Goal: Use online tool/utility: Utilize a website feature to perform a specific function

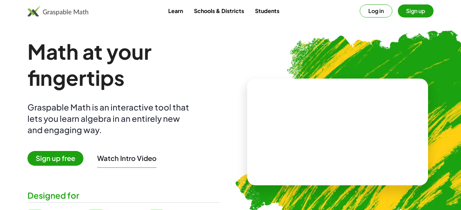
click at [383, 11] on button "Log in" at bounding box center [376, 10] width 33 height 13
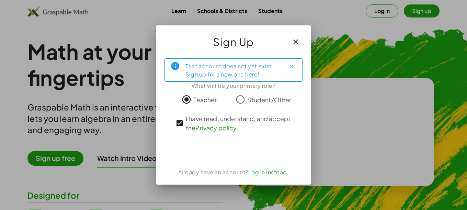
drag, startPoint x: 212, startPoint y: 81, endPoint x: 179, endPoint y: 60, distance: 38.6
click at [179, 60] on div "That account does not yet exist. Sign up for a new one here!" at bounding box center [233, 69] width 138 height 23
copy div "That account does not yet exist. Sign up for a new one here!"
drag, startPoint x: 195, startPoint y: 135, endPoint x: 188, endPoint y: 121, distance: 14.7
click at [188, 121] on span "I have read, understand, and accept the Privacy policy ." at bounding box center [240, 123] width 108 height 19
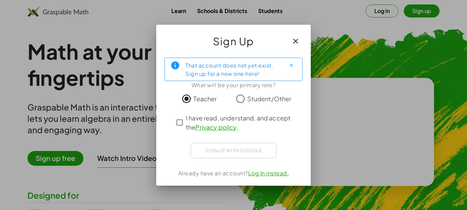
click at [214, 122] on div "I have read, understand, and accept the Privacy policy ." at bounding box center [233, 122] width 120 height 19
drag, startPoint x: 183, startPoint y: 120, endPoint x: 198, endPoint y: 126, distance: 15.7
click at [198, 126] on div "I have read, understand, and accept the Privacy policy ." at bounding box center [233, 122] width 120 height 19
click at [245, 124] on div "I have read, understand, and accept the Privacy policy ." at bounding box center [233, 122] width 120 height 19
drag, startPoint x: 292, startPoint y: 124, endPoint x: 188, endPoint y: 133, distance: 104.7
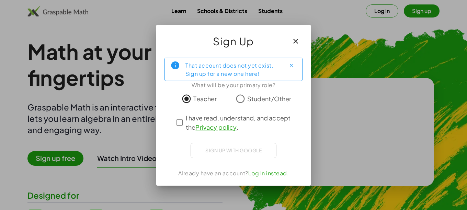
click at [188, 128] on span "I have read, understand, and accept the Privacy policy ." at bounding box center [240, 122] width 108 height 19
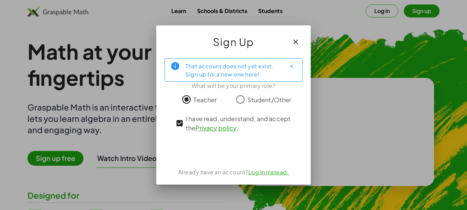
drag, startPoint x: 190, startPoint y: 139, endPoint x: 236, endPoint y: 120, distance: 49.1
click at [236, 120] on div "That account does not yet exist. Sign up for a new one here! What will be your …" at bounding box center [233, 119] width 154 height 132
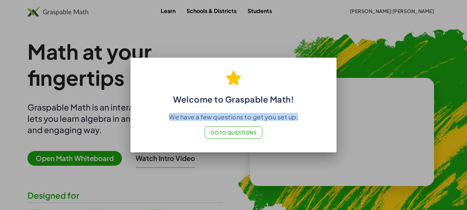
drag, startPoint x: 314, startPoint y: 122, endPoint x: 150, endPoint y: 123, distance: 164.4
click at [150, 121] on p "We have a few questions to get you set up:" at bounding box center [233, 117] width 189 height 8
copy p "We have a few questions to get you set up:"
click at [223, 136] on span "Go to Questions" at bounding box center [233, 132] width 46 height 6
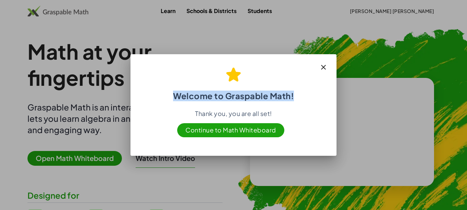
drag, startPoint x: 157, startPoint y: 93, endPoint x: 312, endPoint y: 100, distance: 155.6
click at [312, 100] on h2 "Welcome to Graspable Math!" at bounding box center [233, 81] width 189 height 40
copy h2 "Welcome to Graspable Math!"
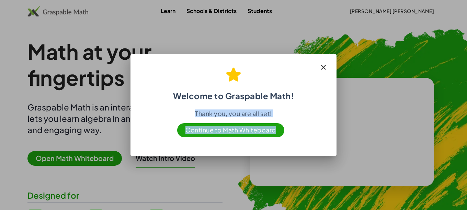
drag, startPoint x: 183, startPoint y: 117, endPoint x: 288, endPoint y: 123, distance: 105.5
click at [288, 123] on div "Thank you, you are all set! Continue to Math Whiteboard" at bounding box center [233, 121] width 189 height 24
click at [182, 117] on p "Thank you, you are all set!" at bounding box center [233, 113] width 189 height 8
drag, startPoint x: 182, startPoint y: 116, endPoint x: 285, endPoint y: 120, distance: 103.4
click at [285, 117] on p "Thank you, you are all set!" at bounding box center [233, 113] width 189 height 8
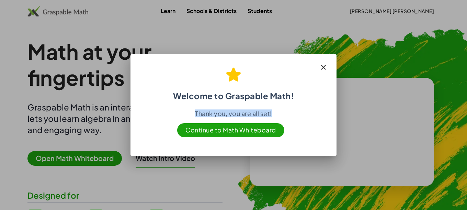
copy p "Thank you, you are all set!"
click at [241, 137] on span "Continue to Math Whiteboard" at bounding box center [230, 130] width 107 height 14
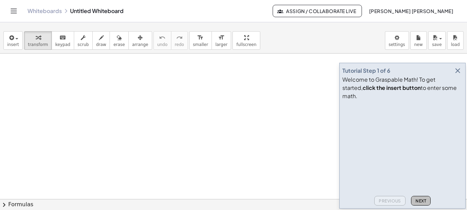
click at [426, 201] on span "Next" at bounding box center [420, 200] width 11 height 5
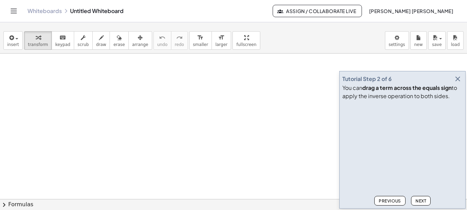
drag, startPoint x: 464, startPoint y: 207, endPoint x: 460, endPoint y: 202, distance: 6.1
click at [460, 202] on div "Tutorial Step 2 of 6 You can drag a term across the equals sign to apply the in…" at bounding box center [402, 140] width 126 height 138
click at [425, 199] on span "Next" at bounding box center [420, 200] width 11 height 5
click at [424, 198] on span "Next" at bounding box center [420, 200] width 11 height 5
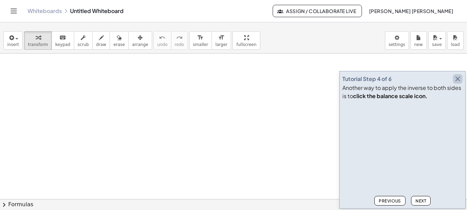
click at [453, 75] on icon "button" at bounding box center [457, 79] width 8 height 8
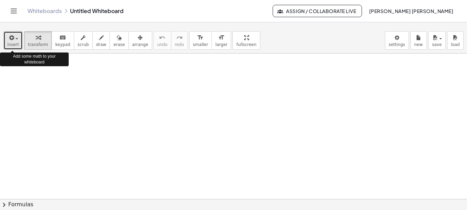
click at [16, 40] on div "button" at bounding box center [13, 37] width 12 height 8
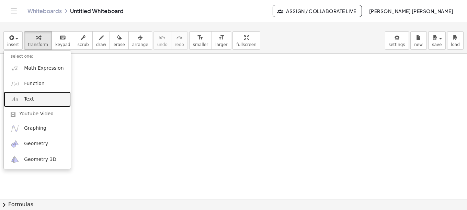
click at [31, 98] on span "Text" at bounding box center [29, 99] width 10 height 7
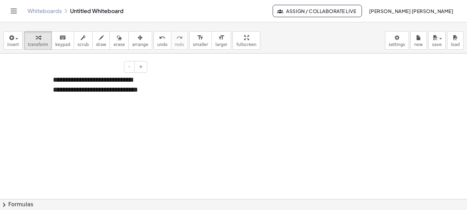
click at [55, 101] on div "**********" at bounding box center [97, 89] width 103 height 43
drag, startPoint x: 55, startPoint y: 101, endPoint x: 89, endPoint y: 90, distance: 35.6
click at [89, 90] on div "**********" at bounding box center [97, 89] width 103 height 43
click at [92, 91] on div "**********" at bounding box center [97, 89] width 103 height 43
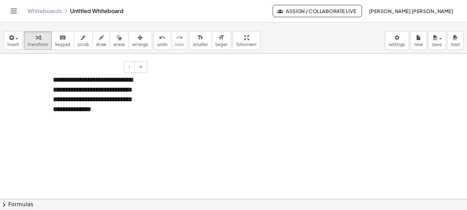
click at [122, 112] on div "**********" at bounding box center [97, 94] width 103 height 53
click at [128, 96] on div "**********" at bounding box center [97, 94] width 103 height 53
click at [141, 67] on span "+" at bounding box center [141, 66] width 4 height 5
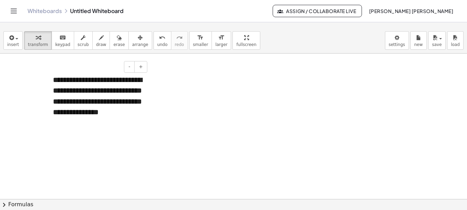
click at [120, 98] on div "**********" at bounding box center [97, 102] width 103 height 68
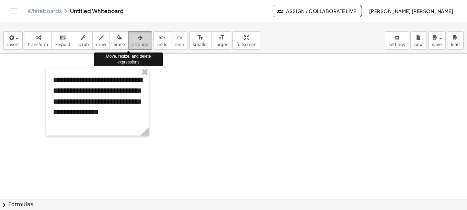
click at [132, 43] on span "arrange" at bounding box center [140, 44] width 16 height 5
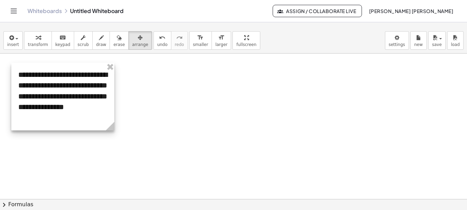
drag, startPoint x: 148, startPoint y: 98, endPoint x: 113, endPoint y: 93, distance: 35.0
click at [113, 93] on div at bounding box center [62, 97] width 103 height 68
click at [101, 95] on div at bounding box center [62, 97] width 103 height 68
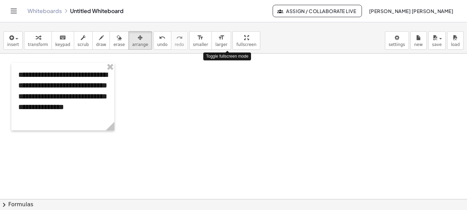
drag, startPoint x: 228, startPoint y: 44, endPoint x: 228, endPoint y: 68, distance: 24.4
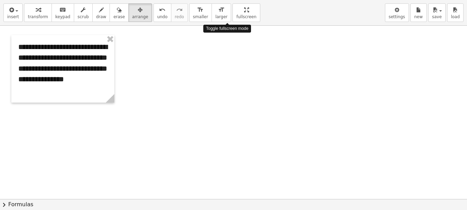
click at [228, 68] on div "**********" at bounding box center [233, 105] width 467 height 210
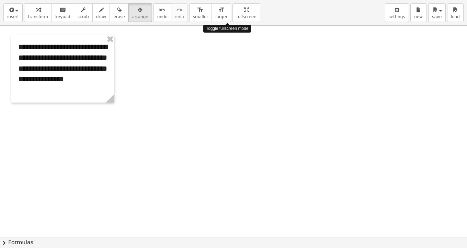
drag, startPoint x: 224, startPoint y: 19, endPoint x: 224, endPoint y: -6, distance: 24.4
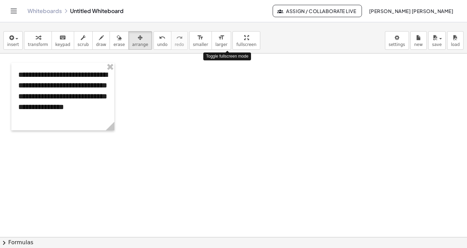
click at [224, 0] on html "**********" at bounding box center [233, 124] width 467 height 248
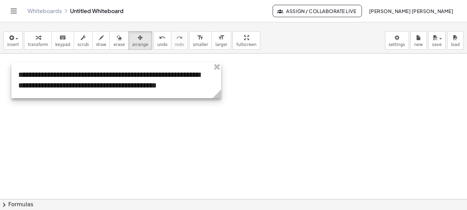
drag, startPoint x: 111, startPoint y: 128, endPoint x: 218, endPoint y: 72, distance: 120.5
click at [218, 72] on div "**********" at bounding box center [116, 80] width 210 height 35
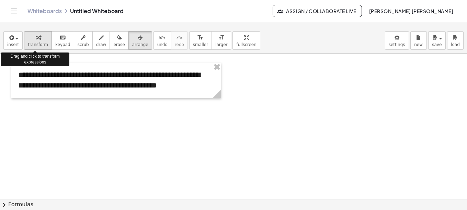
click at [33, 43] on span "transform" at bounding box center [38, 44] width 20 height 5
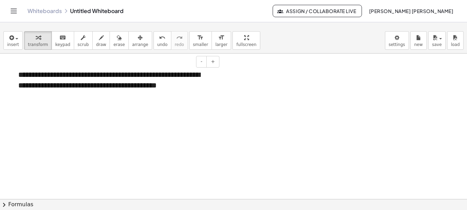
click at [99, 81] on div "**********" at bounding box center [116, 80] width 210 height 35
click at [202, 64] on span "-" at bounding box center [201, 61] width 2 height 5
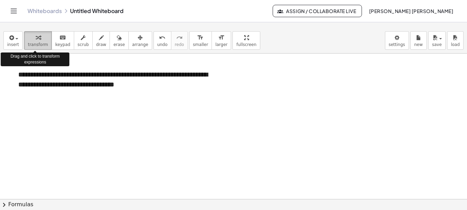
click at [37, 42] on icon "button" at bounding box center [38, 38] width 5 height 8
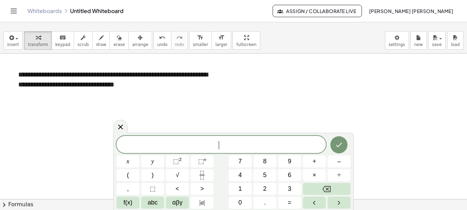
click at [203, 146] on span "​" at bounding box center [220, 145] width 209 height 10
click at [146, 86] on div "**********" at bounding box center [116, 79] width 210 height 33
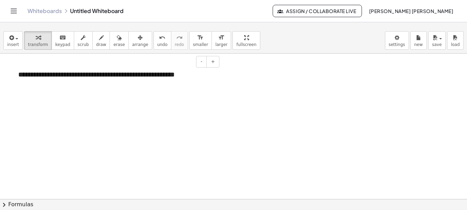
click at [172, 78] on div "**********" at bounding box center [116, 75] width 210 height 24
click at [188, 74] on div "**********" at bounding box center [116, 75] width 210 height 24
click at [202, 64] on span "-" at bounding box center [201, 61] width 2 height 5
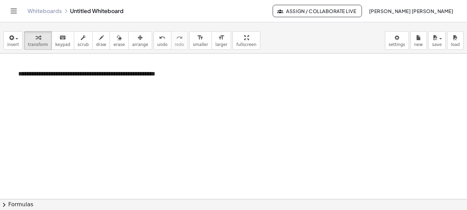
click at [34, 43] on span "transform" at bounding box center [38, 44] width 20 height 5
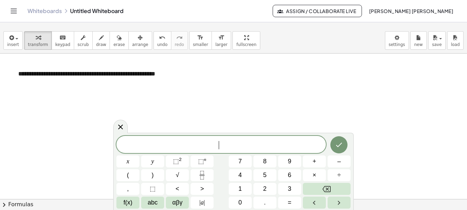
click at [216, 141] on span "​" at bounding box center [220, 145] width 209 height 10
click at [182, 162] on button "⬚ 2" at bounding box center [177, 161] width 23 height 12
click at [229, 141] on span "2" at bounding box center [229, 142] width 4 height 8
click at [337, 145] on icon "Done" at bounding box center [339, 143] width 6 height 4
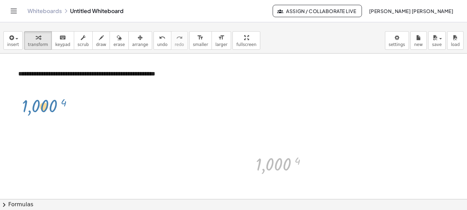
drag, startPoint x: 289, startPoint y: 163, endPoint x: 56, endPoint y: 105, distance: 240.1
click at [278, 166] on div at bounding box center [283, 164] width 63 height 23
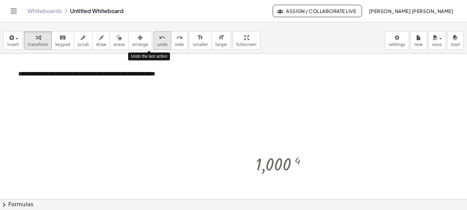
click at [157, 44] on span "undo" at bounding box center [162, 44] width 10 height 5
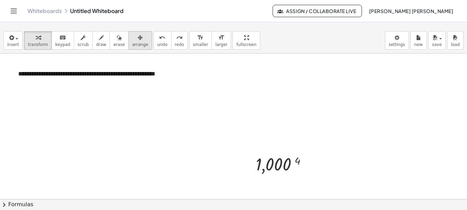
click at [138, 40] on icon "button" at bounding box center [140, 38] width 5 height 8
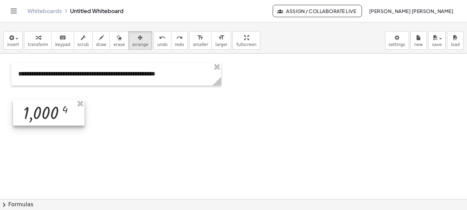
drag, startPoint x: 290, startPoint y: 165, endPoint x: 58, endPoint y: 114, distance: 237.3
click at [58, 114] on div at bounding box center [48, 113] width 71 height 26
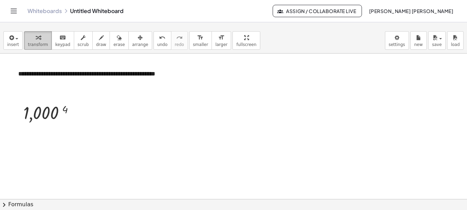
click at [38, 40] on div "button" at bounding box center [38, 37] width 20 height 8
click at [36, 42] on span "transform" at bounding box center [38, 44] width 20 height 5
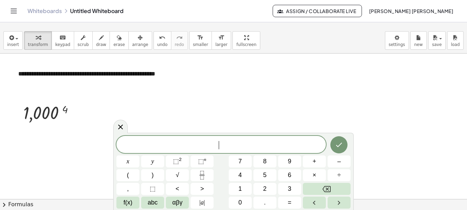
click at [233, 145] on span "​" at bounding box center [220, 145] width 209 height 10
click at [180, 160] on sup "2" at bounding box center [180, 159] width 3 height 5
click at [338, 147] on icon "Done" at bounding box center [339, 143] width 8 height 8
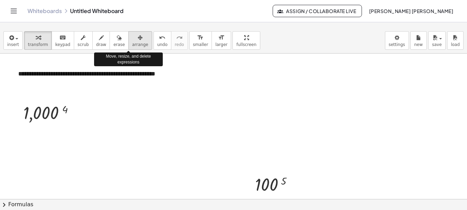
click at [138, 41] on icon "button" at bounding box center [140, 38] width 5 height 8
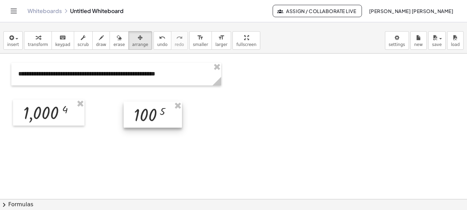
drag, startPoint x: 287, startPoint y: 191, endPoint x: 165, endPoint y: 121, distance: 139.7
click at [165, 121] on div at bounding box center [153, 115] width 58 height 26
click at [30, 42] on button "transform" at bounding box center [38, 40] width 28 height 19
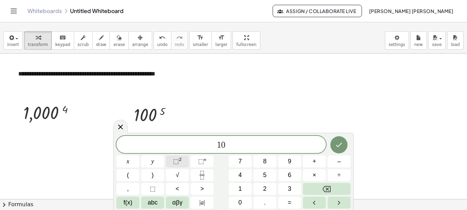
click at [177, 160] on span "⬚" at bounding box center [176, 161] width 6 height 7
click at [339, 140] on icon "Done" at bounding box center [339, 143] width 8 height 8
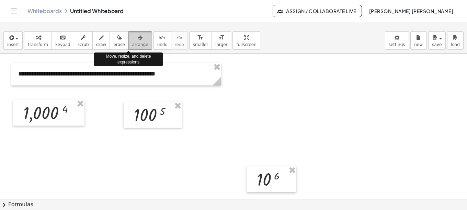
click at [132, 42] on span "arrange" at bounding box center [140, 44] width 16 height 5
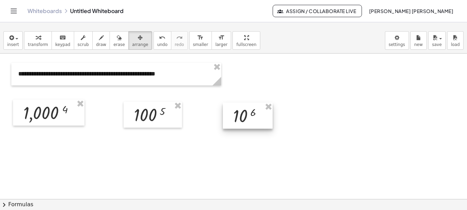
drag, startPoint x: 273, startPoint y: 174, endPoint x: 250, endPoint y: 110, distance: 67.7
click at [250, 110] on div at bounding box center [248, 116] width 50 height 26
click at [249, 113] on div at bounding box center [248, 115] width 50 height 26
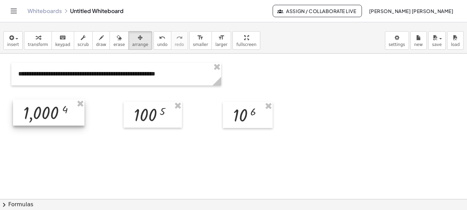
click at [70, 115] on div at bounding box center [48, 113] width 71 height 26
click at [147, 118] on div at bounding box center [153, 115] width 58 height 26
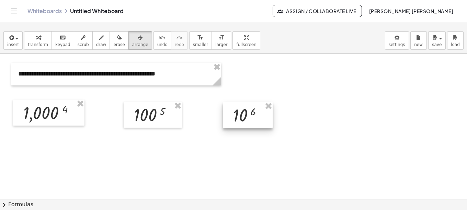
click at [257, 115] on div at bounding box center [248, 115] width 50 height 26
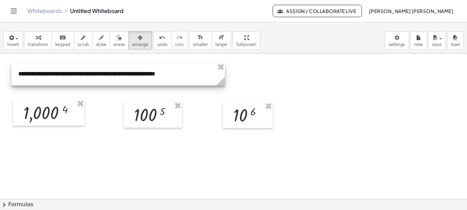
drag, startPoint x: 218, startPoint y: 84, endPoint x: 223, endPoint y: 74, distance: 11.8
click at [223, 74] on div "**********" at bounding box center [117, 74] width 213 height 23
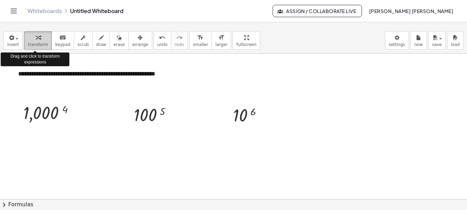
click at [35, 43] on span "transform" at bounding box center [38, 44] width 20 height 5
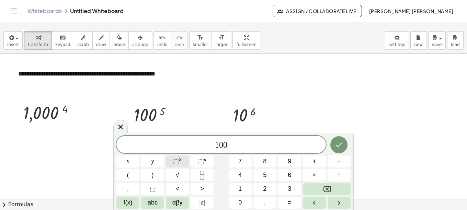
click at [179, 161] on sup "2" at bounding box center [180, 159] width 3 height 5
click at [341, 145] on icon "Done" at bounding box center [339, 143] width 8 height 8
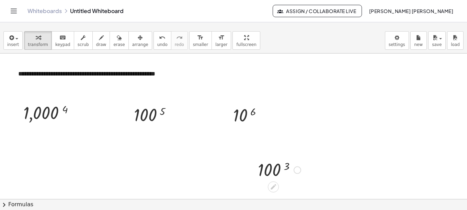
click at [278, 171] on div at bounding box center [279, 169] width 50 height 23
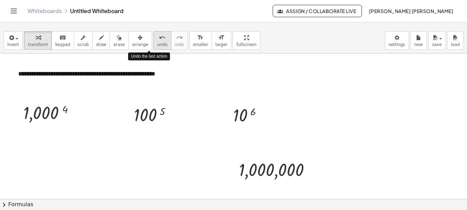
click at [157, 45] on span "undo" at bounding box center [162, 44] width 10 height 5
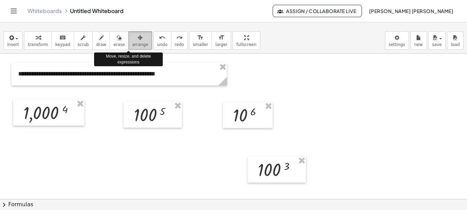
click at [132, 43] on span "arrange" at bounding box center [140, 44] width 16 height 5
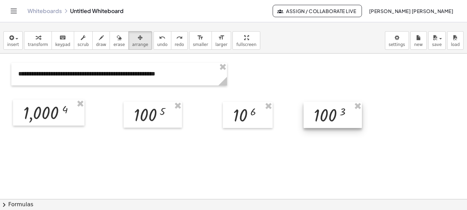
drag, startPoint x: 287, startPoint y: 170, endPoint x: 342, endPoint y: 116, distance: 77.4
click at [342, 116] on div at bounding box center [332, 115] width 58 height 26
click at [337, 122] on div at bounding box center [332, 117] width 58 height 26
click at [142, 163] on div at bounding box center [233, 199] width 467 height 291
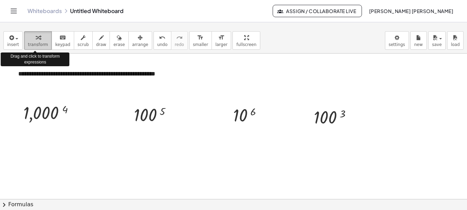
click at [34, 45] on span "transform" at bounding box center [38, 44] width 20 height 5
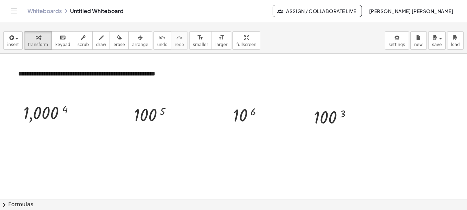
click at [241, 167] on div at bounding box center [233, 199] width 467 height 291
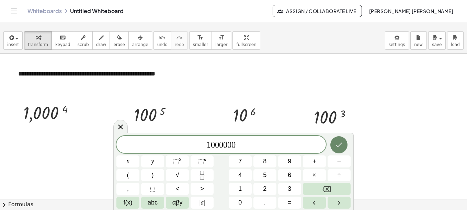
click at [338, 145] on icon "Done" at bounding box center [339, 145] width 8 height 8
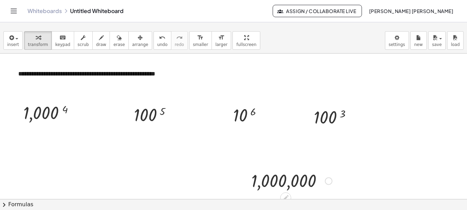
click at [283, 178] on div at bounding box center [291, 180] width 87 height 23
click at [262, 176] on div at bounding box center [291, 180] width 87 height 23
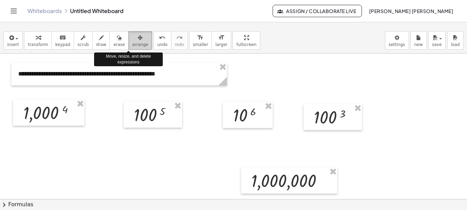
click at [132, 42] on button "arrange" at bounding box center [140, 40] width 24 height 19
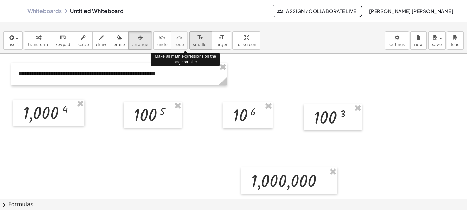
click at [197, 41] on icon "format_size" at bounding box center [200, 38] width 7 height 8
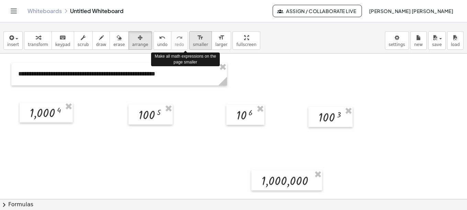
click at [197, 41] on icon "format_size" at bounding box center [200, 38] width 7 height 8
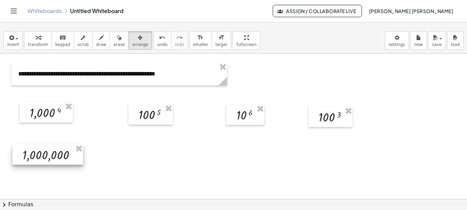
drag, startPoint x: 273, startPoint y: 180, endPoint x: 35, endPoint y: 154, distance: 240.2
click at [35, 154] on div at bounding box center [47, 154] width 71 height 20
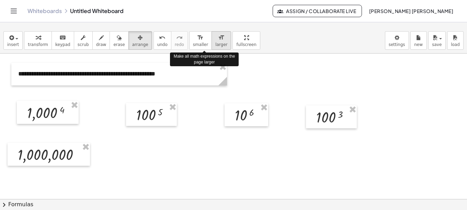
click at [218, 40] on icon "format_size" at bounding box center [221, 38] width 7 height 8
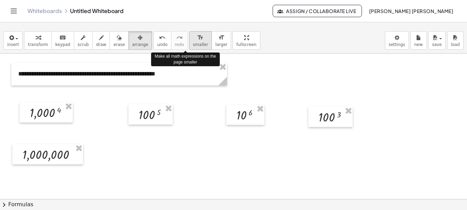
click at [197, 42] on icon "format_size" at bounding box center [200, 38] width 7 height 8
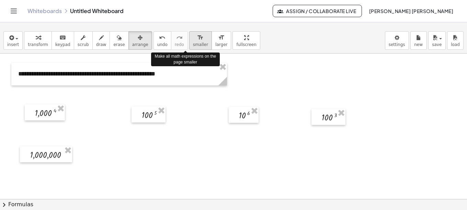
click at [197, 42] on icon "format_size" at bounding box center [200, 38] width 7 height 8
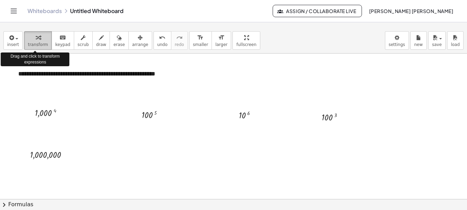
click at [36, 39] on icon "button" at bounding box center [38, 38] width 5 height 8
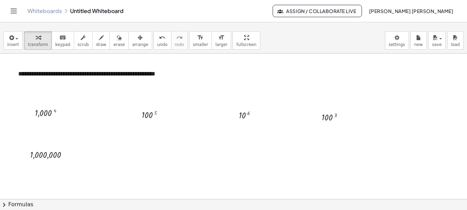
click at [220, 168] on div at bounding box center [233, 199] width 467 height 291
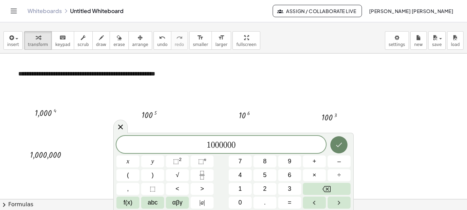
click at [337, 146] on icon "Done" at bounding box center [339, 145] width 6 height 4
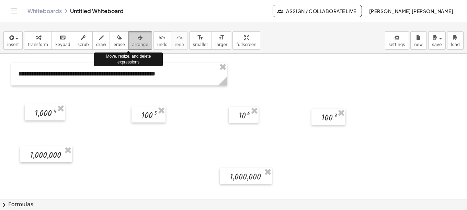
click at [138, 41] on icon "button" at bounding box center [140, 38] width 5 height 8
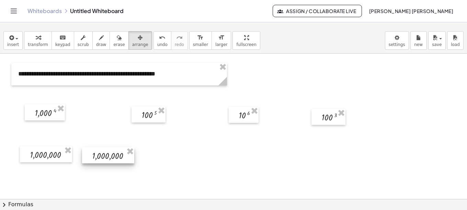
drag, startPoint x: 246, startPoint y: 176, endPoint x: 108, endPoint y: 155, distance: 138.8
click at [108, 155] on div at bounding box center [108, 155] width 52 height 16
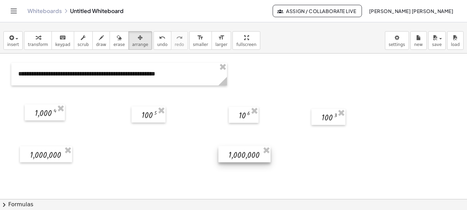
drag, startPoint x: 108, startPoint y: 155, endPoint x: 244, endPoint y: 154, distance: 135.9
click at [244, 154] on div at bounding box center [244, 154] width 52 height 16
click at [184, 174] on div at bounding box center [233, 199] width 467 height 291
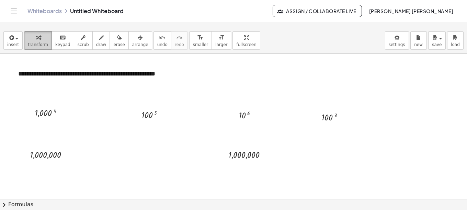
click at [36, 41] on icon "button" at bounding box center [38, 38] width 5 height 8
click at [214, 173] on div at bounding box center [233, 199] width 467 height 291
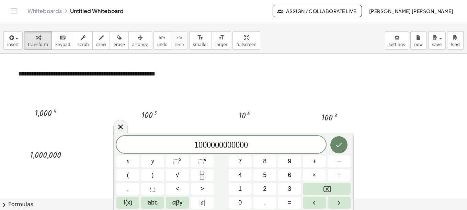
click at [341, 147] on icon "Done" at bounding box center [339, 145] width 8 height 8
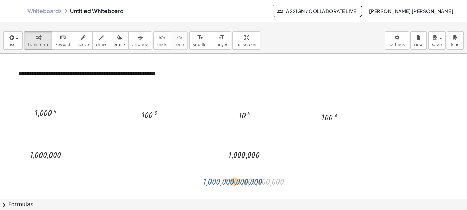
drag, startPoint x: 276, startPoint y: 185, endPoint x: 254, endPoint y: 185, distance: 21.6
click at [254, 185] on div at bounding box center [261, 181] width 81 height 13
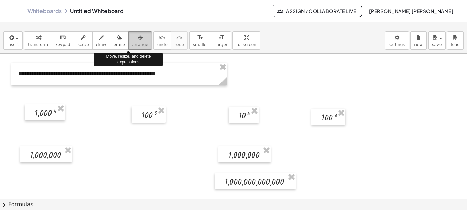
click at [138, 41] on icon "button" at bounding box center [140, 38] width 5 height 8
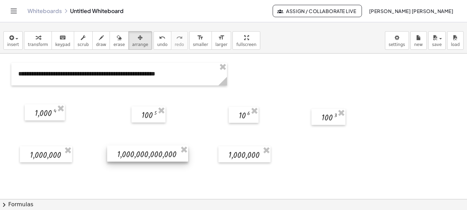
drag, startPoint x: 251, startPoint y: 185, endPoint x: 144, endPoint y: 157, distance: 110.5
click at [144, 157] on div at bounding box center [147, 153] width 81 height 16
click at [305, 153] on div at bounding box center [233, 199] width 467 height 291
click at [42, 38] on div "button" at bounding box center [38, 37] width 20 height 8
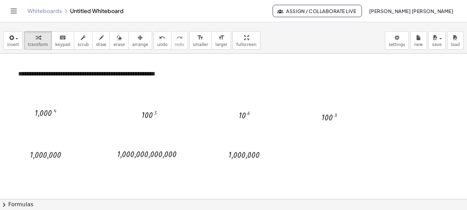
click at [324, 154] on div at bounding box center [233, 199] width 467 height 291
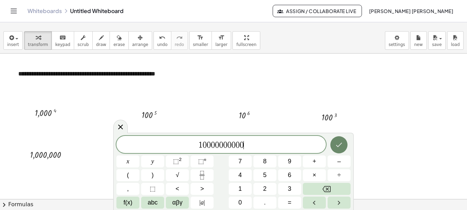
click at [333, 151] on button "Done" at bounding box center [338, 144] width 17 height 17
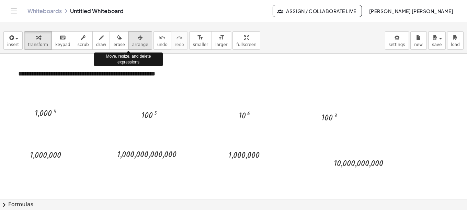
click at [138, 39] on icon "button" at bounding box center [140, 38] width 5 height 8
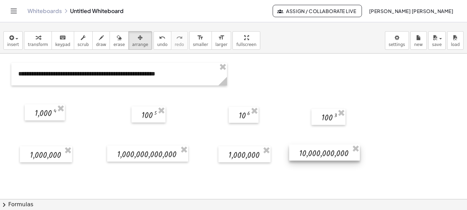
drag, startPoint x: 352, startPoint y: 166, endPoint x: 317, endPoint y: 156, distance: 36.1
click at [317, 156] on div at bounding box center [324, 152] width 71 height 16
click at [319, 157] on div at bounding box center [324, 153] width 71 height 16
click at [270, 195] on div at bounding box center [233, 199] width 467 height 291
click at [258, 187] on div at bounding box center [233, 199] width 467 height 291
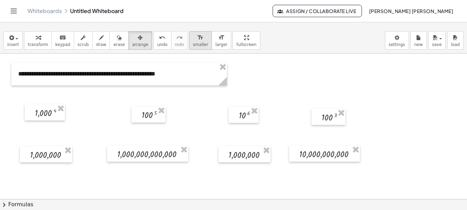
click at [197, 42] on icon "format_size" at bounding box center [200, 38] width 7 height 8
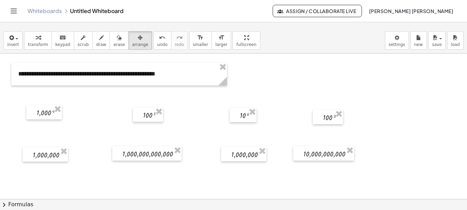
click at [397, 162] on div at bounding box center [233, 199] width 467 height 291
drag, startPoint x: 13, startPoint y: 143, endPoint x: 356, endPoint y: 170, distance: 344.1
click at [356, 170] on div at bounding box center [233, 199] width 467 height 291
drag, startPoint x: 44, startPoint y: 114, endPoint x: 45, endPoint y: 103, distance: 11.0
click at [45, 103] on div at bounding box center [44, 101] width 35 height 14
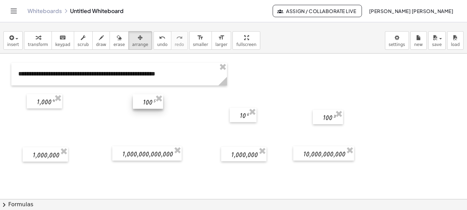
drag, startPoint x: 147, startPoint y: 116, endPoint x: 147, endPoint y: 103, distance: 13.4
click at [147, 103] on div at bounding box center [148, 101] width 30 height 14
drag, startPoint x: 246, startPoint y: 117, endPoint x: 244, endPoint y: 104, distance: 13.2
click at [244, 104] on div at bounding box center [240, 101] width 27 height 14
drag, startPoint x: 327, startPoint y: 119, endPoint x: 324, endPoint y: 106, distance: 13.6
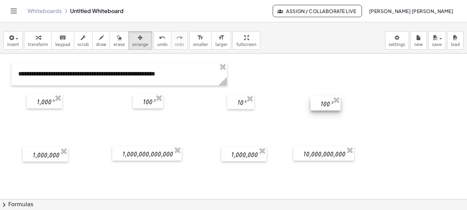
click at [324, 106] on div at bounding box center [325, 103] width 30 height 14
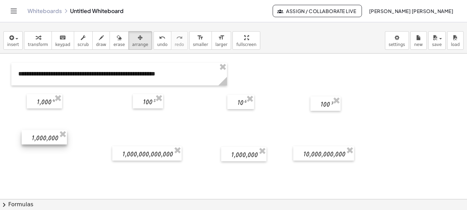
drag, startPoint x: 43, startPoint y: 156, endPoint x: 42, endPoint y: 139, distance: 17.2
click at [42, 139] on div at bounding box center [44, 137] width 45 height 14
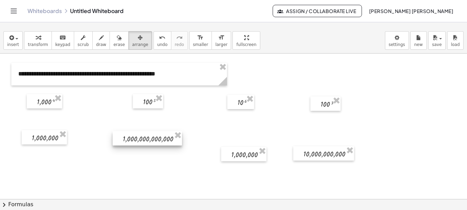
drag, startPoint x: 142, startPoint y: 157, endPoint x: 142, endPoint y: 142, distance: 15.1
click at [142, 142] on div at bounding box center [147, 138] width 69 height 14
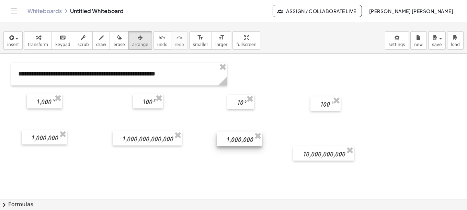
drag, startPoint x: 240, startPoint y: 157, endPoint x: 235, endPoint y: 142, distance: 15.7
click at [235, 142] on div at bounding box center [239, 139] width 45 height 14
click at [244, 140] on div at bounding box center [239, 139] width 45 height 14
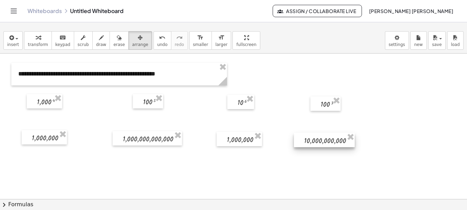
drag, startPoint x: 328, startPoint y: 154, endPoint x: 328, endPoint y: 141, distance: 13.4
click at [328, 141] on div at bounding box center [324, 140] width 61 height 14
click at [246, 172] on div at bounding box center [233, 199] width 467 height 291
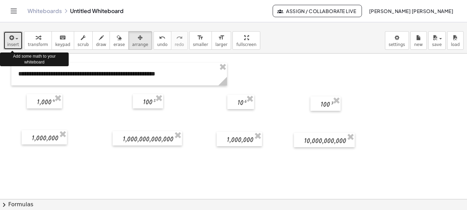
click at [16, 40] on div "button" at bounding box center [13, 37] width 12 height 8
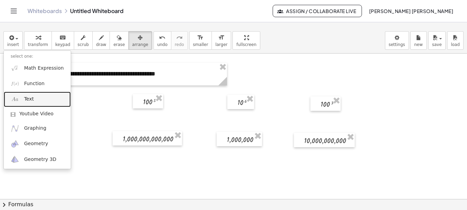
click at [31, 99] on span "Text" at bounding box center [29, 99] width 10 height 7
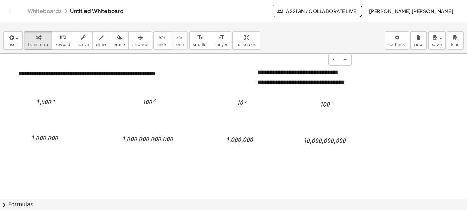
click at [285, 74] on div "**********" at bounding box center [301, 82] width 103 height 43
click at [347, 91] on div "**********" at bounding box center [301, 82] width 103 height 43
click at [333, 61] on span "-" at bounding box center [333, 59] width 2 height 5
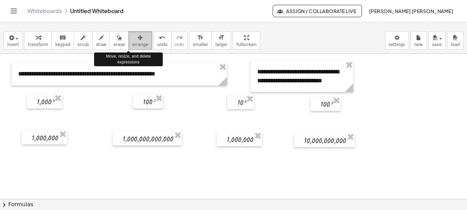
click at [138, 39] on icon "button" at bounding box center [140, 38] width 5 height 8
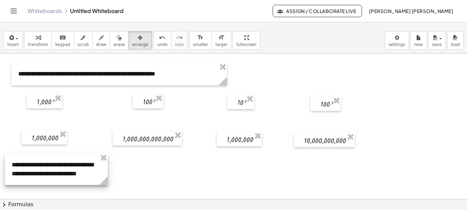
drag, startPoint x: 291, startPoint y: 83, endPoint x: 45, endPoint y: 176, distance: 262.4
click at [45, 176] on div at bounding box center [56, 169] width 103 height 31
click at [15, 166] on div at bounding box center [56, 169] width 103 height 31
click at [75, 176] on div at bounding box center [56, 169] width 103 height 31
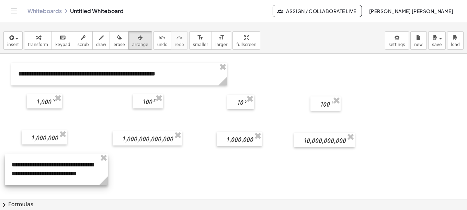
click at [88, 172] on div at bounding box center [56, 169] width 103 height 31
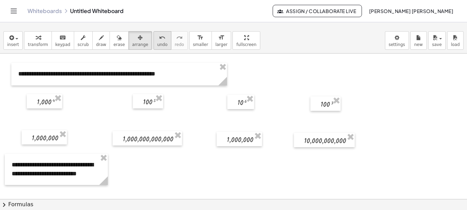
click at [157, 44] on span "undo" at bounding box center [162, 44] width 10 height 5
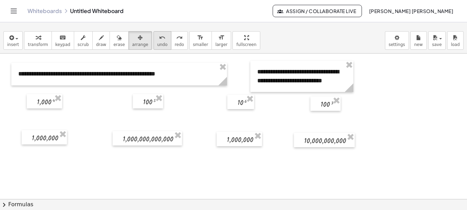
click at [157, 42] on span "undo" at bounding box center [162, 44] width 10 height 5
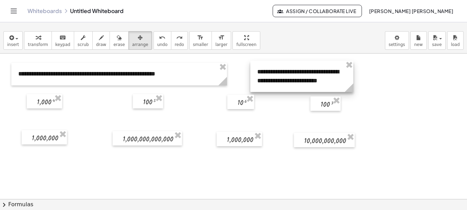
click at [329, 83] on div at bounding box center [301, 76] width 103 height 31
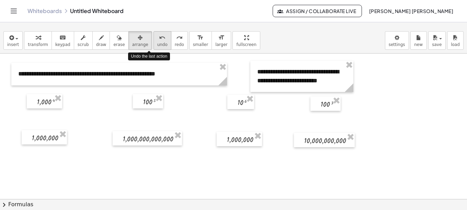
click at [157, 42] on span "undo" at bounding box center [162, 44] width 10 height 5
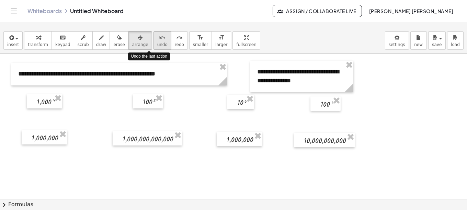
click at [157, 42] on span "undo" at bounding box center [162, 44] width 10 height 5
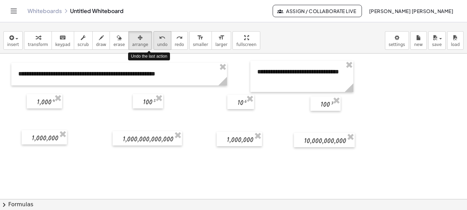
click at [157, 42] on span "undo" at bounding box center [162, 44] width 10 height 5
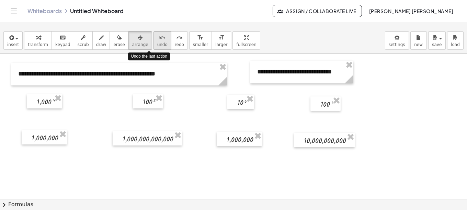
click at [157, 42] on span "undo" at bounding box center [162, 44] width 10 height 5
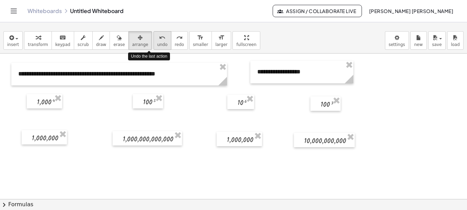
click at [157, 42] on span "undo" at bounding box center [162, 44] width 10 height 5
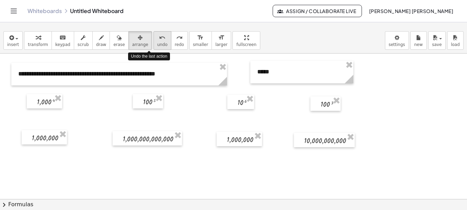
click at [157, 42] on span "undo" at bounding box center [162, 44] width 10 height 5
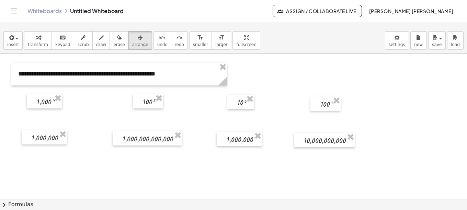
click at [271, 78] on div at bounding box center [233, 199] width 467 height 291
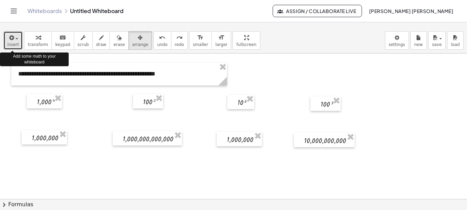
click at [17, 35] on button "insert" at bounding box center [12, 40] width 19 height 19
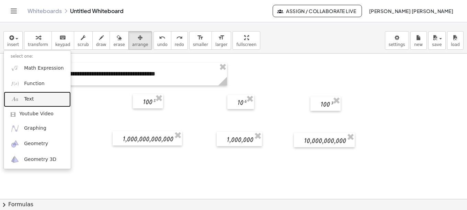
click at [27, 102] on span "Text" at bounding box center [29, 99] width 10 height 7
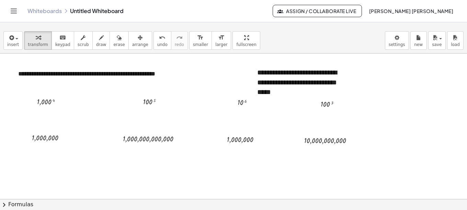
click at [368, 88] on div at bounding box center [233, 199] width 467 height 291
click at [291, 74] on div "**********" at bounding box center [301, 82] width 103 height 43
click at [334, 60] on span "-" at bounding box center [333, 59] width 2 height 5
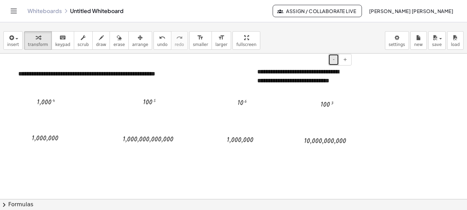
click at [334, 60] on span "-" at bounding box center [333, 59] width 2 height 5
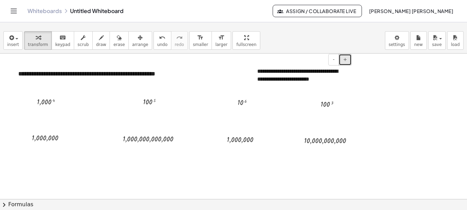
click at [343, 60] on button "+" at bounding box center [344, 60] width 13 height 12
click at [137, 77] on div "**********" at bounding box center [118, 74] width 215 height 23
click at [281, 76] on div "**********" at bounding box center [301, 81] width 103 height 40
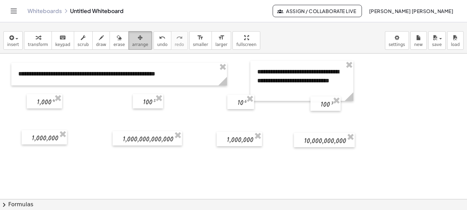
click at [138, 41] on icon "button" at bounding box center [140, 38] width 5 height 8
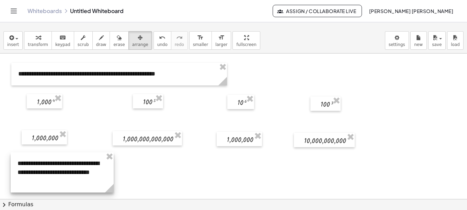
drag, startPoint x: 293, startPoint y: 88, endPoint x: 54, endPoint y: 179, distance: 256.4
click at [54, 179] on div at bounding box center [62, 172] width 103 height 40
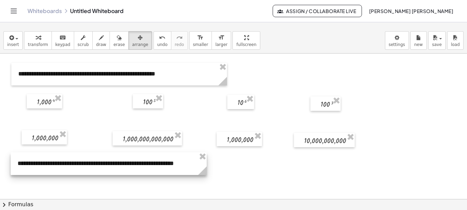
drag, startPoint x: 110, startPoint y: 192, endPoint x: 203, endPoint y: 171, distance: 95.3
click at [203, 171] on icon at bounding box center [202, 170] width 9 height 9
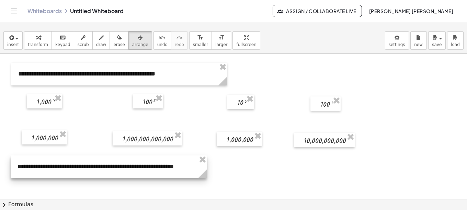
click at [166, 171] on div at bounding box center [109, 166] width 196 height 23
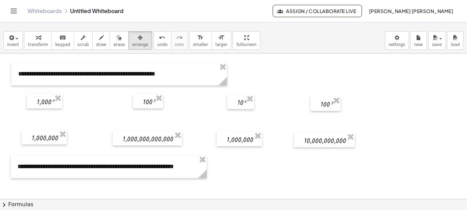
click at [245, 168] on div at bounding box center [233, 199] width 467 height 291
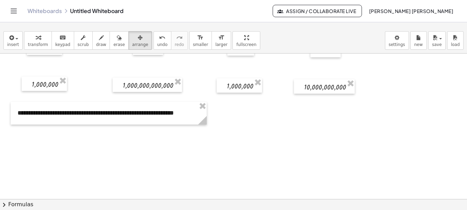
scroll to position [55, 0]
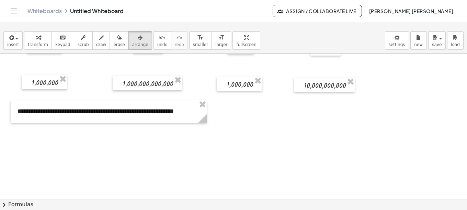
click at [151, 150] on div at bounding box center [233, 143] width 467 height 291
click at [43, 141] on div at bounding box center [233, 143] width 467 height 291
click at [28, 141] on div at bounding box center [233, 143] width 467 height 291
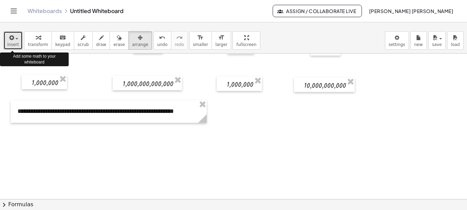
click at [16, 42] on button "insert" at bounding box center [12, 40] width 19 height 19
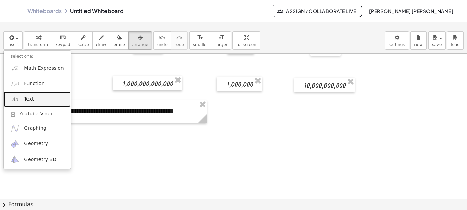
click at [27, 99] on span "Text" at bounding box center [29, 99] width 10 height 7
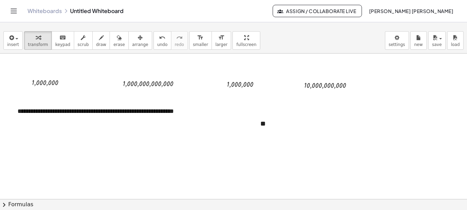
click at [277, 155] on div at bounding box center [233, 143] width 467 height 291
click at [267, 123] on div "**" at bounding box center [304, 124] width 103 height 24
click at [270, 153] on div at bounding box center [233, 143] width 467 height 291
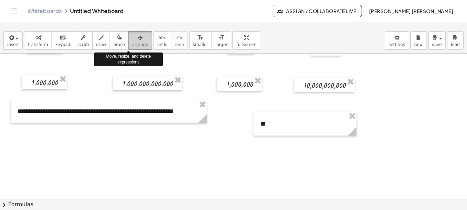
click at [138, 41] on icon "button" at bounding box center [140, 38] width 5 height 8
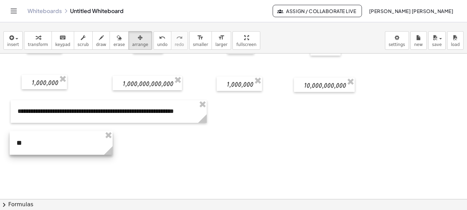
drag, startPoint x: 274, startPoint y: 124, endPoint x: 30, endPoint y: 143, distance: 244.4
click at [30, 143] on div at bounding box center [61, 143] width 103 height 24
drag, startPoint x: 108, startPoint y: 155, endPoint x: 30, endPoint y: 153, distance: 78.6
click at [30, 153] on icon at bounding box center [29, 150] width 9 height 9
click at [57, 149] on div at bounding box center [233, 143] width 467 height 291
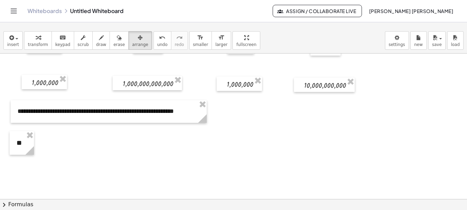
click at [45, 146] on div at bounding box center [233, 143] width 467 height 291
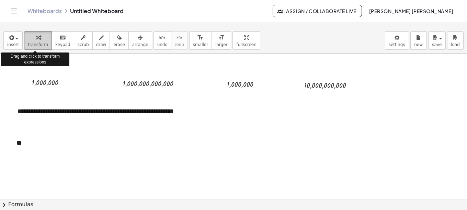
click at [37, 39] on icon "button" at bounding box center [38, 38] width 5 height 8
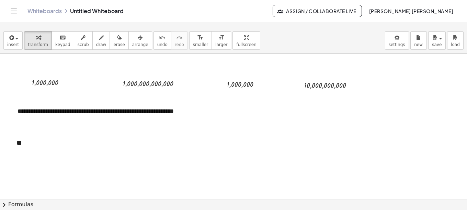
click at [175, 141] on div at bounding box center [233, 143] width 467 height 291
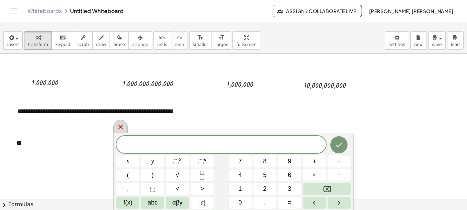
click at [121, 126] on icon at bounding box center [120, 127] width 5 height 5
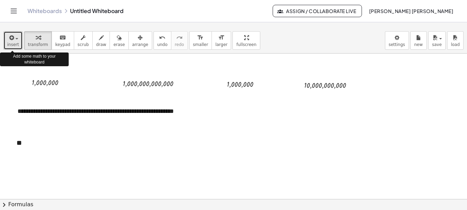
click at [16, 38] on span "button" at bounding box center [16, 38] width 3 height 1
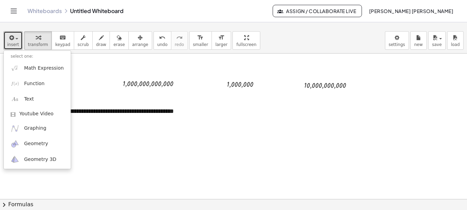
click at [357, 107] on div at bounding box center [233, 143] width 467 height 291
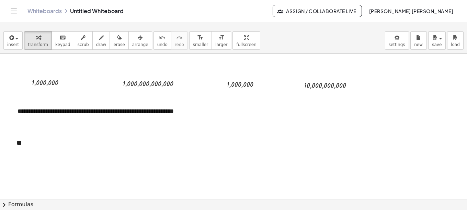
click at [17, 205] on button "chevron_right Formulas" at bounding box center [233, 204] width 467 height 11
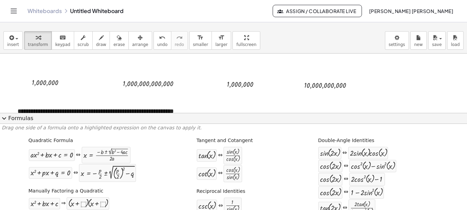
scroll to position [0, 0]
click at [2, 120] on span "expand_more" at bounding box center [4, 118] width 8 height 8
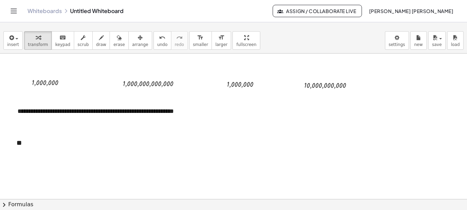
click at [84, 134] on div at bounding box center [233, 143] width 467 height 291
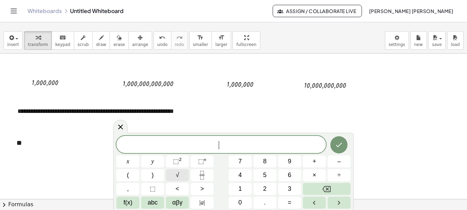
click at [178, 177] on span "√" at bounding box center [177, 175] width 3 height 9
click at [217, 144] on span "√" at bounding box center [217, 145] width 7 height 8
click at [218, 144] on span "√" at bounding box center [217, 145] width 7 height 8
click at [216, 145] on span "√" at bounding box center [217, 145] width 7 height 8
click at [180, 160] on sup "2" at bounding box center [180, 159] width 3 height 5
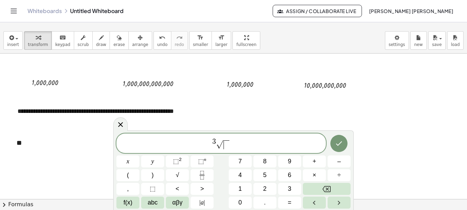
click at [226, 147] on span "​" at bounding box center [226, 144] width 7 height 9
click at [337, 145] on icon "Done" at bounding box center [339, 143] width 8 height 8
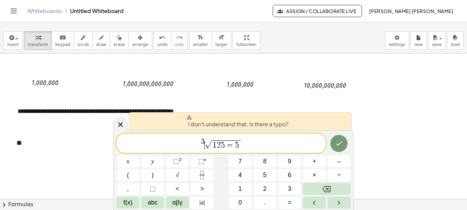
click at [207, 142] on span "√" at bounding box center [208, 145] width 7 height 8
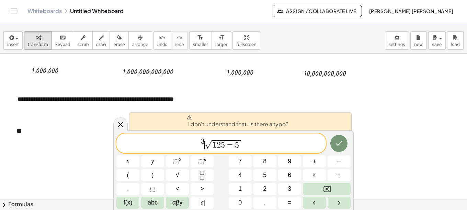
scroll to position [69, 0]
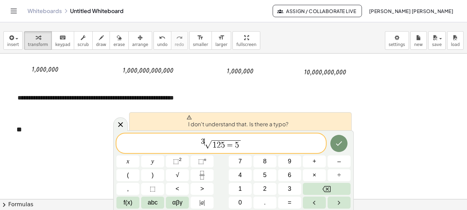
click at [203, 142] on span "3" at bounding box center [203, 142] width 4 height 8
click at [207, 143] on span "√" at bounding box center [208, 145] width 7 height 8
click at [360, 128] on div at bounding box center [233, 130] width 467 height 291
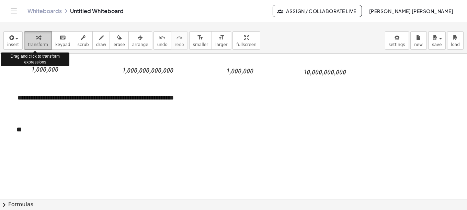
click at [41, 40] on div "button" at bounding box center [38, 37] width 20 height 8
click at [16, 39] on span "button" at bounding box center [16, 38] width 3 height 1
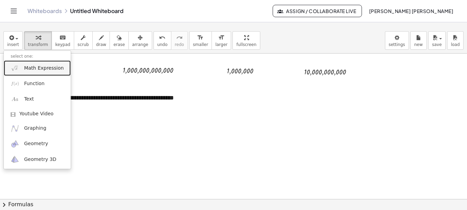
click at [22, 69] on link "Math Expression" at bounding box center [37, 67] width 67 height 15
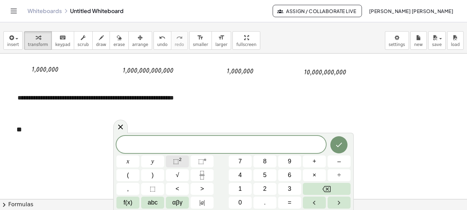
click at [178, 161] on span "⬚" at bounding box center [176, 161] width 6 height 7
click at [176, 173] on span "√" at bounding box center [177, 175] width 3 height 9
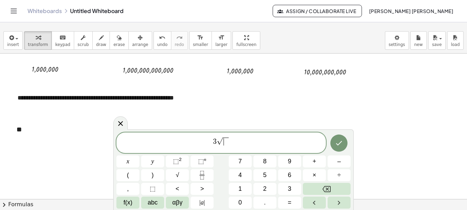
click at [217, 141] on span "√" at bounding box center [220, 141] width 6 height 7
click at [204, 161] on sup "n" at bounding box center [205, 159] width 2 height 5
click at [224, 143] on span at bounding box center [225, 142] width 6 height 8
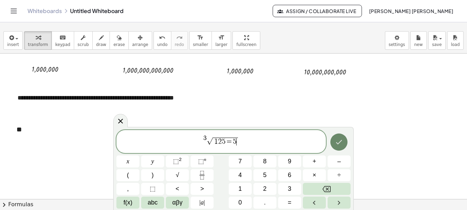
click at [337, 143] on icon "Done" at bounding box center [339, 142] width 6 height 4
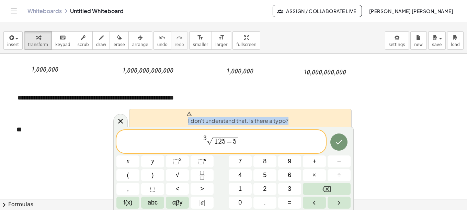
drag, startPoint x: 303, startPoint y: 119, endPoint x: 173, endPoint y: 127, distance: 131.0
click at [173, 127] on div "I don't understand that. Is there a typo?" at bounding box center [240, 118] width 222 height 18
copy span "I don't understand that. Is there a typo?"
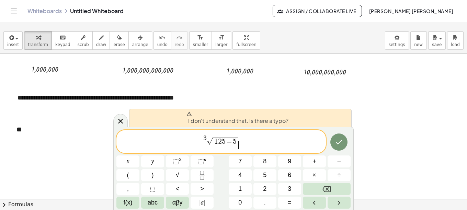
click at [252, 143] on span "3 √ 1 2 5 = 5 ​" at bounding box center [220, 142] width 209 height 16
click at [209, 139] on span "√" at bounding box center [210, 141] width 6 height 7
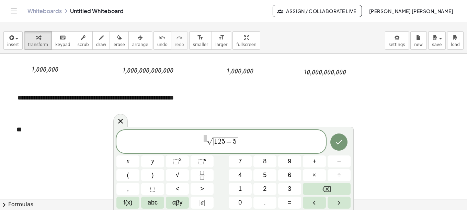
click at [210, 140] on span "√" at bounding box center [210, 141] width 6 height 7
click at [209, 139] on span "√" at bounding box center [210, 141] width 6 height 7
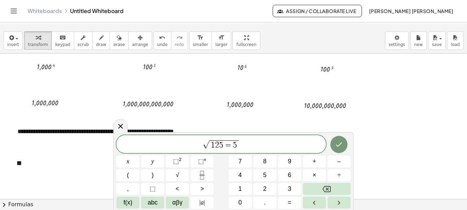
scroll to position [33, 0]
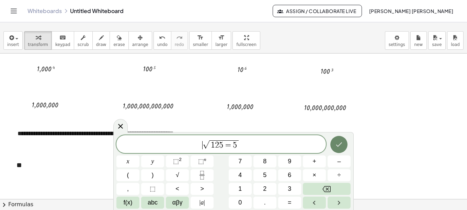
click at [338, 143] on icon "Done" at bounding box center [339, 144] width 8 height 8
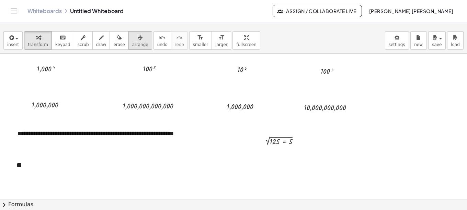
click at [138, 36] on icon "button" at bounding box center [140, 38] width 5 height 8
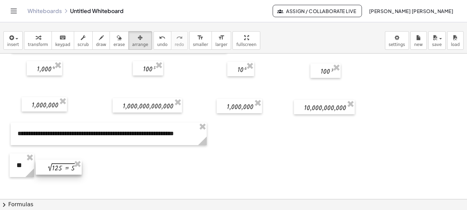
drag, startPoint x: 285, startPoint y: 142, endPoint x: 67, endPoint y: 169, distance: 219.8
click at [67, 169] on div at bounding box center [59, 167] width 46 height 15
click at [115, 183] on div at bounding box center [233, 166] width 467 height 291
click at [161, 166] on div at bounding box center [233, 166] width 467 height 291
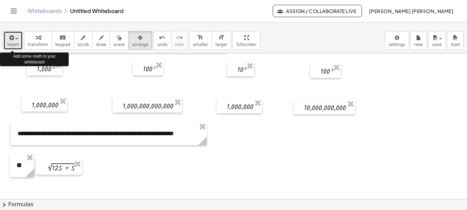
click at [11, 39] on icon "button" at bounding box center [11, 38] width 6 height 8
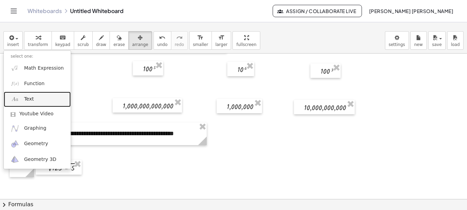
click at [28, 98] on span "Text" at bounding box center [29, 99] width 10 height 7
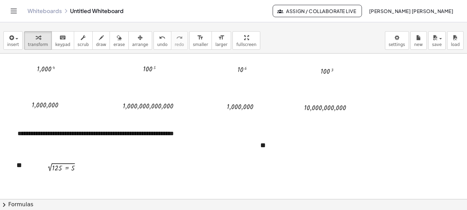
click at [400, 155] on div at bounding box center [233, 166] width 467 height 291
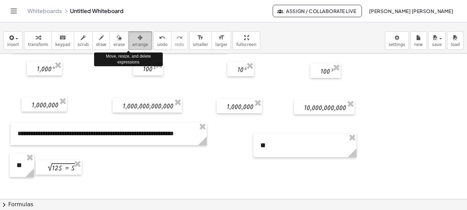
click at [138, 37] on icon "button" at bounding box center [140, 38] width 5 height 8
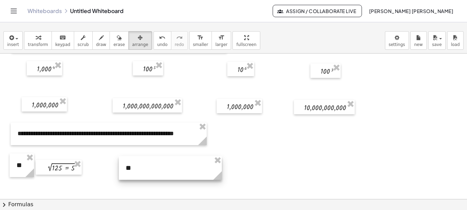
drag, startPoint x: 275, startPoint y: 149, endPoint x: 140, endPoint y: 172, distance: 136.4
click at [140, 172] on div at bounding box center [170, 168] width 103 height 24
drag, startPoint x: 218, startPoint y: 177, endPoint x: 137, endPoint y: 180, distance: 80.4
click at [137, 180] on g at bounding box center [138, 177] width 12 height 12
click at [183, 175] on div at bounding box center [233, 166] width 467 height 291
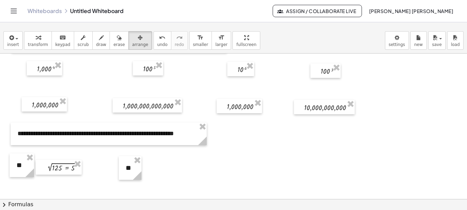
click at [177, 185] on div at bounding box center [233, 166] width 467 height 291
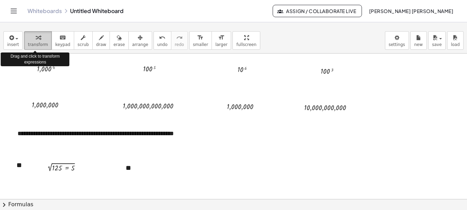
click at [36, 42] on icon "button" at bounding box center [38, 38] width 5 height 8
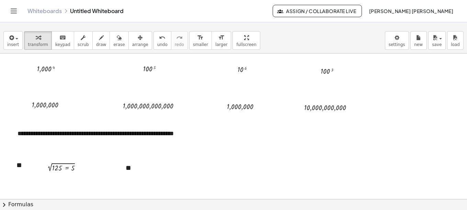
click at [230, 171] on div at bounding box center [233, 166] width 467 height 291
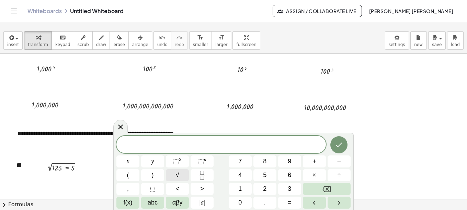
click at [178, 175] on span "√" at bounding box center [177, 175] width 3 height 9
click at [292, 202] on button "=" at bounding box center [289, 203] width 23 height 12
click at [205, 144] on span "√" at bounding box center [203, 145] width 7 height 8
click at [198, 145] on span "√ ​ 2 2 5 = 1 5" at bounding box center [220, 144] width 209 height 11
click at [180, 161] on sup "2" at bounding box center [180, 159] width 3 height 5
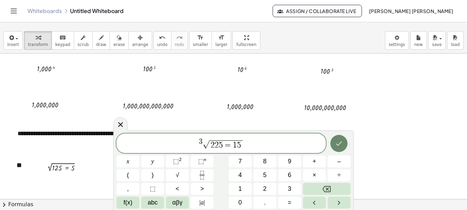
click at [335, 147] on icon "Done" at bounding box center [339, 143] width 8 height 8
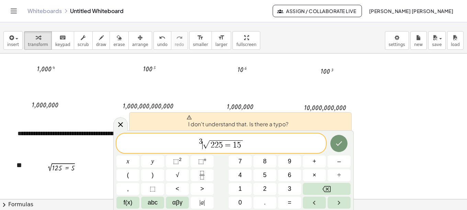
click at [203, 144] on span "√" at bounding box center [205, 145] width 7 height 8
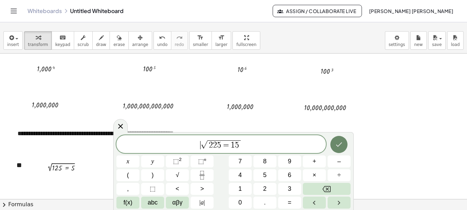
click at [342, 143] on icon "Done" at bounding box center [339, 144] width 8 height 8
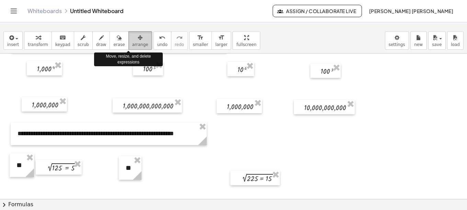
click at [132, 42] on span "arrange" at bounding box center [140, 44] width 16 height 5
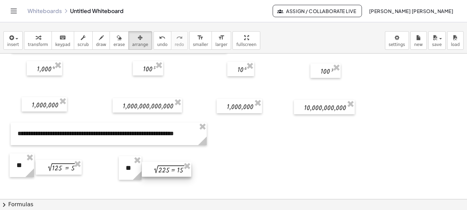
drag, startPoint x: 258, startPoint y: 177, endPoint x: 169, endPoint y: 169, distance: 88.9
click at [169, 169] on div at bounding box center [166, 169] width 49 height 15
click at [50, 168] on div at bounding box center [57, 167] width 46 height 15
click at [230, 163] on div at bounding box center [233, 166] width 467 height 291
click at [29, 169] on circle at bounding box center [31, 174] width 12 height 12
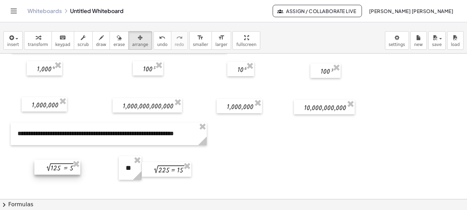
click at [63, 169] on div at bounding box center [57, 167] width 46 height 15
click at [242, 172] on div at bounding box center [233, 166] width 467 height 291
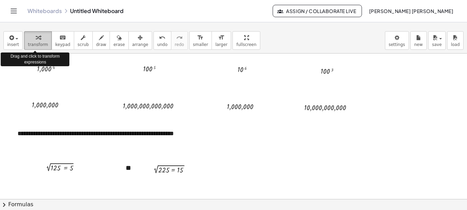
click at [38, 41] on div "button" at bounding box center [38, 37] width 20 height 8
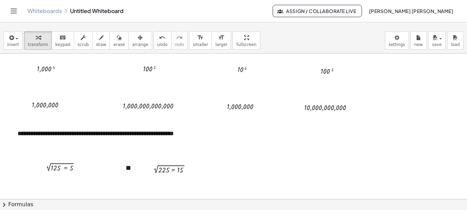
click at [252, 159] on div at bounding box center [233, 166] width 467 height 291
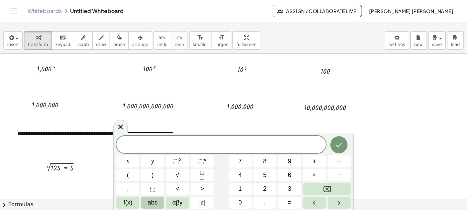
click at [153, 203] on span "abc" at bounding box center [153, 202] width 10 height 9
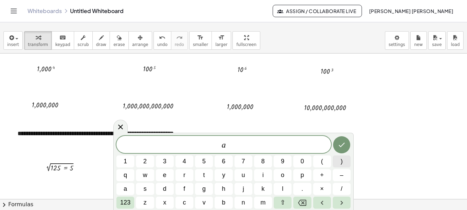
click at [342, 162] on span ")" at bounding box center [341, 161] width 2 height 9
click at [238, 143] on span "( a ) ​" at bounding box center [223, 144] width 214 height 11
click at [126, 202] on span "123" at bounding box center [125, 202] width 10 height 9
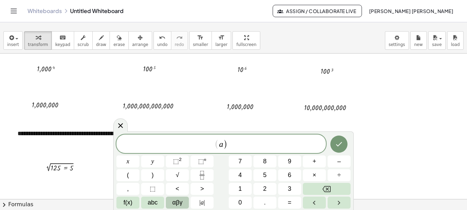
click at [176, 201] on span "αβγ" at bounding box center [177, 202] width 10 height 9
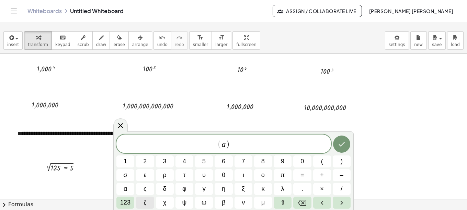
click at [144, 202] on span "ζ" at bounding box center [144, 202] width 3 height 9
click at [303, 200] on icon "Backspace" at bounding box center [302, 203] width 8 height 8
click at [130, 204] on span "123" at bounding box center [125, 202] width 10 height 9
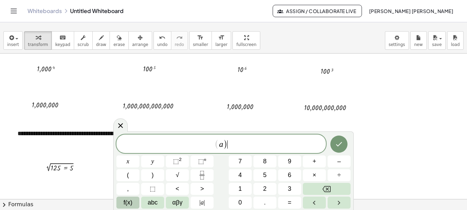
click at [131, 202] on span "f(x)" at bounding box center [128, 202] width 9 height 9
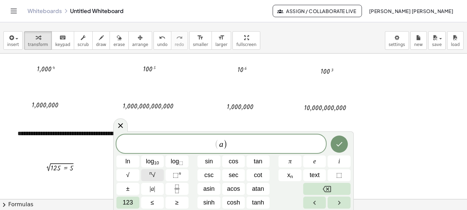
click at [151, 174] on sup "n" at bounding box center [150, 173] width 3 height 5
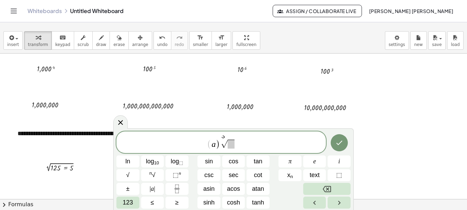
click at [230, 145] on span at bounding box center [230, 144] width 7 height 9
click at [130, 203] on span "123" at bounding box center [127, 202] width 10 height 9
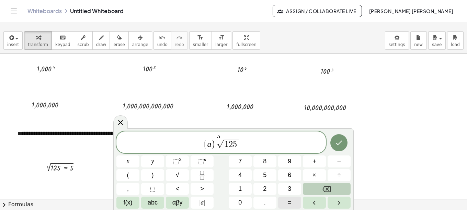
click at [288, 202] on span "=" at bounding box center [290, 202] width 4 height 9
click at [336, 143] on icon "Done" at bounding box center [339, 143] width 8 height 8
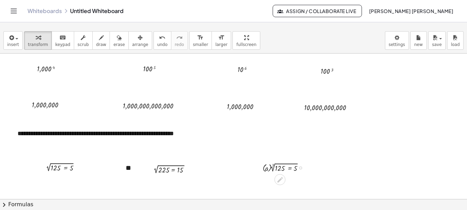
click at [272, 167] on div at bounding box center [285, 167] width 53 height 13
click at [287, 166] on div at bounding box center [285, 167] width 53 height 13
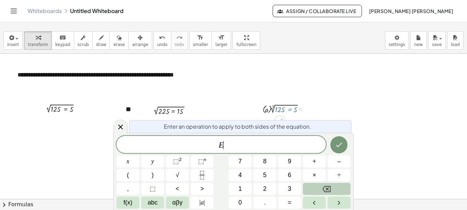
scroll to position [92, 0]
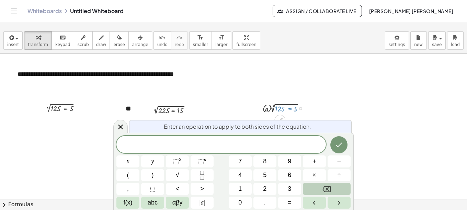
click at [269, 108] on div at bounding box center [285, 108] width 53 height 13
click at [271, 108] on div at bounding box center [285, 108] width 53 height 13
click at [377, 128] on div at bounding box center [233, 106] width 467 height 291
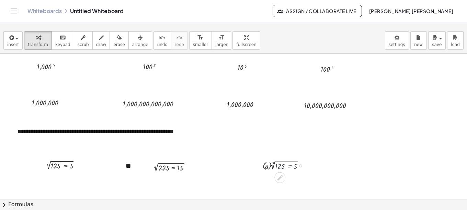
scroll to position [33, 0]
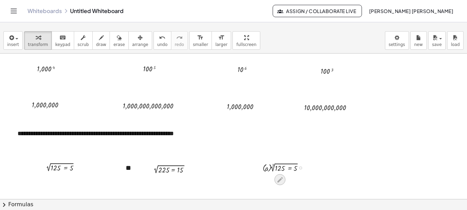
click at [279, 182] on icon at bounding box center [279, 179] width 5 height 5
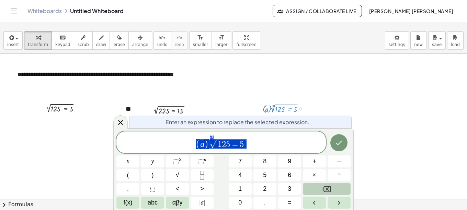
scroll to position [92, 0]
click at [204, 144] on span "​ a 3 √ 1 2 5 = 5" at bounding box center [220, 143] width 209 height 13
click at [338, 145] on icon "Done" at bounding box center [339, 143] width 8 height 8
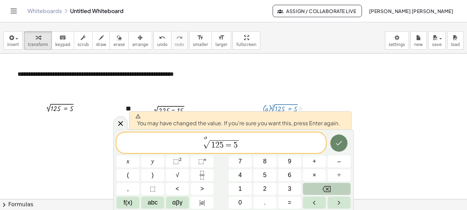
click at [338, 143] on icon "Done" at bounding box center [339, 143] width 8 height 8
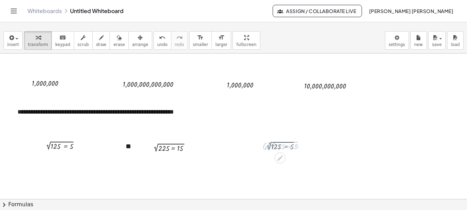
scroll to position [33, 0]
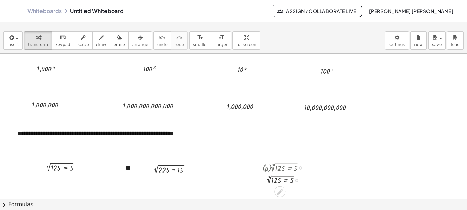
click at [287, 168] on div at bounding box center [285, 167] width 53 height 13
click at [307, 182] on div at bounding box center [285, 179] width 53 height 11
click at [279, 179] on div at bounding box center [285, 179] width 53 height 11
click at [289, 179] on div at bounding box center [285, 179] width 53 height 11
click at [0, 0] on span "6" at bounding box center [0, 0] width 0 height 0
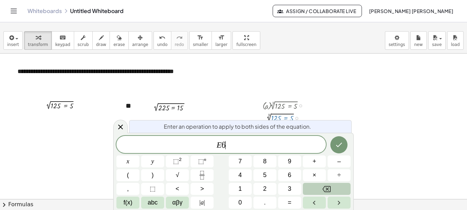
scroll to position [104, 0]
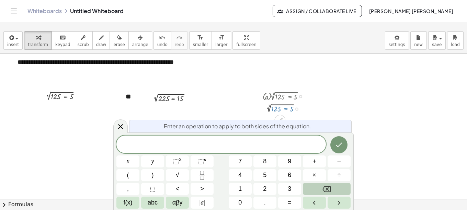
click at [283, 100] on div at bounding box center [285, 96] width 53 height 13
click at [282, 97] on div at bounding box center [285, 96] width 53 height 13
click at [268, 95] on div at bounding box center [285, 96] width 53 height 13
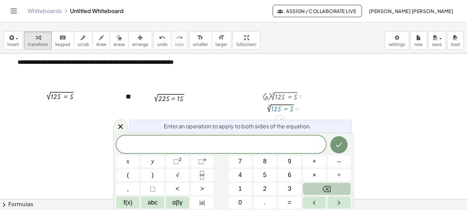
click at [282, 98] on div at bounding box center [285, 96] width 53 height 13
click at [157, 43] on span "undo" at bounding box center [162, 44] width 10 height 5
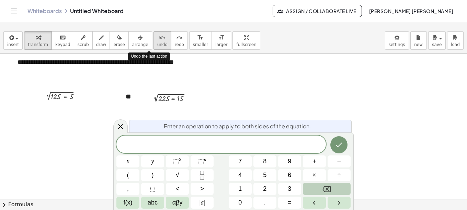
click at [157, 43] on span "undo" at bounding box center [162, 44] width 10 height 5
click at [213, 145] on span "​" at bounding box center [220, 145] width 209 height 10
click at [130, 201] on span "f(x)" at bounding box center [128, 202] width 9 height 9
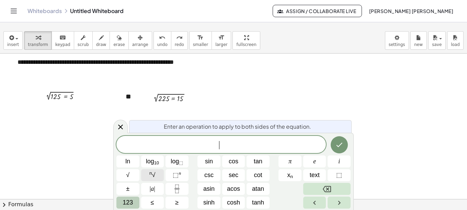
click at [153, 174] on span "n √" at bounding box center [152, 175] width 6 height 9
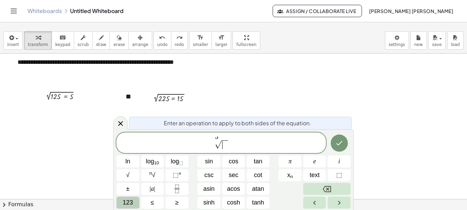
click at [223, 146] on span "​" at bounding box center [224, 144] width 7 height 9
click at [131, 201] on span "123" at bounding box center [127, 202] width 10 height 9
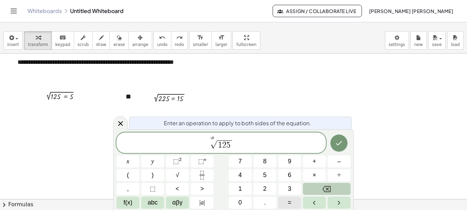
click at [290, 203] on span "=" at bounding box center [290, 202] width 4 height 9
click at [337, 144] on icon "Done" at bounding box center [339, 143] width 6 height 4
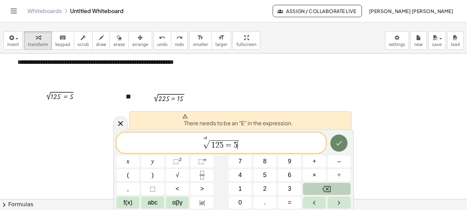
click at [340, 143] on icon "Done" at bounding box center [339, 143] width 8 height 8
click at [340, 143] on icon "Done" at bounding box center [339, 143] width 6 height 4
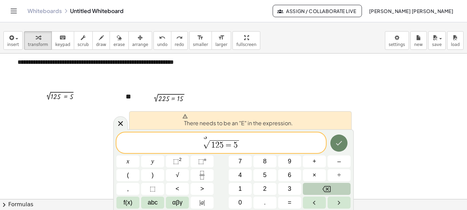
click at [340, 143] on icon "Done" at bounding box center [339, 143] width 6 height 4
click at [246, 145] on span "3 √ 1 2 5 = 5 ​" at bounding box center [220, 143] width 209 height 13
click at [279, 70] on div at bounding box center [233, 94] width 467 height 291
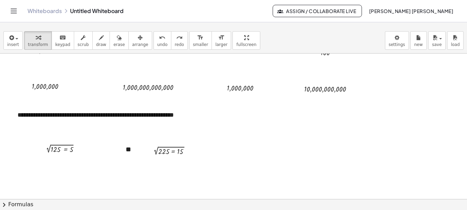
scroll to position [33, 0]
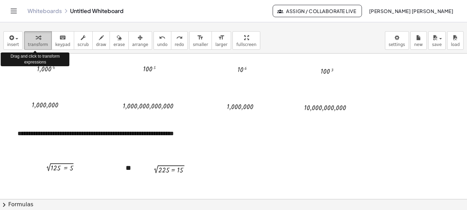
click at [38, 40] on div "button" at bounding box center [38, 37] width 20 height 8
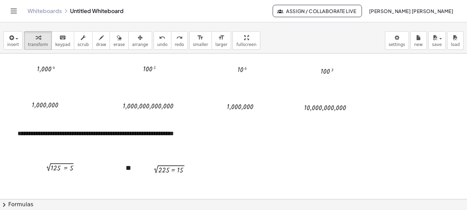
click at [231, 166] on div at bounding box center [233, 166] width 467 height 291
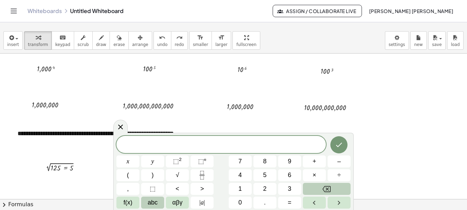
click at [152, 201] on span "abc" at bounding box center [153, 202] width 10 height 9
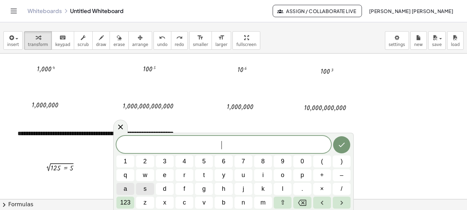
click at [126, 189] on span "a" at bounding box center [125, 188] width 3 height 9
click at [369, 132] on div at bounding box center [233, 166] width 467 height 291
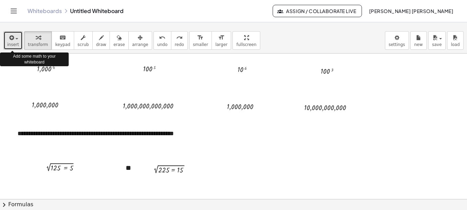
click at [15, 41] on div "button" at bounding box center [13, 37] width 12 height 8
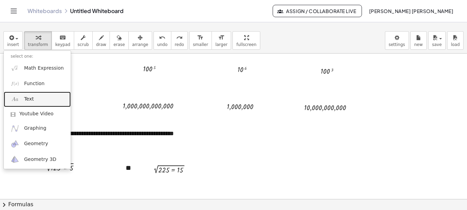
click at [29, 99] on span "Text" at bounding box center [29, 99] width 10 height 7
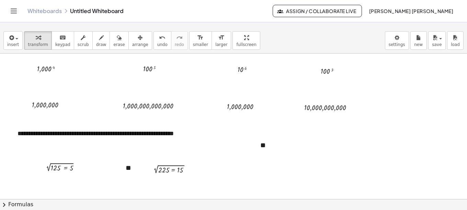
click at [303, 168] on div at bounding box center [233, 166] width 467 height 291
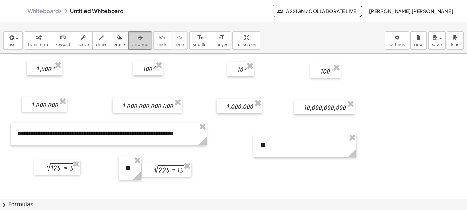
click at [132, 41] on div "button" at bounding box center [140, 37] width 16 height 8
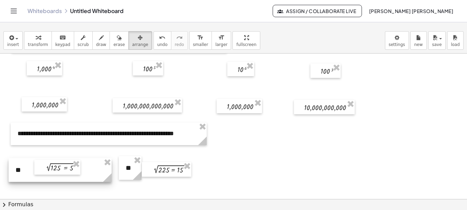
drag, startPoint x: 273, startPoint y: 139, endPoint x: 28, endPoint y: 164, distance: 245.6
click at [28, 164] on div at bounding box center [60, 170] width 103 height 24
drag, startPoint x: 111, startPoint y: 179, endPoint x: 30, endPoint y: 186, distance: 81.9
click at [30, 186] on div "**********" at bounding box center [233, 166] width 467 height 291
drag, startPoint x: 22, startPoint y: 174, endPoint x: 24, endPoint y: 165, distance: 9.0
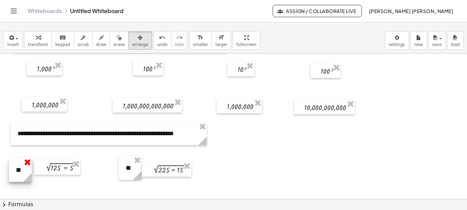
click at [24, 165] on div "- + **" at bounding box center [20, 170] width 23 height 24
drag, startPoint x: 15, startPoint y: 162, endPoint x: 17, endPoint y: 159, distance: 3.5
click at [17, 159] on div at bounding box center [22, 167] width 23 height 24
click at [109, 187] on div at bounding box center [233, 166] width 467 height 291
click at [27, 168] on div at bounding box center [22, 167] width 23 height 24
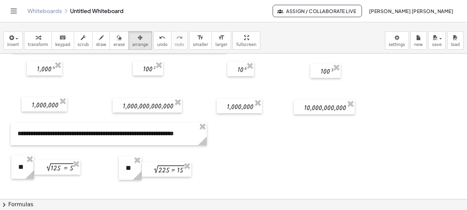
click at [245, 183] on div at bounding box center [233, 166] width 467 height 291
click at [13, 37] on icon "button" at bounding box center [11, 38] width 6 height 8
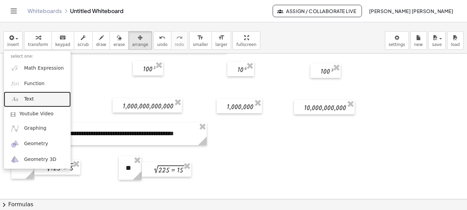
click at [30, 100] on span "Text" at bounding box center [29, 99] width 10 height 7
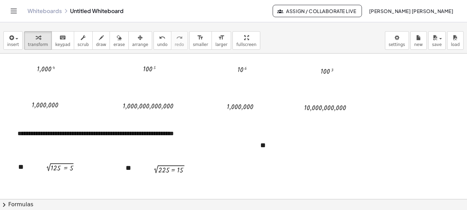
click at [246, 146] on div at bounding box center [233, 166] width 467 height 291
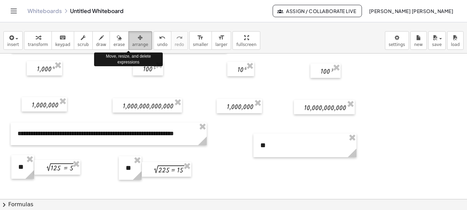
click at [138, 39] on icon "button" at bounding box center [140, 38] width 5 height 8
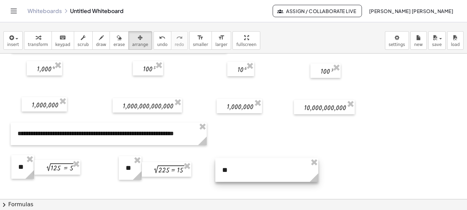
drag, startPoint x: 277, startPoint y: 146, endPoint x: 238, endPoint y: 171, distance: 45.4
click at [238, 171] on div at bounding box center [266, 170] width 103 height 24
drag, startPoint x: 316, startPoint y: 182, endPoint x: 235, endPoint y: 183, distance: 81.0
click at [235, 183] on circle at bounding box center [234, 179] width 12 height 12
click at [254, 185] on div at bounding box center [233, 166] width 467 height 291
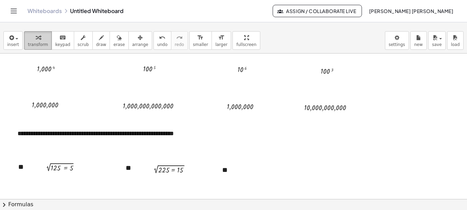
click at [36, 39] on icon "button" at bounding box center [38, 38] width 5 height 8
click at [259, 169] on div at bounding box center [233, 166] width 467 height 291
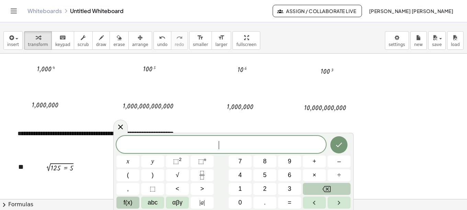
click at [128, 200] on span "f(x)" at bounding box center [128, 202] width 9 height 9
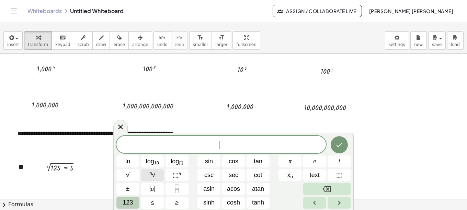
click at [154, 175] on span "n √" at bounding box center [152, 175] width 6 height 9
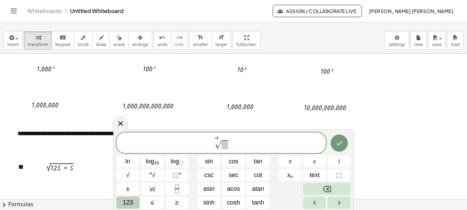
click at [225, 146] on span at bounding box center [224, 144] width 7 height 9
click at [123, 203] on span "123" at bounding box center [127, 202] width 10 height 9
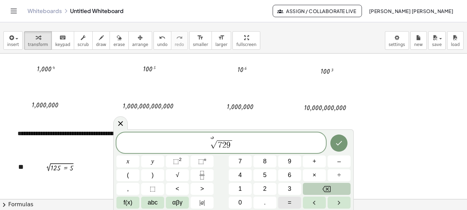
click at [290, 204] on span "=" at bounding box center [290, 202] width 4 height 9
click at [337, 143] on icon "Done" at bounding box center [339, 143] width 8 height 8
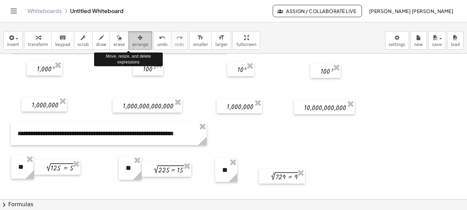
click at [132, 41] on div "button" at bounding box center [140, 37] width 16 height 8
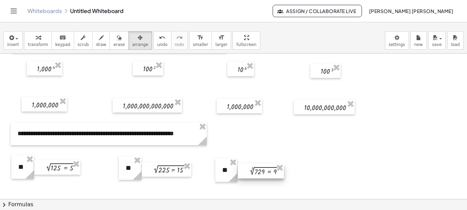
drag, startPoint x: 278, startPoint y: 178, endPoint x: 257, endPoint y: 173, distance: 21.6
click at [257, 173] on div at bounding box center [261, 171] width 46 height 15
click at [308, 175] on div at bounding box center [233, 166] width 467 height 291
drag, startPoint x: 66, startPoint y: 168, endPoint x: 56, endPoint y: 170, distance: 9.4
click at [56, 170] on div at bounding box center [48, 169] width 46 height 15
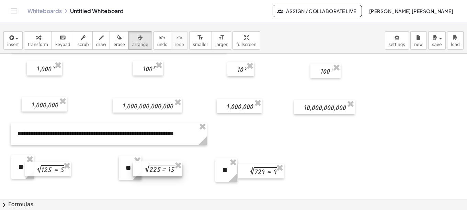
drag, startPoint x: 170, startPoint y: 169, endPoint x: 161, endPoint y: 168, distance: 8.9
click at [161, 168] on div at bounding box center [157, 168] width 49 height 15
click at [59, 169] on div at bounding box center [48, 166] width 46 height 15
click at [160, 167] on div at bounding box center [157, 167] width 49 height 15
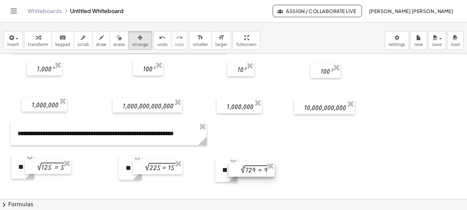
drag, startPoint x: 265, startPoint y: 173, endPoint x: 256, endPoint y: 171, distance: 9.4
click at [256, 171] on div at bounding box center [252, 169] width 46 height 15
click at [315, 179] on div at bounding box center [233, 166] width 467 height 291
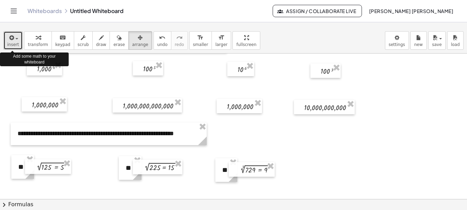
click at [17, 37] on button "insert" at bounding box center [12, 40] width 19 height 19
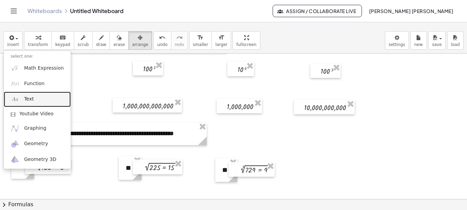
click at [32, 98] on span "Text" at bounding box center [29, 99] width 10 height 7
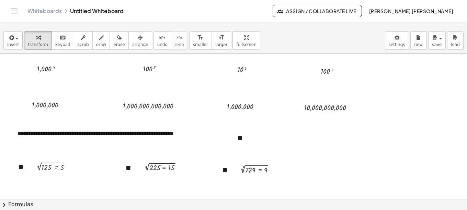
click at [360, 165] on div at bounding box center [233, 166] width 467 height 291
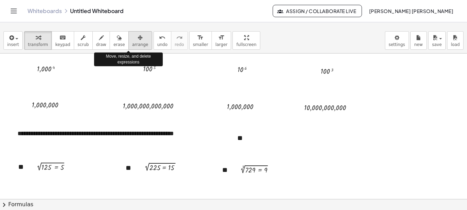
click at [138, 41] on icon "button" at bounding box center [140, 38] width 5 height 8
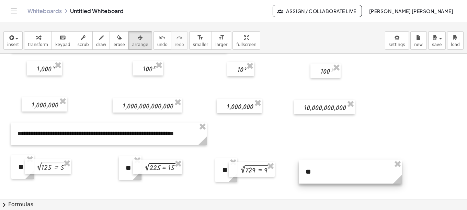
drag, startPoint x: 282, startPoint y: 142, endPoint x: 350, endPoint y: 175, distance: 76.1
click at [350, 175] on div at bounding box center [350, 172] width 103 height 24
drag, startPoint x: 399, startPoint y: 181, endPoint x: 317, endPoint y: 186, distance: 82.5
click at [317, 186] on div "**********" at bounding box center [233, 166] width 467 height 291
click at [337, 175] on div at bounding box center [233, 166] width 467 height 291
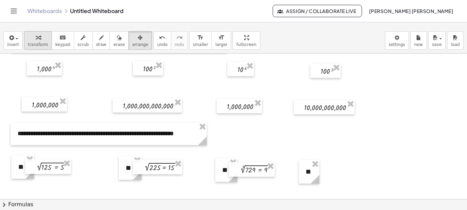
click at [35, 42] on span "transform" at bounding box center [38, 44] width 20 height 5
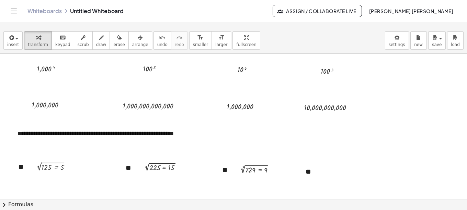
click at [337, 161] on div at bounding box center [233, 166] width 467 height 291
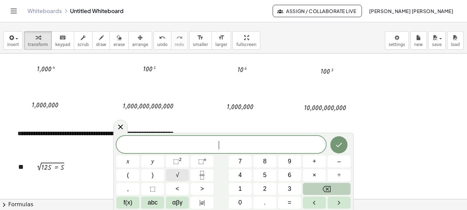
click at [176, 173] on span "√" at bounding box center [177, 175] width 3 height 9
click at [285, 202] on button "=" at bounding box center [289, 203] width 23 height 12
click at [336, 145] on icon "Done" at bounding box center [339, 144] width 6 height 4
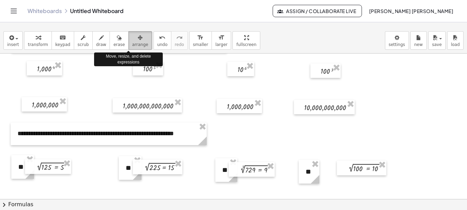
click at [132, 42] on span "arrange" at bounding box center [140, 44] width 16 height 5
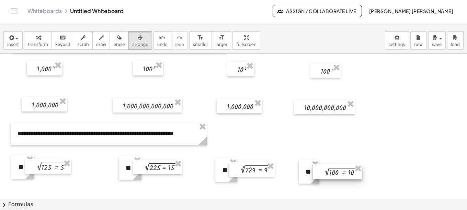
drag, startPoint x: 363, startPoint y: 171, endPoint x: 339, endPoint y: 174, distance: 24.3
click at [339, 174] on div at bounding box center [337, 171] width 49 height 15
click at [384, 176] on div at bounding box center [233, 166] width 467 height 291
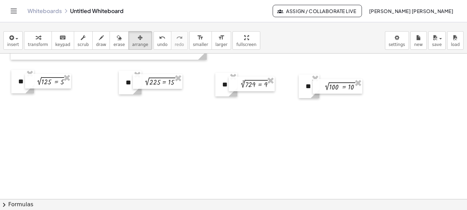
scroll to position [119, 0]
click at [282, 127] on div at bounding box center [233, 152] width 467 height 436
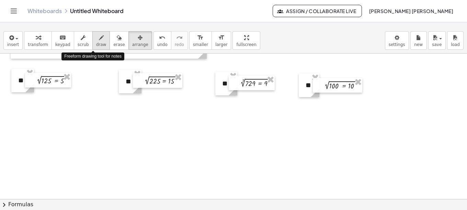
click at [96, 42] on span "draw" at bounding box center [101, 44] width 10 height 5
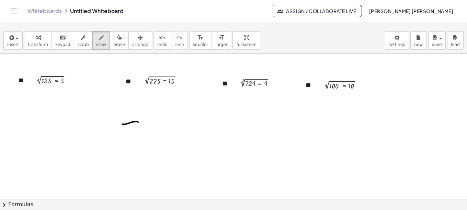
drag, startPoint x: 122, startPoint y: 124, endPoint x: 138, endPoint y: 125, distance: 15.8
click at [138, 125] on div at bounding box center [233, 152] width 467 height 436
click at [117, 40] on icon "button" at bounding box center [119, 38] width 5 height 8
drag, startPoint x: 137, startPoint y: 122, endPoint x: 130, endPoint y: 122, distance: 6.9
click at [130, 122] on div at bounding box center [233, 152] width 467 height 436
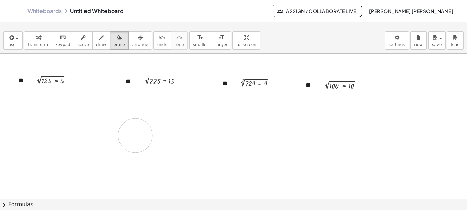
click at [135, 136] on div at bounding box center [233, 152] width 467 height 436
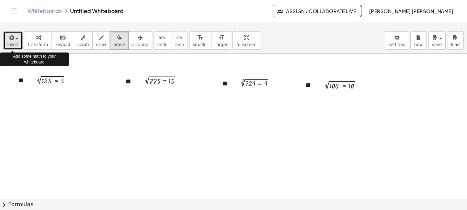
click at [17, 42] on button "insert" at bounding box center [12, 40] width 19 height 19
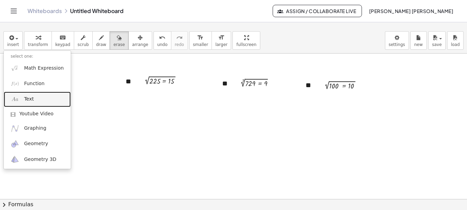
click at [30, 98] on span "Text" at bounding box center [29, 99] width 10 height 7
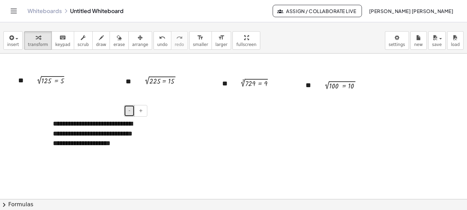
click at [130, 113] on span "-" at bounding box center [129, 110] width 2 height 5
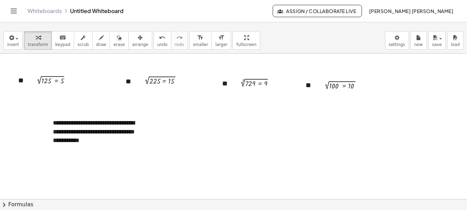
click at [179, 144] on div at bounding box center [233, 152] width 467 height 436
click at [138, 37] on icon "button" at bounding box center [140, 38] width 5 height 8
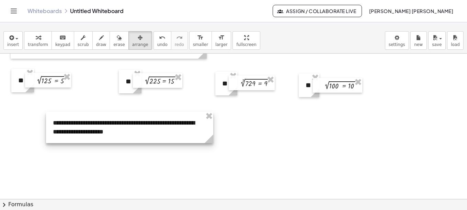
drag, startPoint x: 146, startPoint y: 151, endPoint x: 210, endPoint y: 142, distance: 64.9
click at [210, 142] on icon at bounding box center [209, 139] width 9 height 9
drag, startPoint x: 212, startPoint y: 141, endPoint x: 227, endPoint y: 141, distance: 14.4
click at [227, 141] on icon at bounding box center [224, 139] width 9 height 9
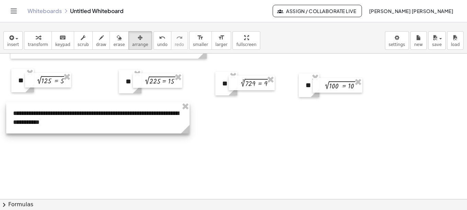
drag, startPoint x: 149, startPoint y: 128, endPoint x: 109, endPoint y: 118, distance: 40.9
click at [109, 118] on div at bounding box center [97, 117] width 183 height 31
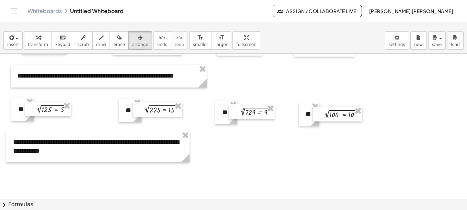
scroll to position [89, 0]
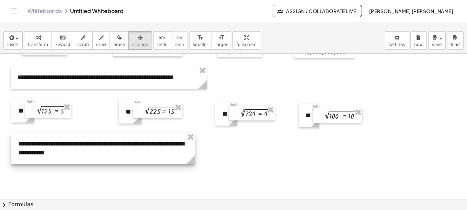
drag, startPoint x: 89, startPoint y: 153, endPoint x: 94, endPoint y: 154, distance: 5.2
click at [94, 154] on div at bounding box center [102, 148] width 183 height 31
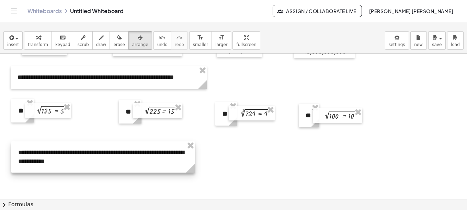
drag, startPoint x: 128, startPoint y: 155, endPoint x: 128, endPoint y: 163, distance: 8.6
click at [128, 163] on div at bounding box center [102, 156] width 183 height 31
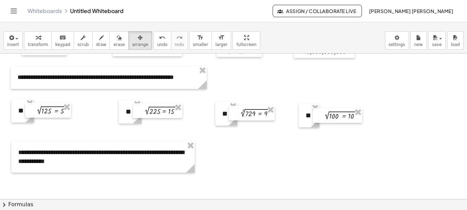
click at [221, 164] on div at bounding box center [233, 182] width 467 height 436
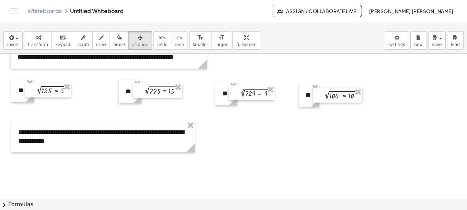
scroll to position [112, 0]
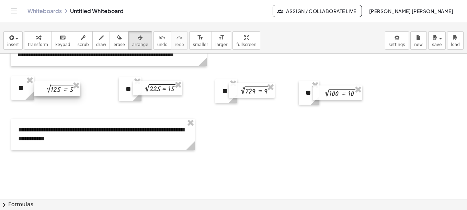
drag, startPoint x: 50, startPoint y: 89, endPoint x: 59, endPoint y: 90, distance: 9.3
click at [59, 90] on div at bounding box center [57, 88] width 46 height 15
drag, startPoint x: 152, startPoint y: 91, endPoint x: 161, endPoint y: 91, distance: 8.6
click at [161, 91] on div at bounding box center [166, 88] width 49 height 15
click at [161, 92] on div at bounding box center [166, 89] width 49 height 15
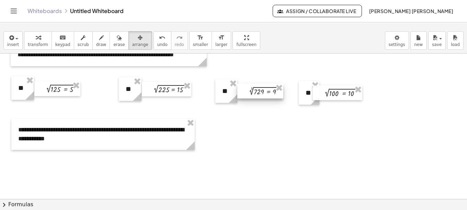
drag, startPoint x: 244, startPoint y: 91, endPoint x: 252, endPoint y: 92, distance: 7.6
click at [252, 92] on div at bounding box center [260, 91] width 46 height 15
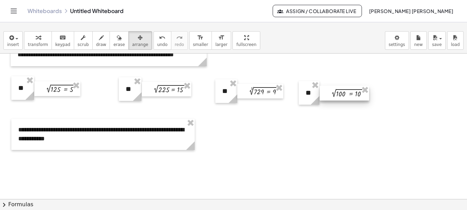
drag, startPoint x: 335, startPoint y: 96, endPoint x: 342, endPoint y: 96, distance: 6.9
click at [342, 96] on div at bounding box center [343, 93] width 49 height 15
click at [300, 141] on div at bounding box center [233, 160] width 467 height 436
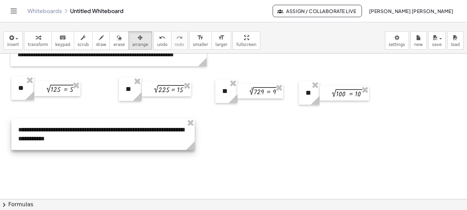
click at [155, 137] on div at bounding box center [102, 134] width 183 height 31
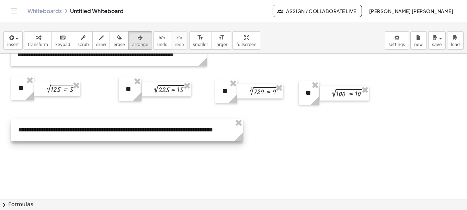
drag, startPoint x: 195, startPoint y: 145, endPoint x: 241, endPoint y: 141, distance: 45.8
click at [241, 141] on icon at bounding box center [238, 137] width 9 height 9
click at [184, 131] on div at bounding box center [126, 130] width 231 height 23
click at [185, 131] on div at bounding box center [126, 130] width 231 height 23
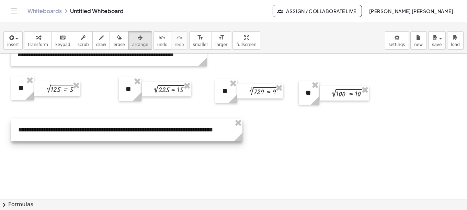
click at [185, 131] on div at bounding box center [126, 130] width 231 height 23
click at [185, 132] on div at bounding box center [126, 130] width 231 height 23
click at [67, 132] on div at bounding box center [126, 130] width 231 height 23
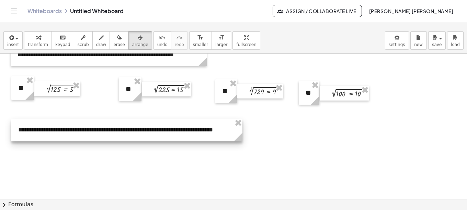
click at [75, 132] on div at bounding box center [126, 130] width 231 height 23
click at [238, 138] on icon at bounding box center [238, 137] width 9 height 9
drag, startPoint x: 143, startPoint y: 132, endPoint x: 128, endPoint y: 140, distance: 16.4
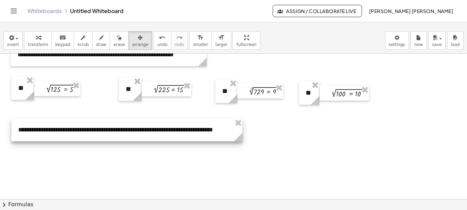
click at [128, 140] on div at bounding box center [126, 130] width 231 height 23
click at [90, 133] on div at bounding box center [126, 130] width 231 height 23
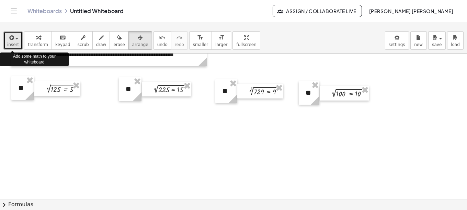
click at [15, 39] on span "button" at bounding box center [16, 38] width 3 height 1
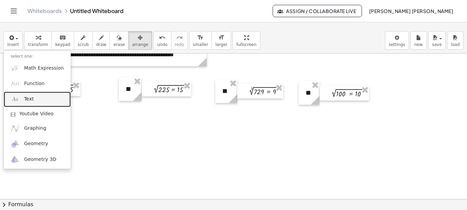
click at [23, 103] on link "Text" at bounding box center [37, 99] width 67 height 15
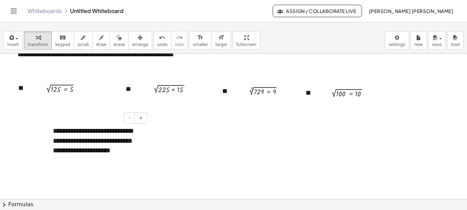
click at [90, 153] on div "**********" at bounding box center [97, 145] width 103 height 53
click at [130, 117] on span "-" at bounding box center [129, 117] width 2 height 5
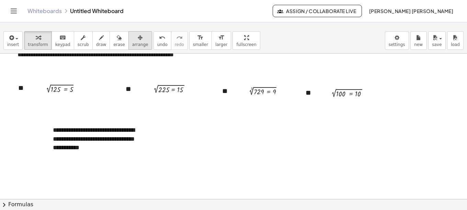
click at [132, 44] on span "arrange" at bounding box center [140, 44] width 16 height 5
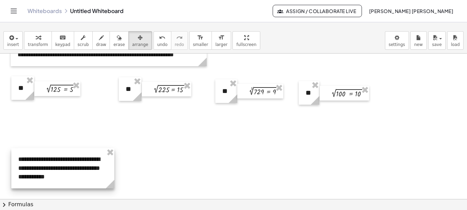
drag, startPoint x: 101, startPoint y: 142, endPoint x: 66, endPoint y: 171, distance: 45.3
click at [66, 171] on div at bounding box center [62, 168] width 103 height 40
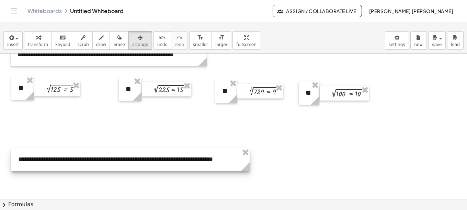
drag, startPoint x: 113, startPoint y: 185, endPoint x: 248, endPoint y: 168, distance: 136.2
click at [248, 168] on icon at bounding box center [245, 166] width 9 height 9
click at [193, 181] on div at bounding box center [233, 160] width 467 height 436
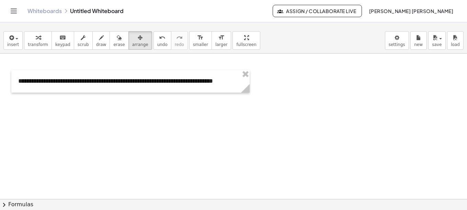
scroll to position [183, 0]
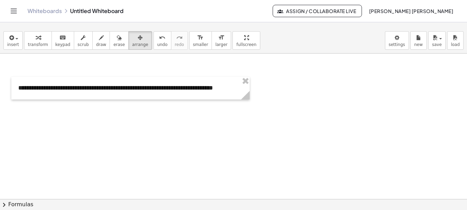
click at [135, 136] on div at bounding box center [233, 88] width 467 height 436
click at [197, 42] on icon "format_size" at bounding box center [200, 38] width 7 height 8
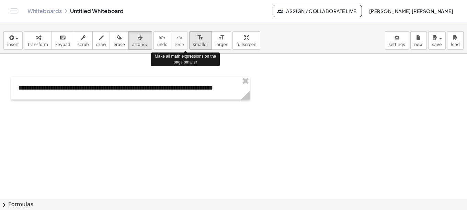
click at [193, 42] on span "smaller" at bounding box center [200, 44] width 15 height 5
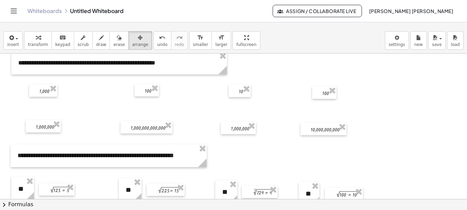
scroll to position [0, 0]
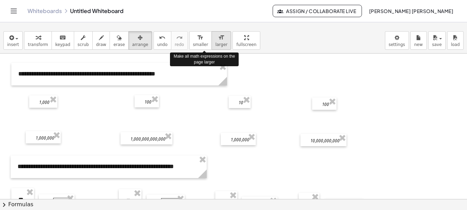
click at [215, 45] on span "larger" at bounding box center [221, 44] width 12 height 5
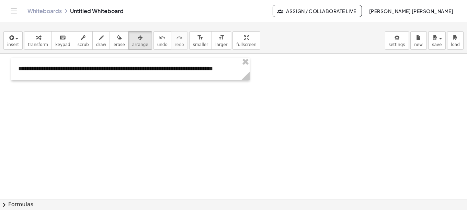
scroll to position [205, 0]
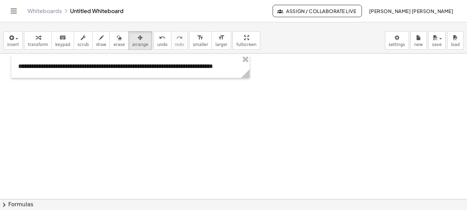
click at [55, 115] on div at bounding box center [233, 67] width 467 height 436
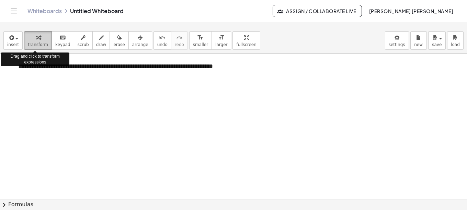
click at [36, 41] on icon "button" at bounding box center [38, 38] width 5 height 8
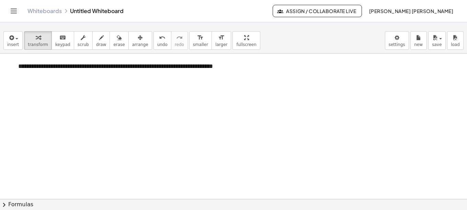
click at [187, 117] on div at bounding box center [233, 67] width 467 height 436
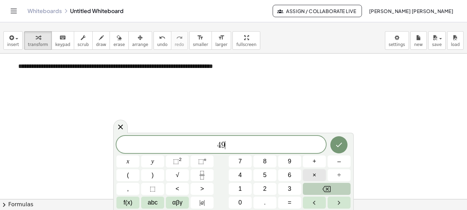
click at [312, 175] on button "×" at bounding box center [314, 175] width 23 height 12
click at [293, 176] on button "6" at bounding box center [289, 175] width 23 height 12
click at [241, 175] on span "4" at bounding box center [239, 175] width 3 height 9
click at [289, 200] on span "=" at bounding box center [290, 202] width 4 height 9
click at [179, 175] on button "√" at bounding box center [177, 175] width 23 height 12
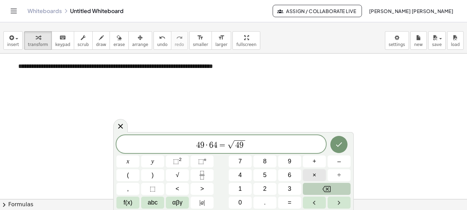
click at [313, 174] on span "×" at bounding box center [314, 175] width 4 height 9
click at [179, 172] on span "√" at bounding box center [177, 175] width 3 height 9
click at [338, 145] on icon "Done" at bounding box center [339, 144] width 6 height 4
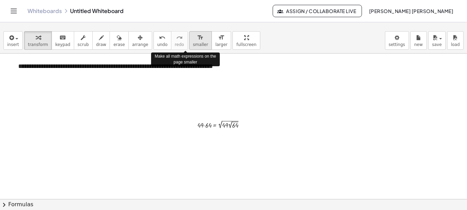
click at [193, 42] on span "smaller" at bounding box center [200, 44] width 15 height 5
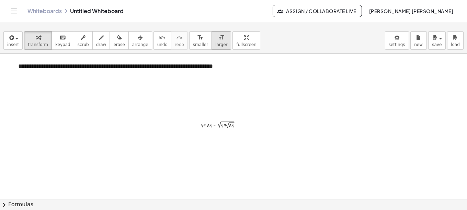
click at [218, 40] on icon "format_size" at bounding box center [221, 38] width 7 height 8
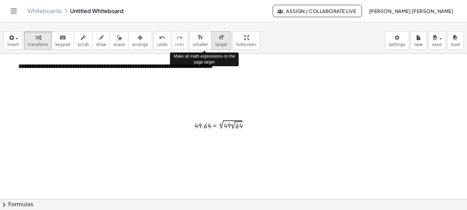
click at [218, 40] on icon "format_size" at bounding box center [221, 38] width 7 height 8
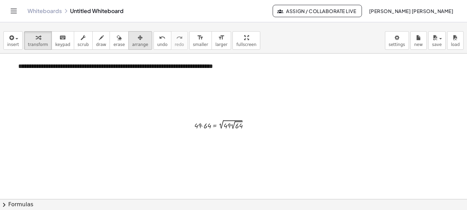
click at [132, 38] on div "button" at bounding box center [140, 37] width 16 height 8
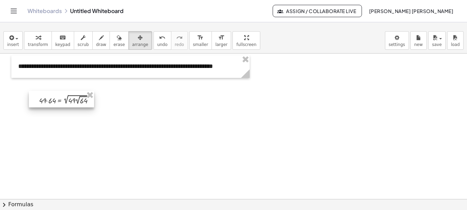
drag, startPoint x: 222, startPoint y: 126, endPoint x: 67, endPoint y: 101, distance: 157.4
click at [67, 101] on div at bounding box center [61, 99] width 65 height 16
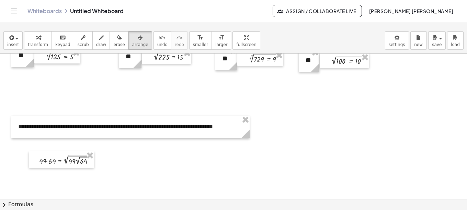
scroll to position [147, 0]
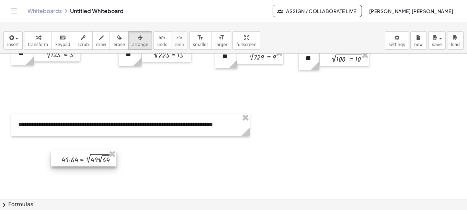
drag, startPoint x: 62, startPoint y: 161, endPoint x: 84, endPoint y: 161, distance: 22.3
click at [84, 161] on div at bounding box center [83, 158] width 65 height 16
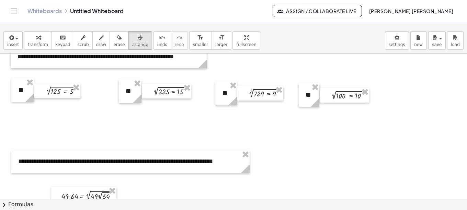
scroll to position [115, 0]
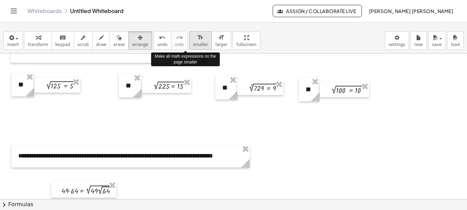
click at [193, 45] on span "smaller" at bounding box center [200, 44] width 15 height 5
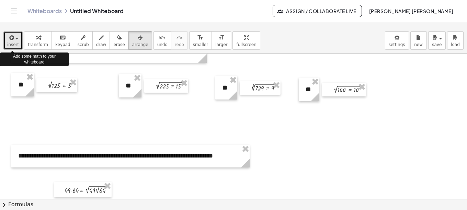
click at [16, 42] on span "insert" at bounding box center [13, 44] width 12 height 5
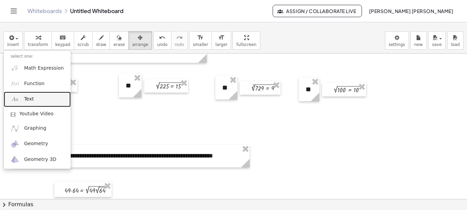
click at [24, 98] on span "Text" at bounding box center [29, 99] width 10 height 7
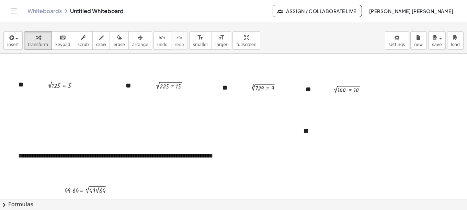
click at [282, 124] on div at bounding box center [233, 156] width 467 height 436
click at [138, 42] on icon "button" at bounding box center [140, 38] width 5 height 8
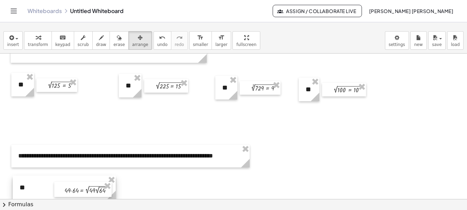
drag, startPoint x: 318, startPoint y: 132, endPoint x: 34, endPoint y: 189, distance: 289.0
click at [34, 189] on div at bounding box center [64, 188] width 103 height 24
drag, startPoint x: 115, startPoint y: 197, endPoint x: 33, endPoint y: 195, distance: 82.0
click at [33, 195] on icon at bounding box center [29, 195] width 9 height 9
drag, startPoint x: 24, startPoint y: 189, endPoint x: 24, endPoint y: 180, distance: 8.9
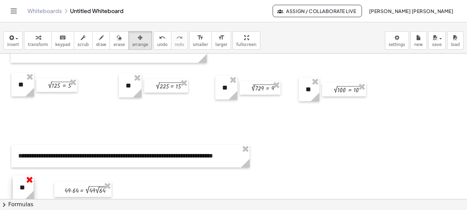
click at [24, 180] on div "- + **" at bounding box center [23, 188] width 21 height 24
drag, startPoint x: 22, startPoint y: 185, endPoint x: 21, endPoint y: 181, distance: 4.2
click at [21, 181] on div at bounding box center [22, 184] width 21 height 24
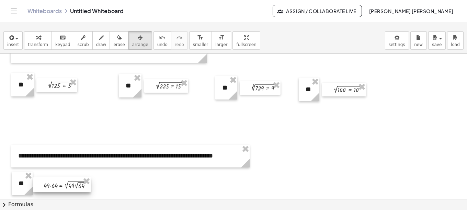
drag, startPoint x: 83, startPoint y: 192, endPoint x: 62, endPoint y: 187, distance: 21.5
click at [62, 187] on div at bounding box center [61, 184] width 57 height 15
click at [129, 187] on div at bounding box center [233, 156] width 467 height 436
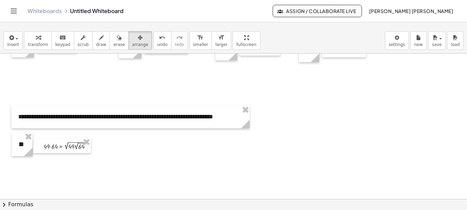
scroll to position [153, 0]
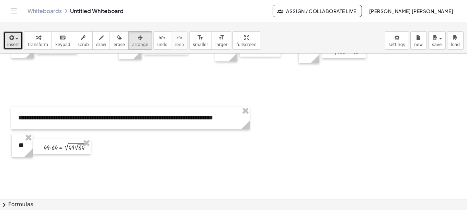
click at [17, 43] on span "insert" at bounding box center [13, 44] width 12 height 5
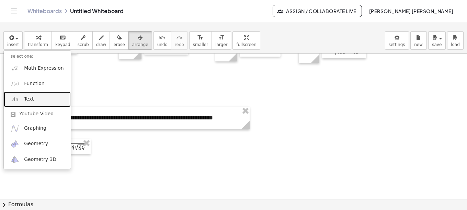
click at [33, 98] on link "Text" at bounding box center [37, 99] width 67 height 15
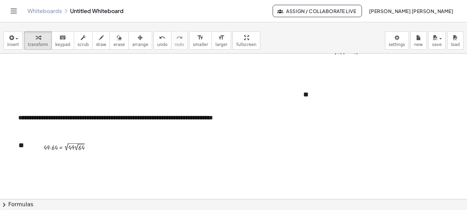
click at [358, 134] on div at bounding box center [233, 118] width 467 height 436
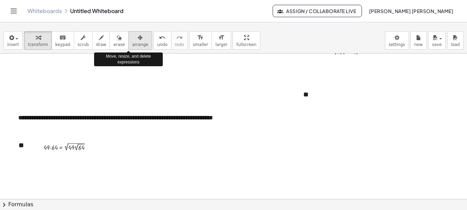
click at [132, 43] on span "arrange" at bounding box center [140, 44] width 16 height 5
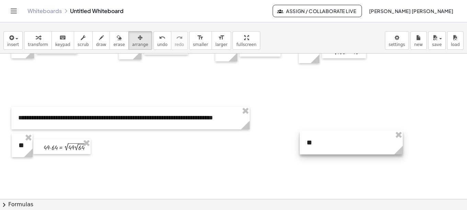
drag, startPoint x: 329, startPoint y: 97, endPoint x: 332, endPoint y: 142, distance: 45.4
click at [332, 142] on div at bounding box center [351, 143] width 103 height 24
drag, startPoint x: 401, startPoint y: 153, endPoint x: 322, endPoint y: 157, distance: 80.1
click at [322, 157] on div "**********" at bounding box center [233, 118] width 467 height 436
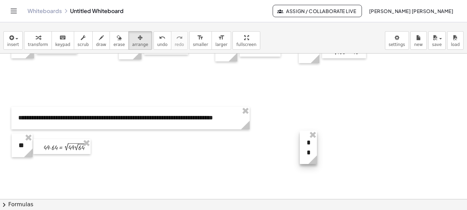
drag, startPoint x: 315, startPoint y: 149, endPoint x: 229, endPoint y: 159, distance: 86.3
click at [229, 159] on div "**********" at bounding box center [233, 118] width 467 height 436
drag, startPoint x: 315, startPoint y: 162, endPoint x: 320, endPoint y: 162, distance: 5.8
click at [320, 162] on div "**********" at bounding box center [233, 118] width 467 height 436
drag, startPoint x: 315, startPoint y: 148, endPoint x: 309, endPoint y: 152, distance: 7.6
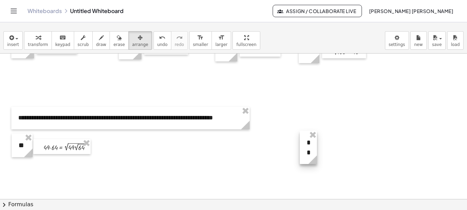
click at [309, 152] on div "- + **" at bounding box center [308, 147] width 17 height 33
drag, startPoint x: 316, startPoint y: 159, endPoint x: 321, endPoint y: 157, distance: 5.5
click at [321, 157] on div "**********" at bounding box center [233, 118] width 467 height 436
drag, startPoint x: 309, startPoint y: 144, endPoint x: 149, endPoint y: 149, distance: 160.7
click at [149, 149] on div at bounding box center [150, 148] width 22 height 24
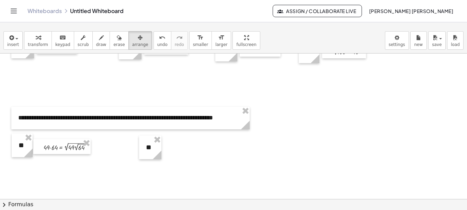
click at [184, 161] on div at bounding box center [233, 118] width 467 height 436
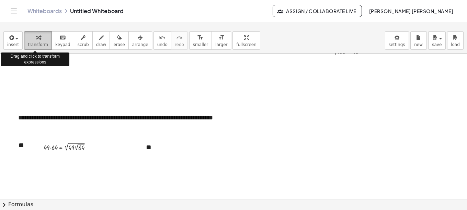
click at [34, 44] on span "transform" at bounding box center [38, 44] width 20 height 5
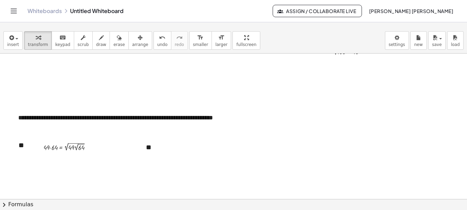
click at [245, 137] on div at bounding box center [233, 118] width 467 height 436
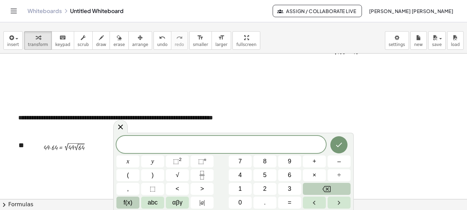
click at [125, 202] on span "f(x)" at bounding box center [128, 202] width 9 height 9
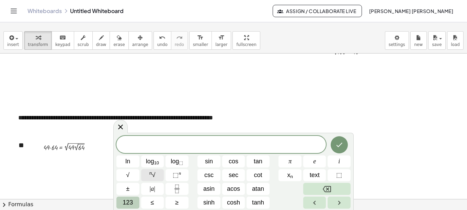
click at [152, 173] on sup "n" at bounding box center [150, 173] width 3 height 5
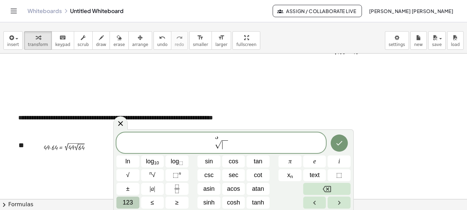
click at [226, 146] on span "​" at bounding box center [224, 144] width 7 height 9
click at [178, 190] on icon "Fraction" at bounding box center [177, 189] width 9 height 9
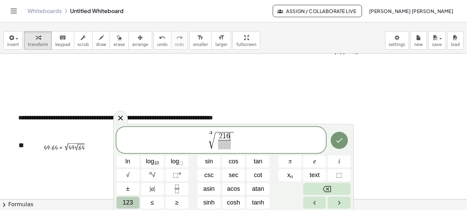
click at [226, 144] on span at bounding box center [224, 144] width 13 height 9
click at [237, 141] on span "3 √ 2 1 6 2 7 ​ ​" at bounding box center [220, 140] width 209 height 19
click at [127, 201] on span "123" at bounding box center [127, 202] width 10 height 9
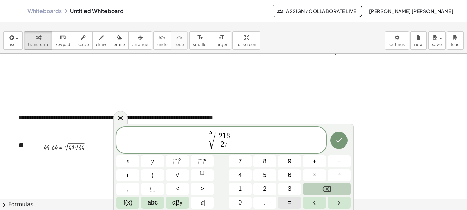
click at [288, 202] on span "=" at bounding box center [290, 202] width 4 height 9
click at [203, 175] on icon "Fraction" at bounding box center [202, 175] width 9 height 9
click at [130, 201] on span "f(x)" at bounding box center [128, 202] width 9 height 9
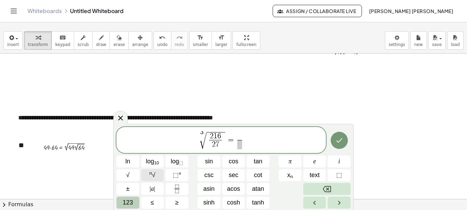
click at [154, 174] on span "n √" at bounding box center [152, 175] width 6 height 9
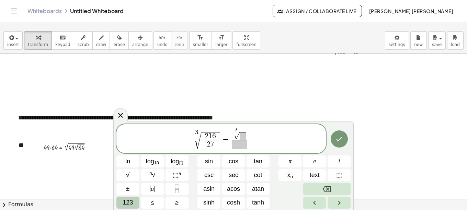
click at [242, 137] on span at bounding box center [243, 136] width 6 height 8
click at [234, 145] on span "​" at bounding box center [239, 144] width 23 height 9
click at [151, 174] on sup "n" at bounding box center [150, 173] width 3 height 5
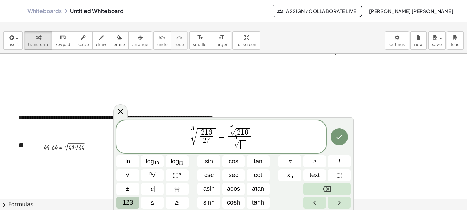
click at [242, 146] on span "​" at bounding box center [243, 144] width 6 height 8
click at [258, 139] on span "3 √ 2 1 6 2 7 ​ = 3 √ 2 1 6 3 √ 2 7 ​ ​" at bounding box center [220, 137] width 209 height 25
click at [126, 202] on span "123" at bounding box center [127, 202] width 10 height 9
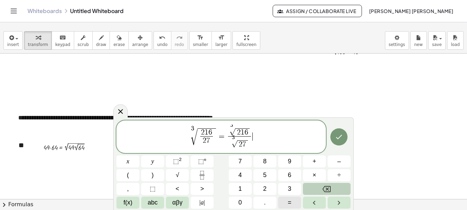
click at [288, 202] on span "=" at bounding box center [290, 202] width 4 height 9
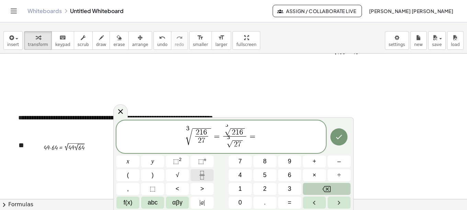
click at [207, 172] on button "Fraction" at bounding box center [201, 175] width 23 height 12
click at [257, 142] on span "​" at bounding box center [257, 140] width 5 height 9
click at [339, 137] on icon "Done" at bounding box center [339, 137] width 8 height 8
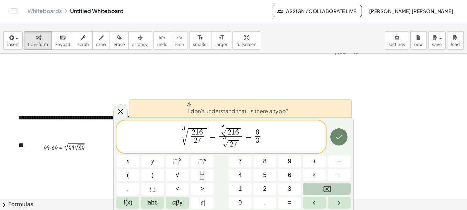
click at [342, 137] on icon "Done" at bounding box center [339, 137] width 8 height 8
click at [262, 141] on span "3 √ 2 1 6 2 7 ​ = 3 √ 2 1 6 3 √ 2 7 ​ = 6 3 ​ ​" at bounding box center [220, 137] width 209 height 25
click at [209, 136] on span "=" at bounding box center [213, 136] width 10 height 8
click at [226, 137] on span "3 √ 2 7" at bounding box center [230, 142] width 23 height 13
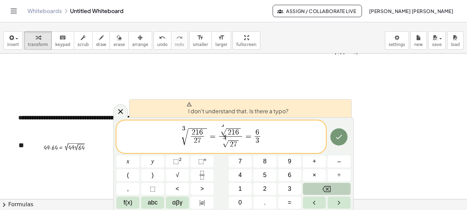
click at [225, 142] on span "√" at bounding box center [225, 144] width 6 height 7
click at [181, 134] on span "√ 2 1 6 2 7 ​" at bounding box center [194, 137] width 26 height 18
click at [340, 137] on icon "Done" at bounding box center [339, 137] width 6 height 4
click at [224, 141] on span "√" at bounding box center [225, 144] width 6 height 7
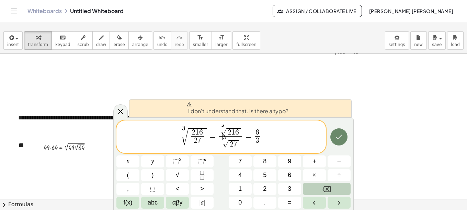
click at [340, 140] on icon "Done" at bounding box center [339, 137] width 8 height 8
click at [141, 130] on span "​ 3 √ 2 1 6 2 7 ​ = 3 √ 2 1 6 3 √ 2 7 ​ = 6 3 ​" at bounding box center [220, 137] width 209 height 25
click at [201, 102] on span at bounding box center [237, 104] width 102 height 5
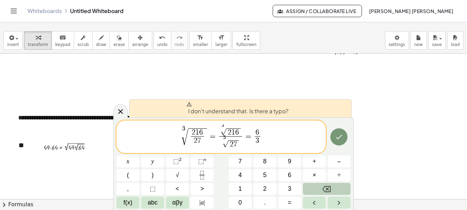
click at [201, 102] on span at bounding box center [237, 104] width 102 height 5
click at [279, 112] on span "I don't understand that. Is there a typo?" at bounding box center [237, 109] width 102 height 14
click at [288, 149] on span "3 √ 2 1 6 2 7 ​ = 3 √ 2 1 6 3 √ 2 7 ​ = 6 3 ​ ​" at bounding box center [220, 137] width 209 height 25
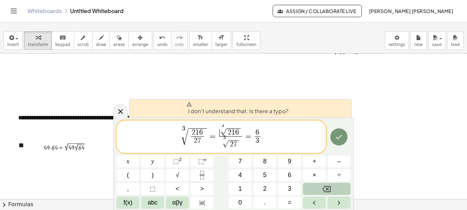
click at [220, 151] on div "3 √ 2 1 6 2 7 ​ = ​ 3 √ 2 1 6 3 √ 2 7 ​ = 6 3 ​" at bounding box center [220, 136] width 209 height 33
click at [338, 138] on icon "Done" at bounding box center [339, 137] width 8 height 8
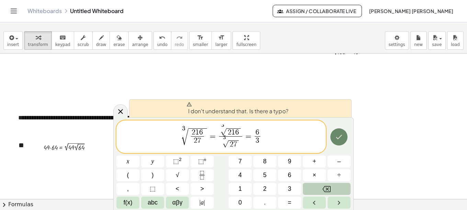
click at [338, 138] on icon "Done" at bounding box center [339, 137] width 8 height 8
drag, startPoint x: 338, startPoint y: 138, endPoint x: 372, endPoint y: 147, distance: 35.3
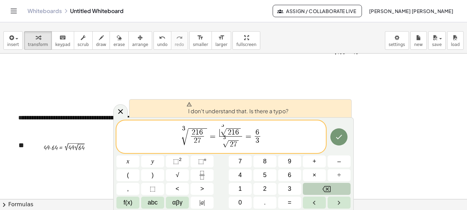
click at [372, 147] on div at bounding box center [233, 118] width 467 height 436
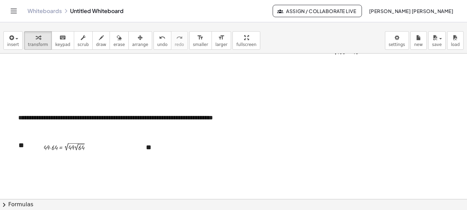
click at [176, 145] on div at bounding box center [233, 118] width 467 height 436
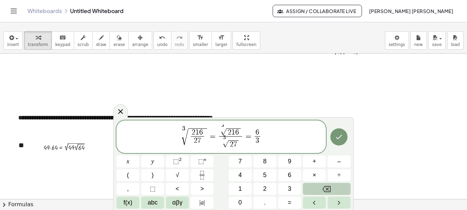
click at [225, 138] on span "3" at bounding box center [224, 137] width 3 height 6
click at [337, 139] on icon "Done" at bounding box center [339, 137] width 8 height 8
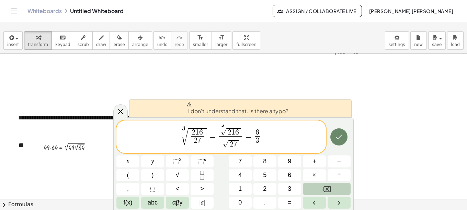
click at [335, 136] on icon "Done" at bounding box center [339, 137] width 8 height 8
click at [175, 140] on span "3 √ 2 1 6 2 7 ​ = 3 √ 2 1 6 ​ √ 2 7 ​ = 6 3 ​" at bounding box center [220, 137] width 209 height 25
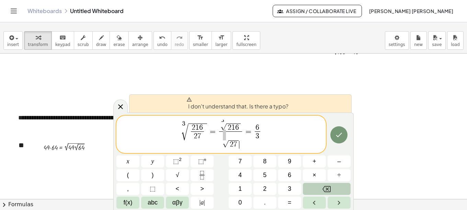
click at [228, 135] on span "√ 2 7 ​" at bounding box center [230, 140] width 23 height 18
click at [235, 133] on span "√ 2 7 ​" at bounding box center [230, 140] width 23 height 18
click at [222, 142] on span "√" at bounding box center [225, 144] width 6 height 7
click at [231, 136] on span "​ √ 2 7" at bounding box center [230, 140] width 23 height 18
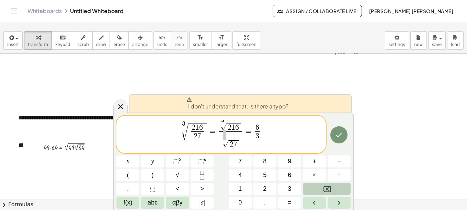
click at [224, 136] on sup at bounding box center [224, 135] width 3 height 11
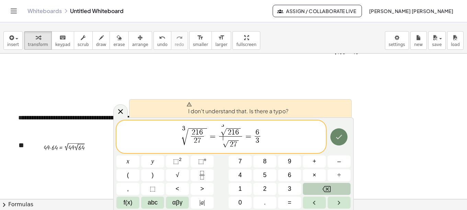
click at [334, 138] on button "Done" at bounding box center [338, 136] width 17 height 17
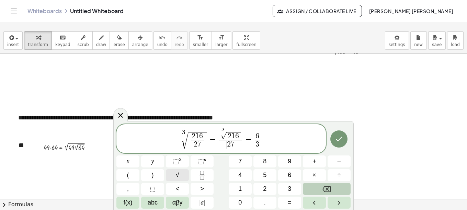
click at [179, 174] on span "√" at bounding box center [177, 175] width 3 height 9
click at [176, 176] on span "√" at bounding box center [177, 175] width 3 height 9
click at [234, 144] on span "2" at bounding box center [235, 145] width 4 height 8
click at [176, 177] on span "√" at bounding box center [177, 175] width 3 height 9
click at [177, 175] on span "√" at bounding box center [177, 175] width 3 height 9
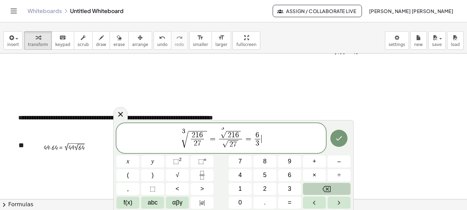
click at [270, 141] on span "3 √ 2 1 6 2 7 ​ = 3 √ 2 1 6 √ 2 7 ​ = 6 3 ​ ​" at bounding box center [220, 138] width 209 height 23
click at [339, 139] on icon "Done" at bounding box center [339, 138] width 6 height 4
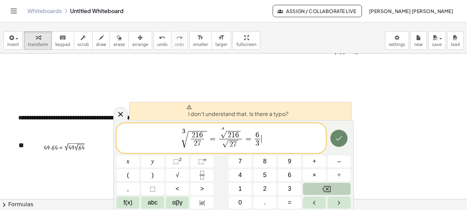
click at [346, 140] on button "Done" at bounding box center [338, 138] width 17 height 17
click at [337, 140] on icon "Done" at bounding box center [339, 138] width 6 height 4
click at [224, 141] on span "√" at bounding box center [225, 144] width 6 height 7
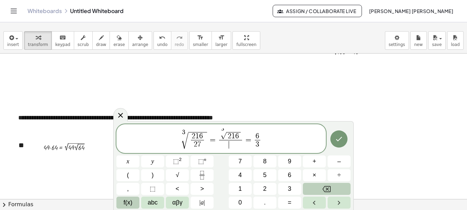
click at [128, 204] on span "f(x)" at bounding box center [128, 202] width 9 height 9
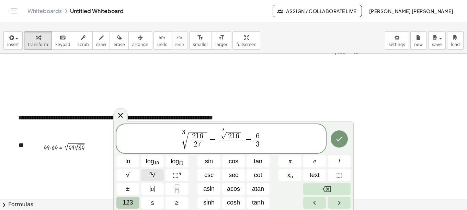
click at [155, 175] on span "n √" at bounding box center [152, 175] width 6 height 9
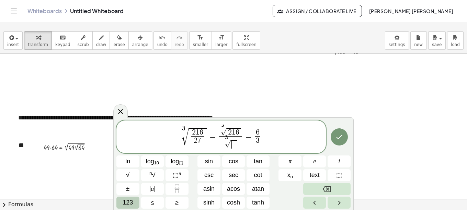
click at [233, 146] on span "​" at bounding box center [234, 144] width 6 height 8
click at [304, 140] on span "3 √ 2 1 6 2 7 ​ = 3 √ 2 1 6 3 √ 2 7 ​ ​ = 6 3 ​" at bounding box center [220, 137] width 209 height 25
click at [373, 129] on div at bounding box center [233, 118] width 467 height 436
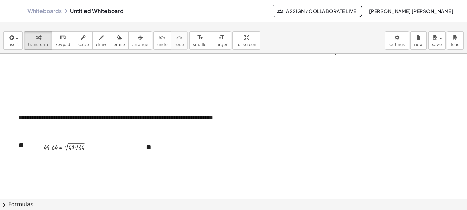
drag, startPoint x: 373, startPoint y: 129, endPoint x: 330, endPoint y: 128, distance: 42.9
click at [330, 128] on div at bounding box center [233, 118] width 467 height 436
click at [331, 132] on div at bounding box center [233, 118] width 467 height 436
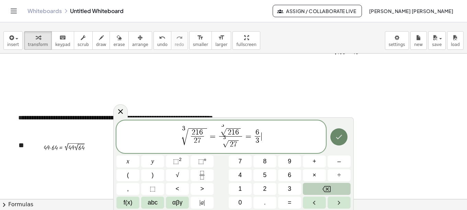
click at [340, 140] on icon "Done" at bounding box center [339, 137] width 8 height 8
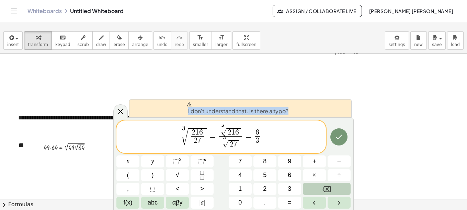
drag, startPoint x: 301, startPoint y: 110, endPoint x: 174, endPoint y: 117, distance: 127.1
click at [174, 117] on div "I don't understand that. Is there a typo?" at bounding box center [240, 108] width 222 height 18
copy span "I don't understand that. Is there a typo?"
click at [379, 119] on div at bounding box center [233, 118] width 467 height 436
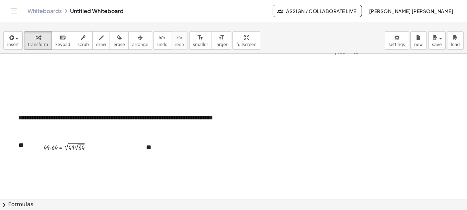
click at [162, 148] on div at bounding box center [233, 118] width 467 height 436
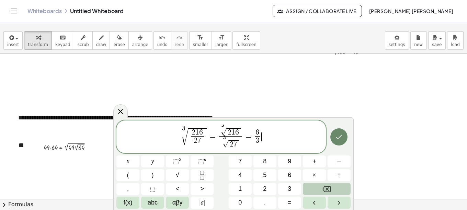
click at [338, 141] on icon "Done" at bounding box center [339, 137] width 8 height 8
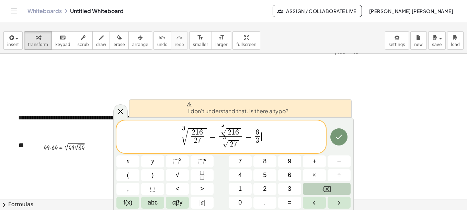
click at [282, 138] on span "3 √ 2 1 6 2 7 ​ = 3 √ 2 1 6 3 √ 2 7 ​ = 6 3 ​ ​" at bounding box center [220, 137] width 209 height 25
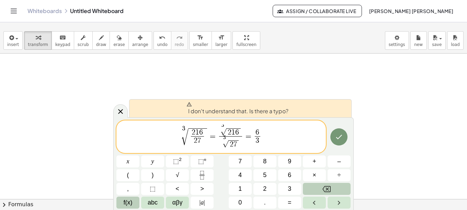
click at [126, 207] on span "f(x)" at bounding box center [128, 202] width 9 height 9
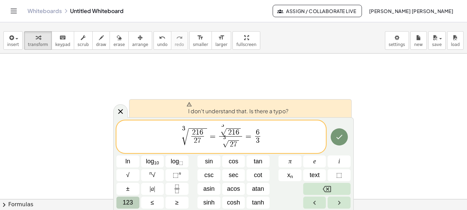
click at [296, 128] on span "3 √ 2 1 6 2 7 ​ = 3 √ 2 1 6 3 √ 2 7 ​ = 6 3 ​ ​" at bounding box center [220, 137] width 209 height 25
click at [335, 135] on icon "Done" at bounding box center [339, 137] width 8 height 8
click at [359, 140] on div at bounding box center [233, 54] width 467 height 582
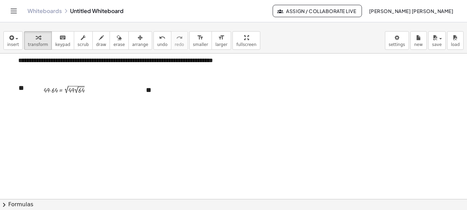
scroll to position [213, 0]
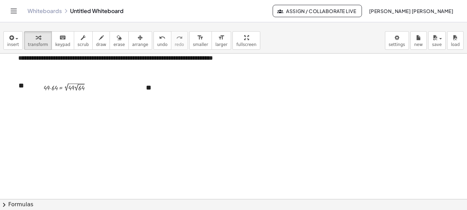
click at [200, 92] on div at bounding box center [233, 58] width 467 height 436
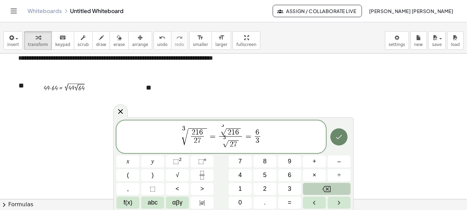
click at [337, 140] on icon "Done" at bounding box center [339, 137] width 8 height 8
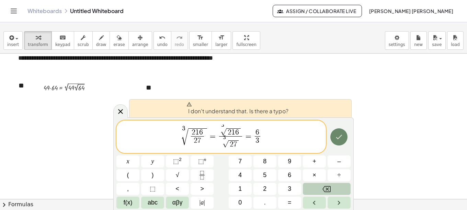
click at [337, 140] on icon "Done" at bounding box center [339, 137] width 8 height 8
click at [343, 138] on button "Done" at bounding box center [338, 136] width 17 height 17
click at [121, 114] on icon at bounding box center [120, 111] width 8 height 8
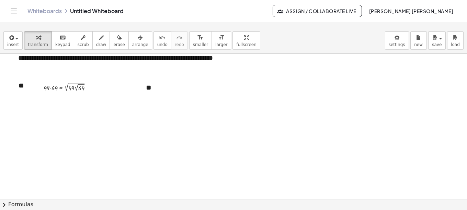
click at [193, 121] on div at bounding box center [233, 58] width 467 height 436
click at [0, 0] on div "3 √ 2 1 6 2 7 ​ = 3 √ 2 1 6 3 √ 2 7 ​ = 6 3 ​" at bounding box center [0, 0] width 0 height 0
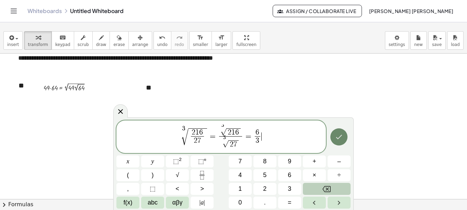
click at [339, 141] on icon "Done" at bounding box center [339, 137] width 8 height 8
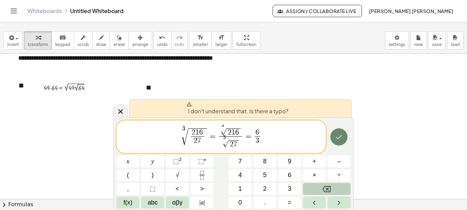
click at [339, 141] on icon "Done" at bounding box center [339, 137] width 8 height 8
click at [120, 112] on icon at bounding box center [120, 111] width 8 height 8
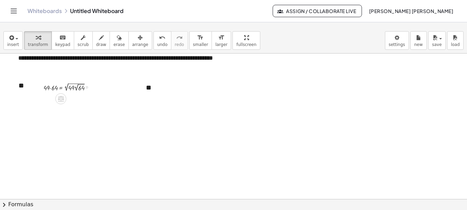
click at [75, 89] on div at bounding box center [69, 87] width 59 height 12
click at [157, 43] on span "undo" at bounding box center [162, 44] width 10 height 5
click at [63, 87] on div at bounding box center [69, 87] width 59 height 12
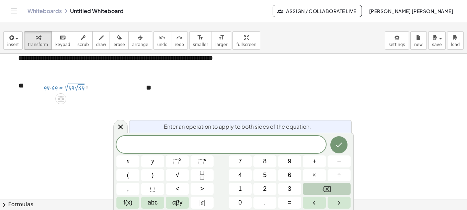
click at [60, 89] on div at bounding box center [69, 87] width 59 height 12
click at [63, 86] on div at bounding box center [69, 87] width 59 height 12
click at [79, 85] on div at bounding box center [69, 87] width 59 height 12
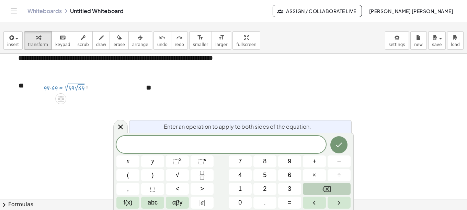
click at [69, 86] on div at bounding box center [69, 87] width 59 height 12
drag, startPoint x: 69, startPoint y: 86, endPoint x: 52, endPoint y: 174, distance: 89.8
click at [52, 174] on div at bounding box center [233, 58] width 467 height 436
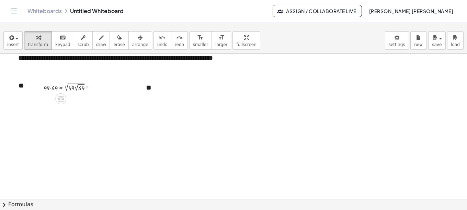
click at [67, 88] on div at bounding box center [69, 87] width 59 height 12
click at [58, 87] on div at bounding box center [69, 87] width 59 height 12
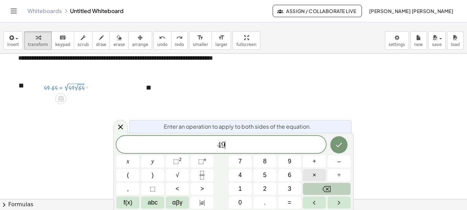
click at [310, 175] on button "×" at bounding box center [314, 175] width 23 height 12
click at [290, 203] on span "=" at bounding box center [290, 202] width 4 height 9
click at [179, 174] on button "√" at bounding box center [177, 175] width 23 height 12
click at [315, 173] on span "×" at bounding box center [314, 175] width 4 height 9
click at [180, 174] on button "√" at bounding box center [177, 175] width 23 height 12
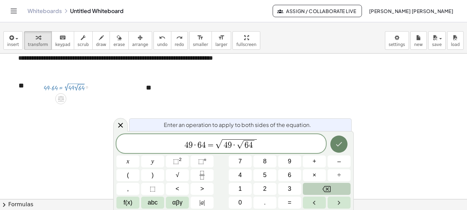
click at [337, 145] on icon "Done" at bounding box center [339, 144] width 6 height 4
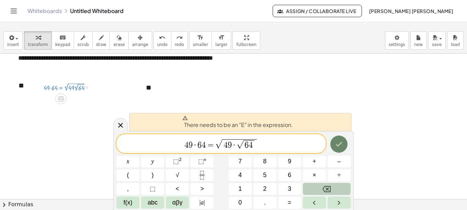
click at [338, 144] on icon "Done" at bounding box center [339, 144] width 8 height 8
click at [339, 149] on button "Done" at bounding box center [338, 144] width 17 height 17
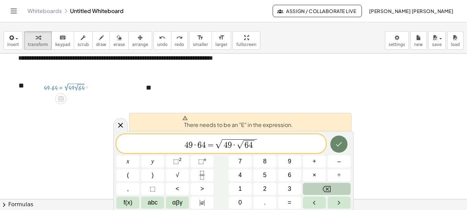
click at [339, 149] on button "Done" at bounding box center [338, 144] width 17 height 17
click at [208, 148] on span "=" at bounding box center [211, 145] width 10 height 8
click at [181, 147] on span "​ 4 9 · 6 4 = √ 4 9 · √ 6 4" at bounding box center [220, 144] width 209 height 12
click at [258, 144] on span "​ 4 9 · 6 4 = √ 4 9 · √ 6 4" at bounding box center [220, 144] width 209 height 12
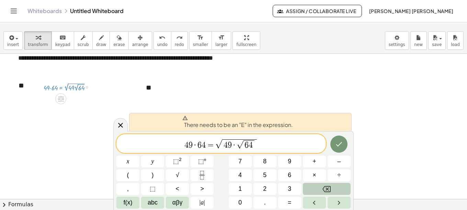
click at [258, 144] on span "​ 4 9 · 6 4 = √ 4 9 · √ 6 4" at bounding box center [220, 144] width 209 height 12
click at [185, 142] on span "4" at bounding box center [186, 145] width 4 height 8
click at [278, 141] on span "​ 4 9 · 6 4 = √ 4 9 · √ 6 4" at bounding box center [220, 144] width 209 height 12
click at [344, 143] on button "Done" at bounding box center [338, 144] width 17 height 17
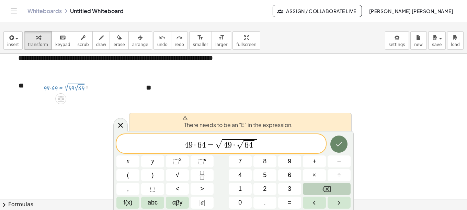
click at [344, 143] on button "Done" at bounding box center [338, 144] width 17 height 17
click at [258, 96] on div at bounding box center [233, 58] width 467 height 436
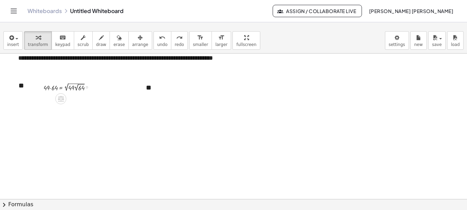
click at [211, 136] on div at bounding box center [233, 58] width 467 height 436
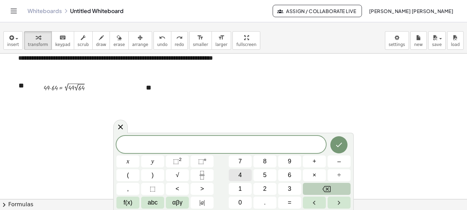
click at [242, 174] on button "4" at bounding box center [240, 175] width 23 height 12
click at [291, 158] on span "9" at bounding box center [289, 161] width 3 height 9
click at [315, 175] on span "×" at bounding box center [314, 175] width 4 height 9
click at [288, 174] on span "6" at bounding box center [289, 175] width 3 height 9
click at [243, 175] on button "4" at bounding box center [240, 175] width 23 height 12
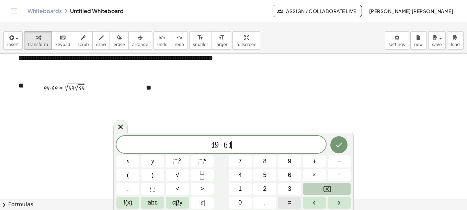
click at [289, 201] on span "=" at bounding box center [290, 202] width 4 height 9
click at [176, 174] on span "√" at bounding box center [177, 175] width 3 height 9
click at [242, 175] on span "4" at bounding box center [239, 175] width 3 height 9
click at [291, 162] on span "9" at bounding box center [289, 161] width 3 height 9
click at [316, 175] on span "×" at bounding box center [314, 175] width 4 height 9
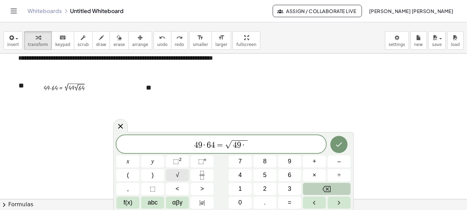
click at [176, 178] on span "√" at bounding box center [177, 175] width 3 height 9
click at [285, 174] on button "6" at bounding box center [289, 175] width 23 height 12
click at [241, 172] on span "4" at bounding box center [239, 175] width 3 height 9
click at [338, 145] on icon "Done" at bounding box center [339, 144] width 8 height 8
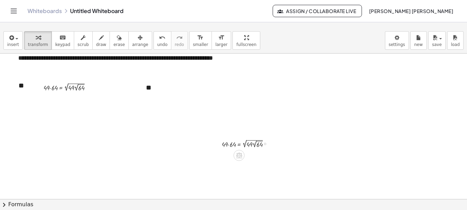
click at [255, 143] on div at bounding box center [247, 144] width 59 height 12
click at [260, 155] on div at bounding box center [260, 155] width 2 height 2
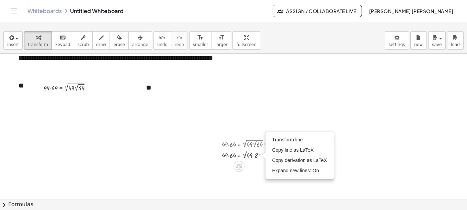
click at [259, 155] on div "Transform line Copy line as LaTeX Copy derivation as LaTeX Expand new lines: On" at bounding box center [260, 155] width 2 height 2
click at [246, 171] on div at bounding box center [233, 58] width 467 height 436
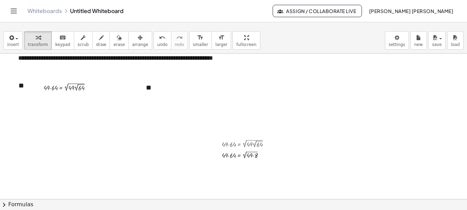
click at [236, 125] on div at bounding box center [233, 58] width 467 height 436
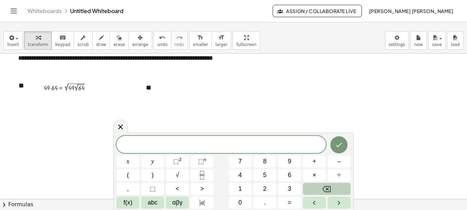
click at [237, 104] on div at bounding box center [233, 58] width 467 height 436
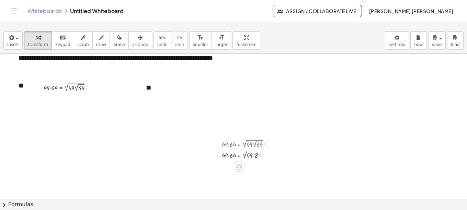
click at [242, 143] on div at bounding box center [247, 144] width 59 height 12
click at [240, 166] on icon at bounding box center [238, 166] width 7 height 7
click at [267, 166] on icon at bounding box center [266, 166] width 6 height 6
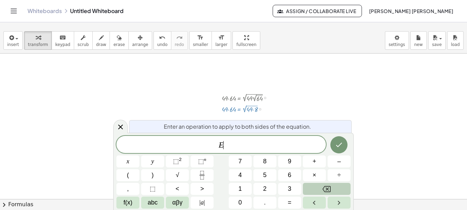
scroll to position [259, 0]
click at [275, 109] on div at bounding box center [247, 108] width 59 height 11
click at [244, 98] on div at bounding box center [247, 98] width 59 height 12
click at [118, 127] on icon at bounding box center [120, 126] width 8 height 8
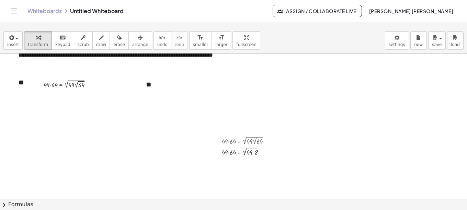
scroll to position [213, 0]
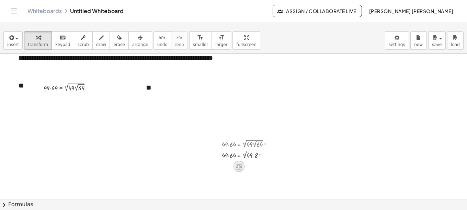
click at [240, 166] on icon at bounding box center [239, 167] width 6 height 6
click at [238, 167] on span "×" at bounding box center [239, 167] width 4 height 10
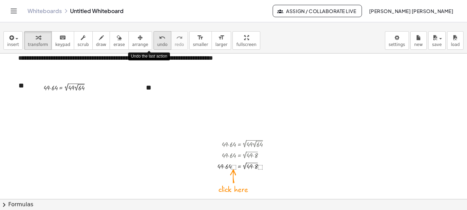
click at [159, 41] on icon "undo" at bounding box center [162, 38] width 7 height 8
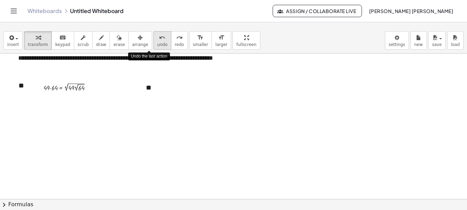
click at [159, 41] on icon "undo" at bounding box center [162, 38] width 7 height 8
click at [222, 122] on div at bounding box center [233, 58] width 467 height 436
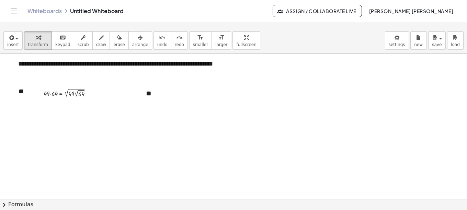
scroll to position [209, 0]
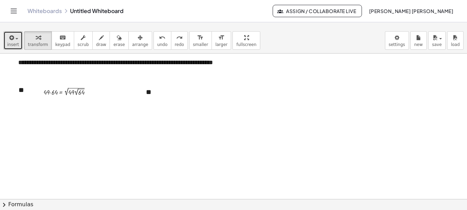
click at [17, 39] on div "button" at bounding box center [13, 37] width 12 height 8
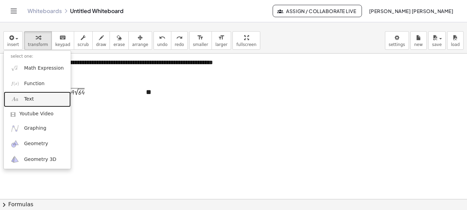
click at [31, 102] on span "Text" at bounding box center [29, 99] width 10 height 7
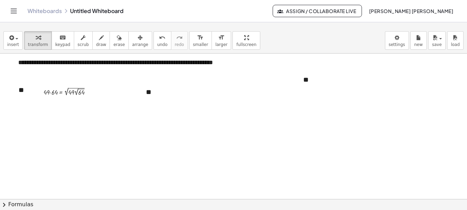
click at [325, 128] on div at bounding box center [233, 63] width 467 height 436
click at [132, 39] on div "button" at bounding box center [140, 37] width 16 height 8
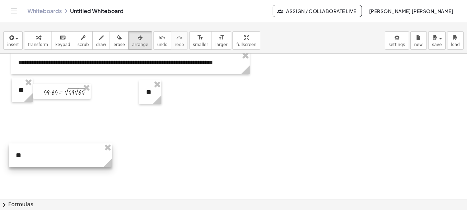
drag, startPoint x: 306, startPoint y: 79, endPoint x: 19, endPoint y: 153, distance: 296.8
click at [19, 153] on div at bounding box center [60, 155] width 103 height 24
drag, startPoint x: 34, startPoint y: 153, endPoint x: 37, endPoint y: 156, distance: 3.6
click at [37, 156] on div at bounding box center [63, 157] width 103 height 24
drag, startPoint x: 113, startPoint y: 164, endPoint x: 60, endPoint y: 165, distance: 52.2
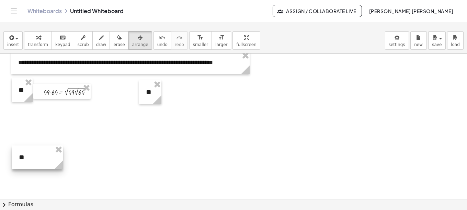
click at [60, 165] on icon at bounding box center [58, 165] width 9 height 9
click at [25, 159] on div at bounding box center [37, 157] width 51 height 24
click at [23, 159] on div at bounding box center [37, 157] width 51 height 24
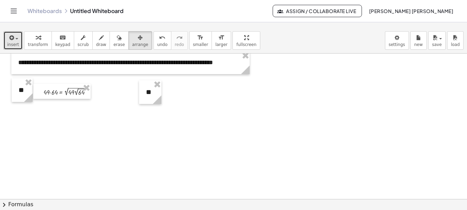
click at [17, 39] on button "insert" at bounding box center [12, 40] width 19 height 19
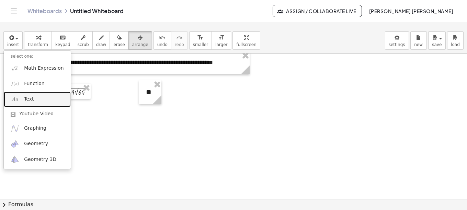
click at [32, 102] on span "Text" at bounding box center [29, 99] width 10 height 7
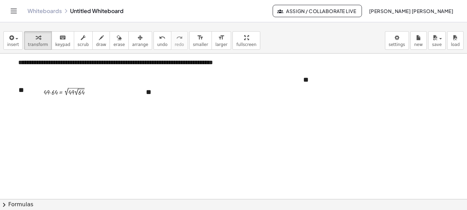
click at [339, 163] on div at bounding box center [233, 63] width 467 height 436
click at [138, 40] on icon "button" at bounding box center [140, 38] width 5 height 8
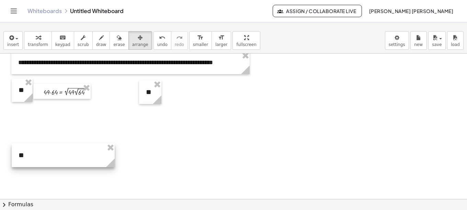
drag, startPoint x: 326, startPoint y: 82, endPoint x: 42, endPoint y: 157, distance: 294.3
click at [42, 157] on div at bounding box center [63, 155] width 103 height 24
drag, startPoint x: 115, startPoint y: 166, endPoint x: 36, endPoint y: 167, distance: 78.9
click at [36, 167] on icon at bounding box center [31, 163] width 9 height 9
click at [70, 172] on div at bounding box center [233, 63] width 467 height 436
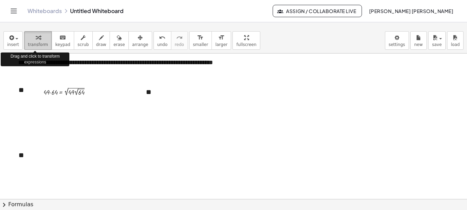
click at [32, 44] on span "transform" at bounding box center [38, 44] width 20 height 5
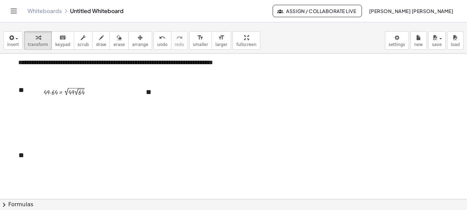
click at [240, 142] on div at bounding box center [233, 63] width 467 height 436
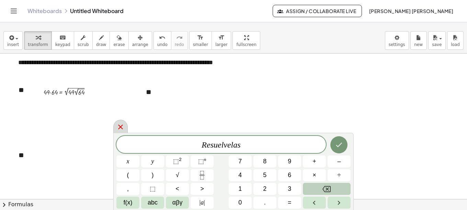
click at [122, 128] on icon at bounding box center [120, 127] width 8 height 8
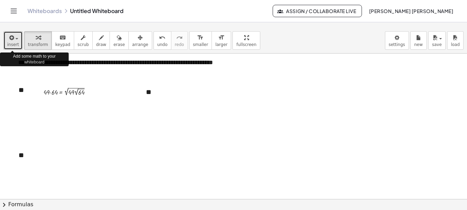
click at [14, 39] on span "button" at bounding box center [14, 38] width 1 height 5
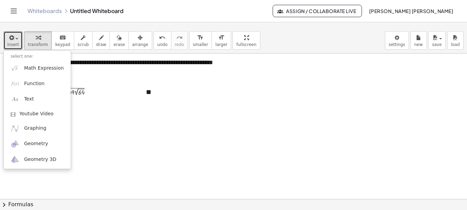
click at [108, 131] on div at bounding box center [233, 63] width 467 height 436
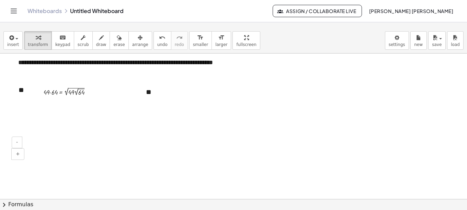
click at [24, 158] on div "- +" at bounding box center [23, 148] width 22 height 23
click at [55, 162] on div at bounding box center [233, 63] width 467 height 436
click at [41, 159] on div at bounding box center [233, 63] width 467 height 436
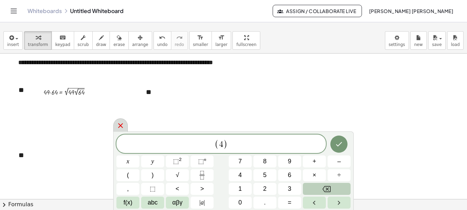
click at [117, 126] on icon at bounding box center [120, 125] width 8 height 8
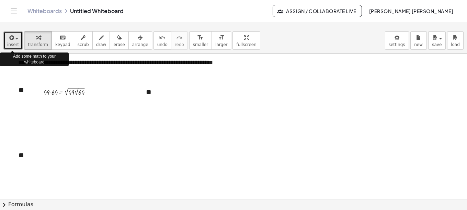
click at [15, 39] on span "button" at bounding box center [16, 38] width 3 height 1
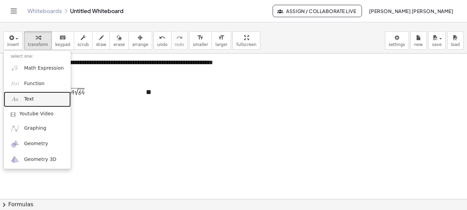
click at [30, 99] on span "Text" at bounding box center [29, 99] width 10 height 7
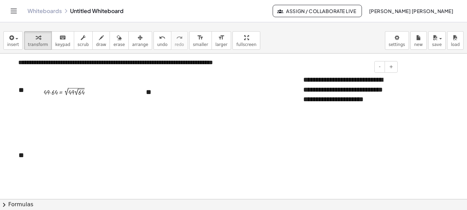
click at [308, 101] on div "**********" at bounding box center [347, 89] width 103 height 43
click at [357, 101] on div "**********" at bounding box center [347, 89] width 103 height 43
click at [271, 98] on div at bounding box center [233, 63] width 467 height 436
click at [138, 41] on icon "button" at bounding box center [140, 38] width 5 height 8
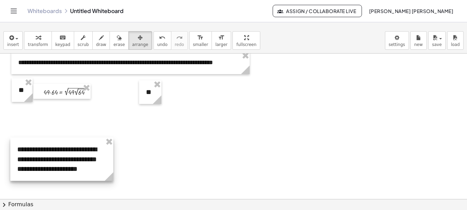
drag, startPoint x: 346, startPoint y: 93, endPoint x: 60, endPoint y: 163, distance: 294.2
click at [60, 163] on div at bounding box center [61, 159] width 103 height 43
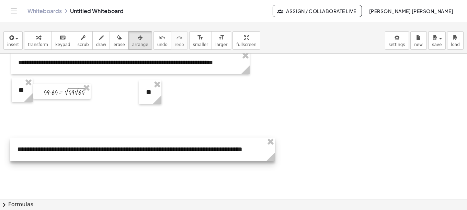
drag, startPoint x: 112, startPoint y: 177, endPoint x: 273, endPoint y: 147, distance: 164.2
click at [273, 147] on div "**********" at bounding box center [142, 150] width 264 height 24
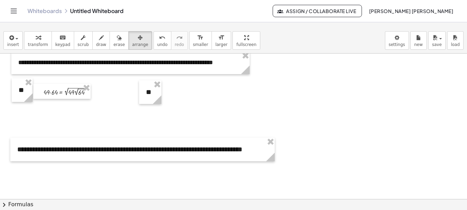
click at [300, 160] on div at bounding box center [233, 63] width 467 height 436
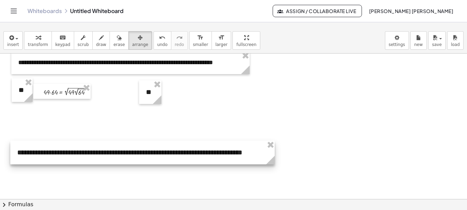
drag, startPoint x: 184, startPoint y: 155, endPoint x: 184, endPoint y: 158, distance: 3.4
click at [184, 158] on div at bounding box center [142, 153] width 264 height 24
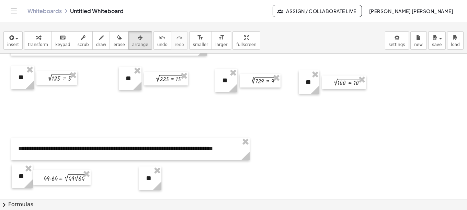
scroll to position [124, 0]
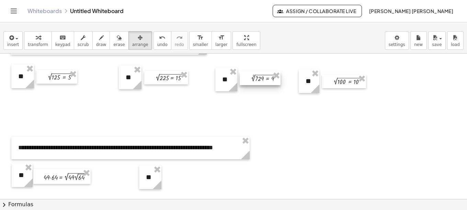
click at [255, 80] on div at bounding box center [260, 78] width 41 height 14
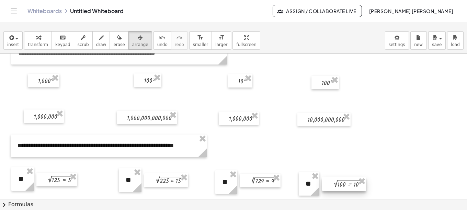
scroll to position [21, 0]
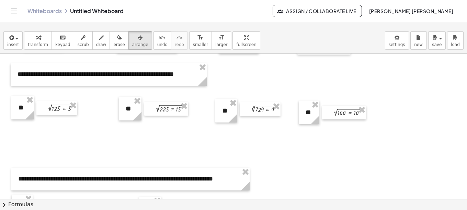
scroll to position [94, 0]
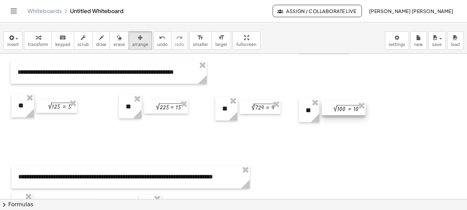
click at [343, 110] on div at bounding box center [344, 109] width 44 height 14
click at [341, 110] on div at bounding box center [342, 109] width 44 height 14
click at [261, 110] on div at bounding box center [257, 107] width 41 height 14
click at [175, 110] on div at bounding box center [164, 107] width 44 height 14
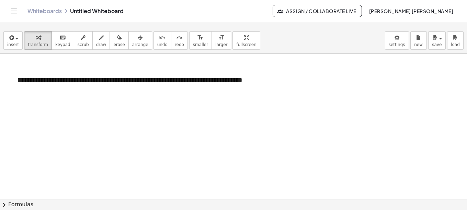
scroll to position [283, 0]
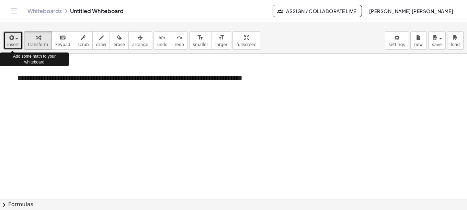
click at [16, 42] on span "insert" at bounding box center [13, 44] width 12 height 5
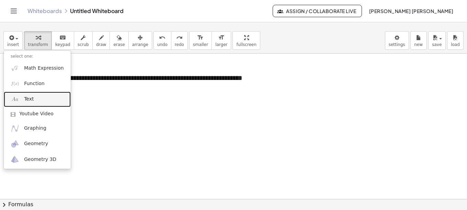
click at [28, 96] on span "Text" at bounding box center [29, 99] width 10 height 7
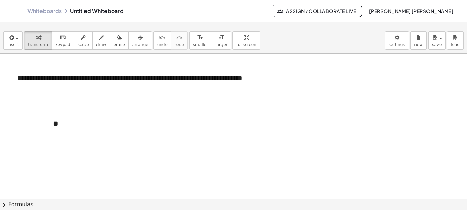
click at [138, 39] on icon "button" at bounding box center [140, 38] width 5 height 8
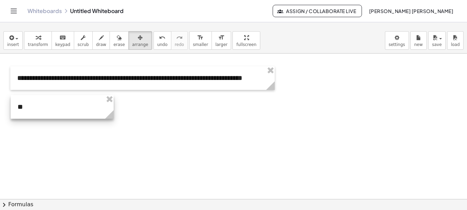
drag, startPoint x: 86, startPoint y: 130, endPoint x: 51, endPoint y: 113, distance: 39.1
click at [51, 113] on div at bounding box center [62, 107] width 103 height 24
drag, startPoint x: 113, startPoint y: 117, endPoint x: 33, endPoint y: 117, distance: 80.3
click at [33, 117] on icon at bounding box center [29, 114] width 9 height 9
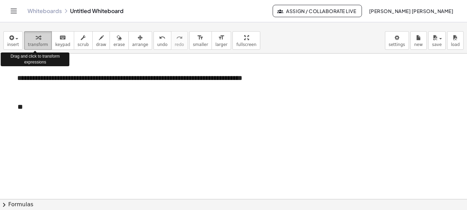
click at [36, 40] on icon "button" at bounding box center [38, 38] width 5 height 8
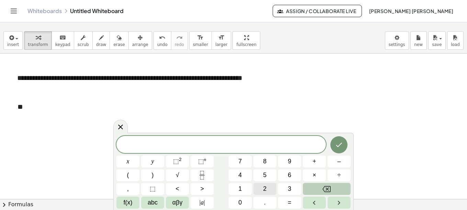
click at [265, 188] on span "2" at bounding box center [264, 188] width 3 height 9
click at [265, 175] on span "5" at bounding box center [264, 175] width 3 height 9
click at [314, 175] on span "×" at bounding box center [314, 175] width 4 height 9
click at [286, 188] on button "3" at bounding box center [289, 189] width 23 height 12
click at [314, 162] on span "+" at bounding box center [314, 161] width 4 height 9
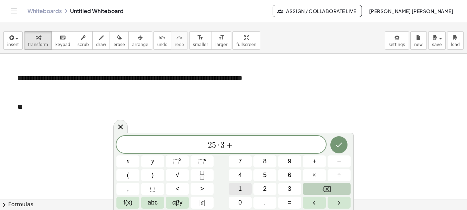
click at [241, 189] on span "1" at bounding box center [239, 188] width 3 height 9
click at [241, 202] on span "0" at bounding box center [239, 202] width 3 height 9
click at [340, 161] on span "–" at bounding box center [338, 161] width 3 height 9
click at [260, 161] on button "8" at bounding box center [264, 161] width 23 height 12
click at [338, 176] on span "÷" at bounding box center [338, 175] width 3 height 9
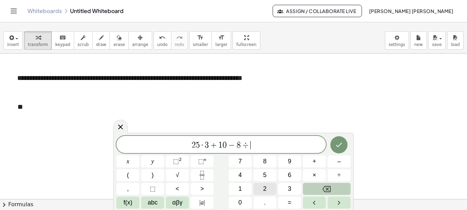
click at [263, 188] on span "2" at bounding box center [264, 188] width 3 height 9
click at [315, 164] on span "+" at bounding box center [314, 161] width 4 height 9
click at [176, 174] on span "√" at bounding box center [177, 175] width 3 height 9
click at [295, 159] on button "9" at bounding box center [289, 161] width 23 height 12
click at [337, 164] on button "–" at bounding box center [338, 161] width 23 height 12
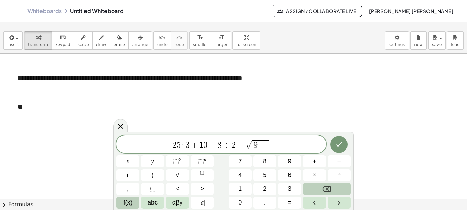
click at [128, 202] on span "f(x)" at bounding box center [128, 202] width 9 height 9
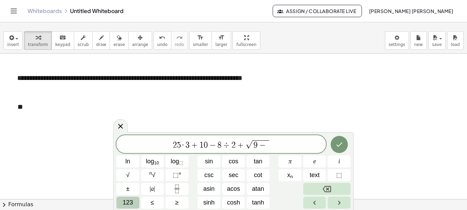
click at [129, 202] on span "123" at bounding box center [127, 202] width 10 height 9
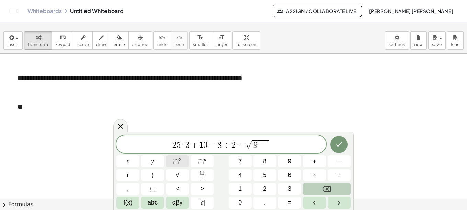
click at [176, 162] on span "⬚" at bounding box center [176, 161] width 6 height 7
click at [241, 189] on span "1" at bounding box center [239, 188] width 3 height 9
click at [243, 202] on button "0" at bounding box center [240, 203] width 23 height 12
click at [182, 161] on button "⬚ 2" at bounding box center [177, 161] width 23 height 12
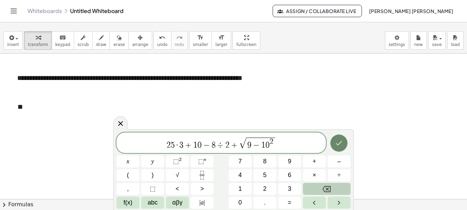
click at [339, 142] on icon "Done" at bounding box center [339, 143] width 8 height 8
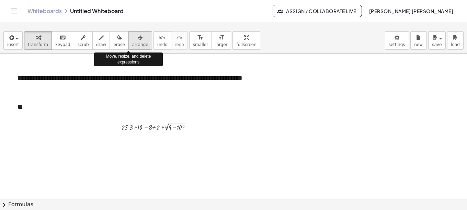
click at [138, 39] on icon "button" at bounding box center [140, 38] width 5 height 8
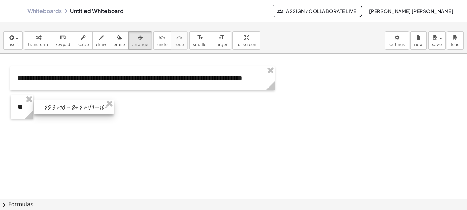
drag, startPoint x: 161, startPoint y: 126, endPoint x: 83, endPoint y: 106, distance: 79.7
click at [83, 106] on div at bounding box center [74, 107] width 80 height 14
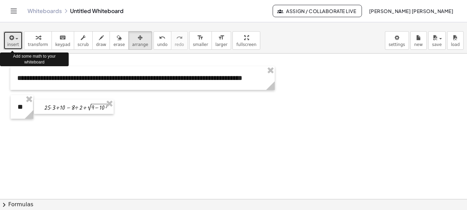
click at [14, 39] on span "button" at bounding box center [14, 38] width 1 height 5
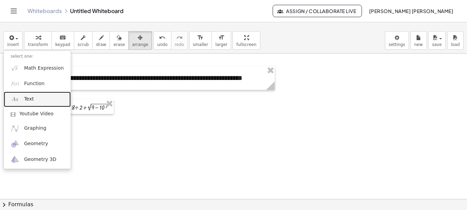
click at [30, 102] on span "Text" at bounding box center [29, 99] width 10 height 7
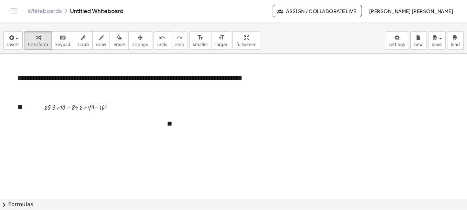
click at [138, 41] on icon "button" at bounding box center [140, 38] width 5 height 8
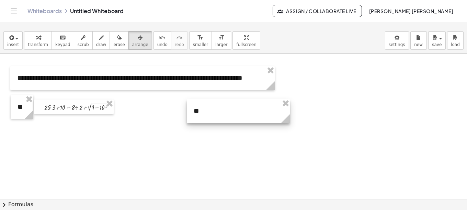
drag, startPoint x: 192, startPoint y: 125, endPoint x: 219, endPoint y: 112, distance: 29.6
click at [219, 112] on div at bounding box center [238, 111] width 103 height 24
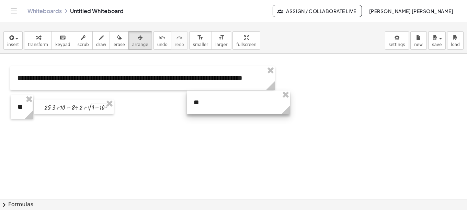
drag, startPoint x: 219, startPoint y: 112, endPoint x: 219, endPoint y: 103, distance: 8.6
click at [219, 103] on div at bounding box center [238, 103] width 103 height 24
drag, startPoint x: 25, startPoint y: 108, endPoint x: 25, endPoint y: 103, distance: 5.8
click at [25, 103] on div "- + **" at bounding box center [22, 107] width 23 height 24
drag, startPoint x: 24, startPoint y: 109, endPoint x: 24, endPoint y: 101, distance: 7.9
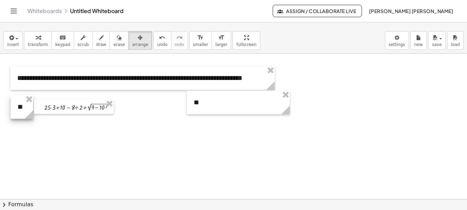
click at [24, 101] on div "- + **" at bounding box center [22, 107] width 23 height 24
drag, startPoint x: 19, startPoint y: 106, endPoint x: 19, endPoint y: 102, distance: 4.1
click at [19, 102] on div at bounding box center [22, 103] width 23 height 24
click at [58, 106] on div at bounding box center [74, 103] width 80 height 14
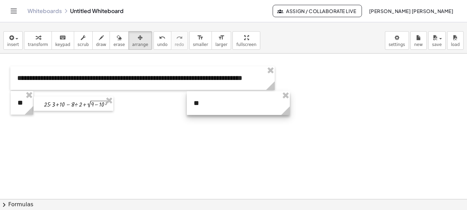
click at [210, 108] on div at bounding box center [238, 103] width 103 height 24
drag, startPoint x: 289, startPoint y: 114, endPoint x: 209, endPoint y: 116, distance: 80.0
click at [209, 116] on g at bounding box center [207, 112] width 12 height 12
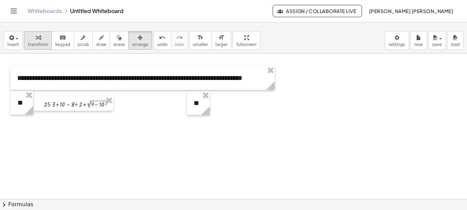
click at [35, 42] on span "transform" at bounding box center [38, 44] width 20 height 5
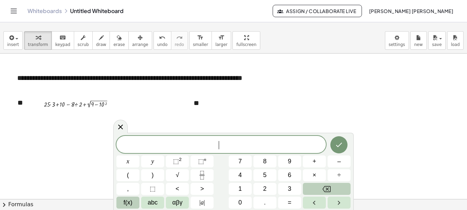
click at [128, 201] on span "f(x)" at bounding box center [128, 202] width 9 height 9
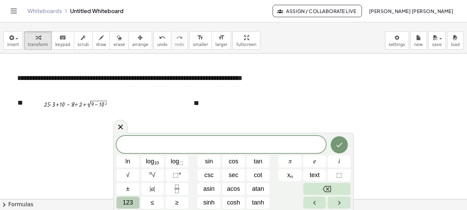
click at [131, 202] on span "123" at bounding box center [127, 202] width 10 height 9
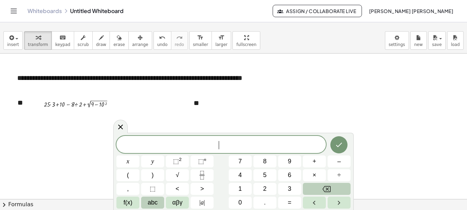
click at [152, 202] on span "abc" at bounding box center [153, 202] width 10 height 9
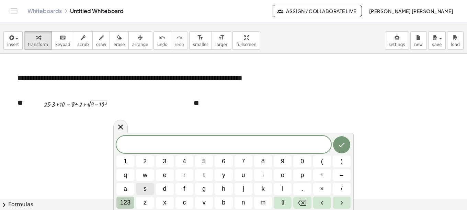
click at [128, 203] on span "123" at bounding box center [125, 202] width 10 height 9
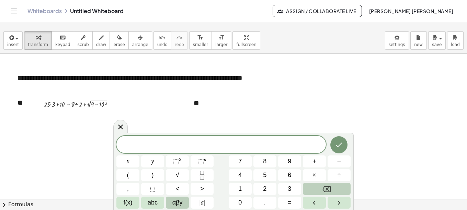
click at [178, 203] on span "αβγ" at bounding box center [177, 202] width 10 height 9
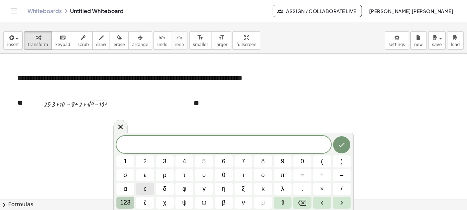
click at [127, 201] on span "123" at bounding box center [125, 202] width 10 height 9
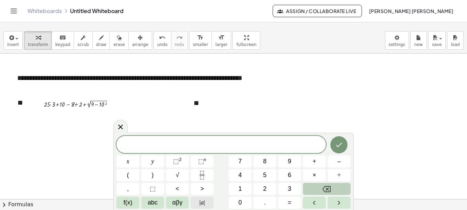
click at [203, 202] on span "| a |" at bounding box center [201, 202] width 5 height 9
click at [335, 186] on button "Backspace" at bounding box center [327, 189] width 48 height 12
click at [154, 190] on span "⬚" at bounding box center [153, 188] width 6 height 9
click at [318, 188] on button "Backspace" at bounding box center [327, 189] width 48 height 12
click at [131, 201] on span "f(x)" at bounding box center [128, 202] width 9 height 9
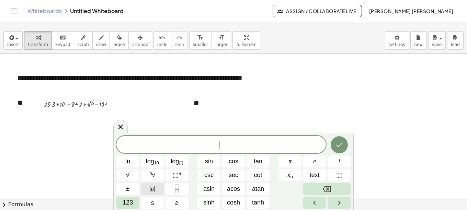
click at [154, 190] on span "|" at bounding box center [154, 188] width 1 height 7
click at [129, 200] on span "123" at bounding box center [127, 202] width 10 height 9
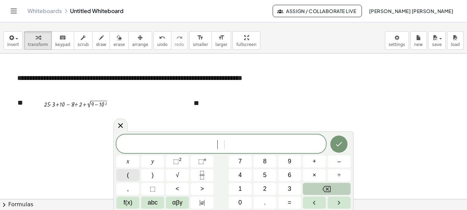
click at [130, 175] on button "(" at bounding box center [127, 175] width 23 height 12
click at [240, 175] on span "4" at bounding box center [239, 175] width 3 height 9
click at [313, 176] on span "×" at bounding box center [314, 175] width 4 height 9
click at [265, 191] on span "2" at bounding box center [264, 188] width 3 height 9
click at [154, 176] on button ")" at bounding box center [152, 175] width 23 height 12
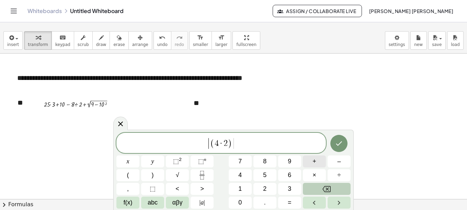
click at [314, 161] on span "+" at bounding box center [314, 161] width 4 height 9
click at [129, 175] on span "(" at bounding box center [128, 175] width 2 height 9
click at [289, 175] on span "6" at bounding box center [289, 175] width 3 height 9
click at [318, 162] on button "+" at bounding box center [314, 161] width 23 height 12
click at [290, 188] on span "3" at bounding box center [289, 188] width 3 height 9
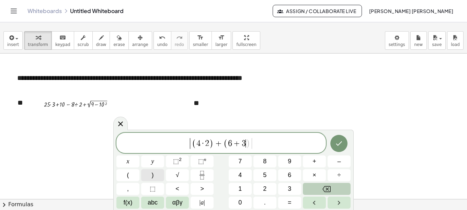
click at [154, 177] on button ")" at bounding box center [152, 175] width 23 height 12
click at [130, 202] on span "f(x)" at bounding box center [128, 202] width 9 height 9
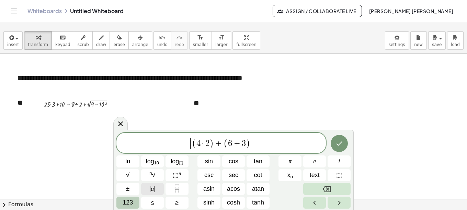
click at [155, 188] on button "| a |" at bounding box center [152, 189] width 23 height 12
click at [338, 175] on span "⬚" at bounding box center [339, 175] width 6 height 9
click at [321, 186] on button "Backspace" at bounding box center [326, 189] width 47 height 12
click at [130, 203] on span "123" at bounding box center [127, 202] width 10 height 9
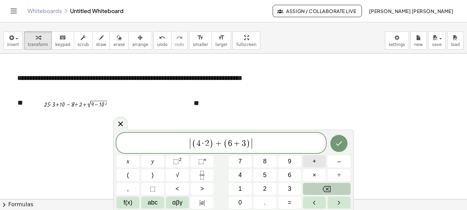
click at [315, 161] on span "+" at bounding box center [314, 161] width 4 height 9
click at [239, 187] on span "1" at bounding box center [239, 188] width 3 height 9
click at [241, 202] on span "0" at bounding box center [239, 202] width 3 height 9
click at [178, 158] on span "⬚" at bounding box center [176, 161] width 6 height 7
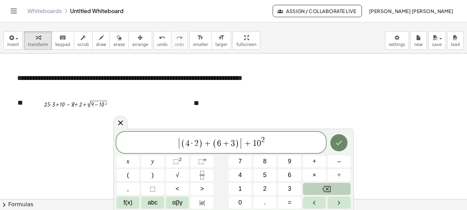
click at [339, 144] on icon "Done" at bounding box center [339, 143] width 8 height 8
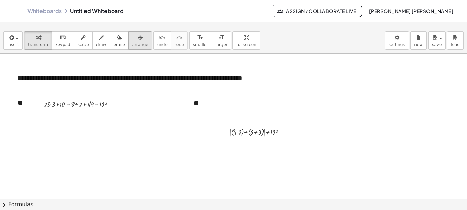
click at [138, 42] on icon "button" at bounding box center [140, 38] width 5 height 8
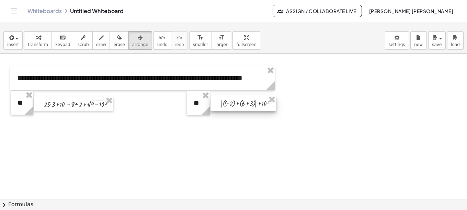
drag, startPoint x: 261, startPoint y: 135, endPoint x: 253, endPoint y: 106, distance: 30.1
click at [253, 106] on div at bounding box center [243, 102] width 66 height 15
click at [234, 105] on div at bounding box center [243, 103] width 66 height 15
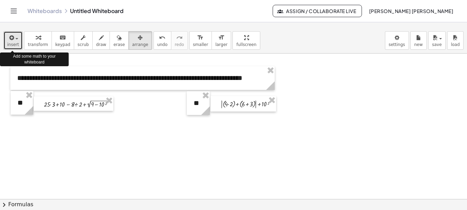
click at [17, 39] on button "insert" at bounding box center [12, 40] width 19 height 19
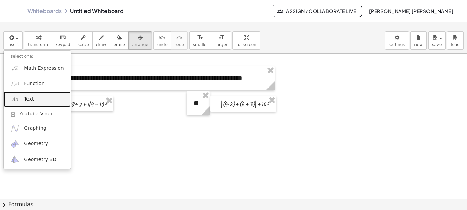
click at [28, 102] on span "Text" at bounding box center [29, 99] width 10 height 7
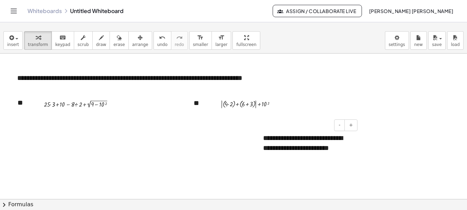
click at [304, 138] on div "**********" at bounding box center [307, 142] width 103 height 33
click at [324, 138] on div "**********" at bounding box center [307, 142] width 103 height 33
click at [132, 44] on span "arrange" at bounding box center [140, 44] width 16 height 5
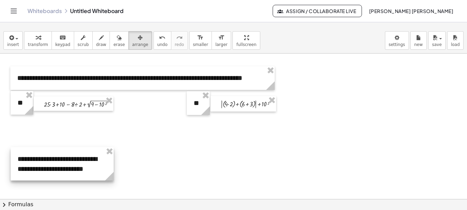
drag, startPoint x: 290, startPoint y: 148, endPoint x: 45, endPoint y: 169, distance: 246.2
click at [45, 169] on div at bounding box center [62, 163] width 103 height 33
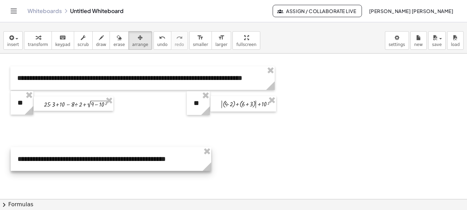
drag, startPoint x: 113, startPoint y: 179, endPoint x: 210, endPoint y: 166, distance: 98.3
click at [210, 166] on icon at bounding box center [206, 166] width 9 height 9
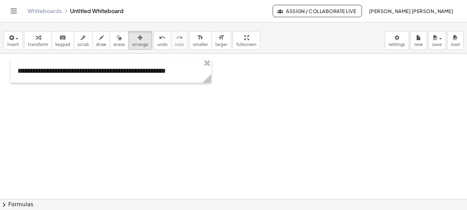
scroll to position [369, 0]
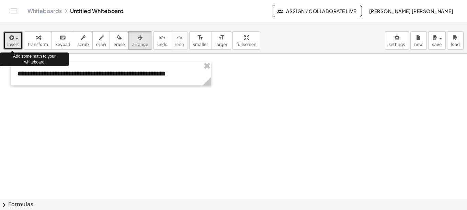
click at [15, 41] on div "button" at bounding box center [13, 37] width 12 height 8
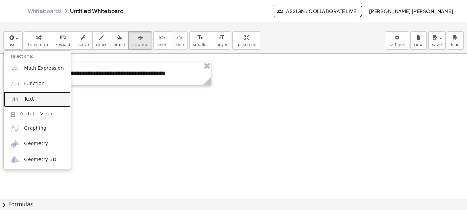
click at [31, 98] on span "Text" at bounding box center [29, 99] width 10 height 7
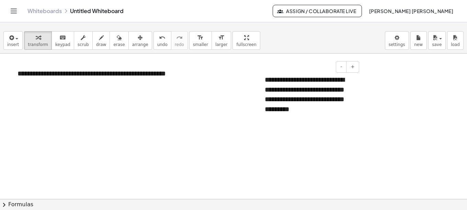
click at [295, 100] on div "**********" at bounding box center [309, 94] width 103 height 53
click at [317, 100] on div "**********" at bounding box center [309, 94] width 103 height 53
click at [299, 61] on div "- +" at bounding box center [307, 67] width 103 height 12
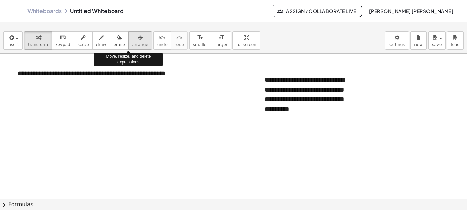
click at [133, 41] on div "button" at bounding box center [140, 37] width 16 height 8
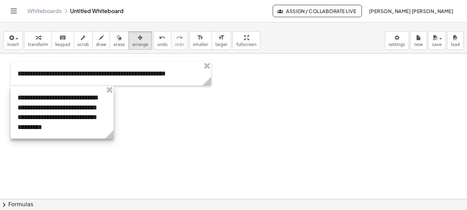
drag, startPoint x: 285, startPoint y: 94, endPoint x: 38, endPoint y: 111, distance: 247.7
click at [38, 111] on div at bounding box center [62, 112] width 103 height 53
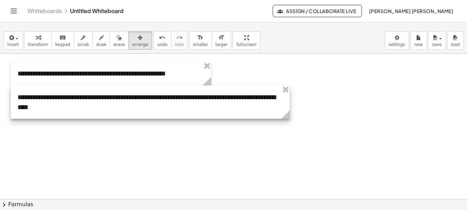
drag, startPoint x: 111, startPoint y: 134, endPoint x: 287, endPoint y: 96, distance: 180.2
click at [287, 96] on div "**********" at bounding box center [150, 101] width 279 height 33
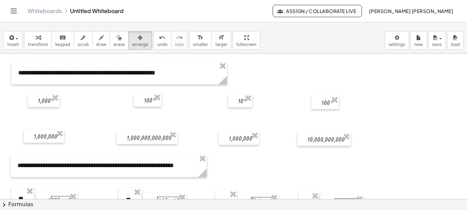
scroll to position [0, 0]
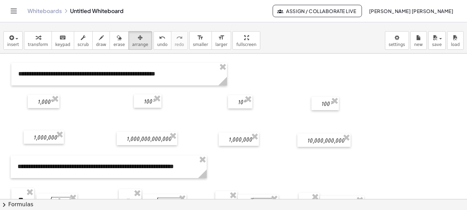
click at [439, 39] on div "button" at bounding box center [437, 37] width 10 height 8
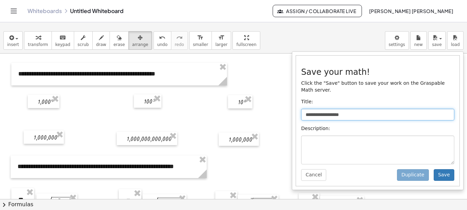
click at [353, 109] on input "**********" at bounding box center [377, 115] width 153 height 12
type input "*"
click at [308, 109] on input "**********" at bounding box center [377, 115] width 153 height 12
type input "**********"
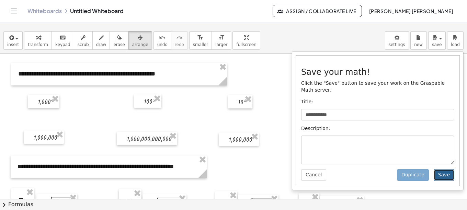
click at [446, 169] on button "Save" at bounding box center [443, 175] width 21 height 12
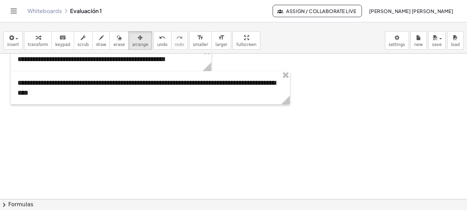
scroll to position [386, 0]
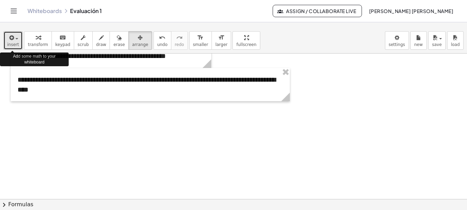
click at [17, 42] on button "insert" at bounding box center [12, 40] width 19 height 19
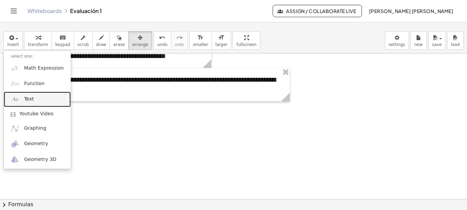
click at [27, 102] on span "Text" at bounding box center [29, 99] width 10 height 7
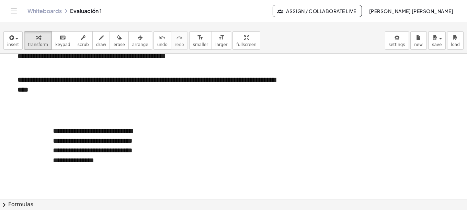
click at [132, 44] on span "arrange" at bounding box center [140, 44] width 16 height 5
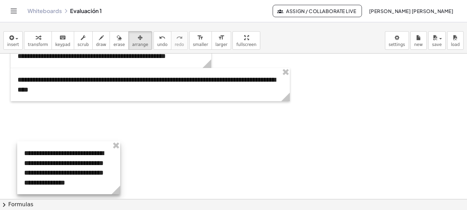
drag, startPoint x: 117, startPoint y: 141, endPoint x: 89, endPoint y: 163, distance: 36.0
click at [89, 163] on div at bounding box center [68, 167] width 103 height 53
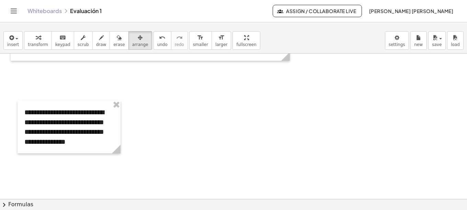
scroll to position [430, 0]
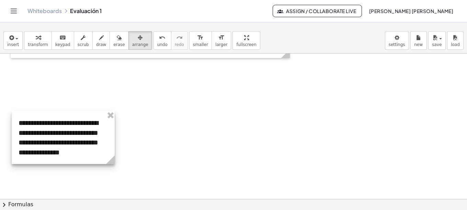
drag, startPoint x: 53, startPoint y: 123, endPoint x: 47, endPoint y: 137, distance: 14.6
click at [47, 137] on div at bounding box center [63, 137] width 103 height 53
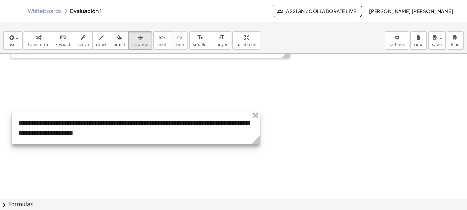
drag, startPoint x: 114, startPoint y: 162, endPoint x: 258, endPoint y: 137, distance: 146.9
click at [258, 137] on icon at bounding box center [255, 140] width 9 height 9
click at [121, 125] on div at bounding box center [136, 127] width 248 height 33
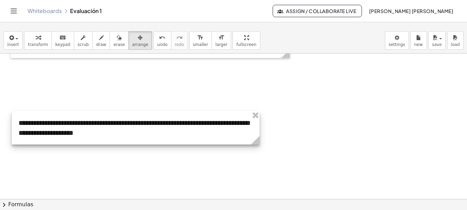
click at [177, 126] on div at bounding box center [136, 127] width 248 height 33
click at [99, 130] on div at bounding box center [136, 127] width 248 height 33
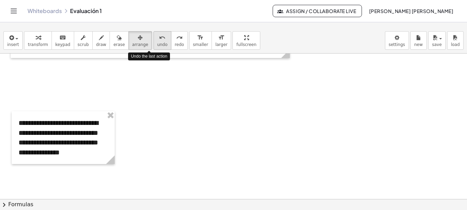
click at [159, 40] on icon "undo" at bounding box center [162, 38] width 7 height 8
click at [153, 42] on button "undo undo" at bounding box center [162, 40] width 18 height 19
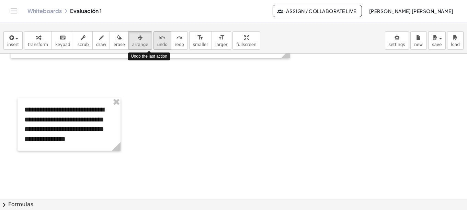
click at [159, 41] on icon "undo" at bounding box center [162, 38] width 7 height 8
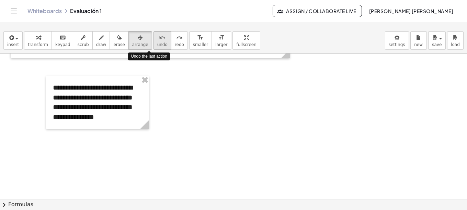
click at [159, 41] on icon "undo" at bounding box center [162, 38] width 7 height 8
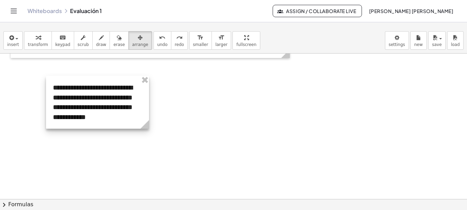
click at [119, 99] on div at bounding box center [97, 102] width 103 height 53
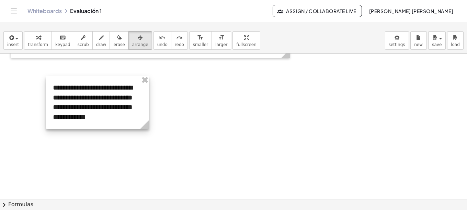
click at [116, 120] on div at bounding box center [97, 102] width 103 height 53
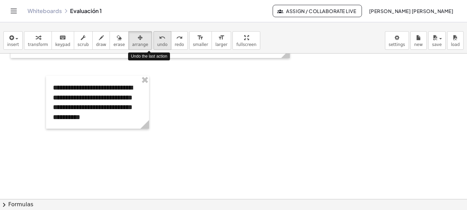
click at [159, 38] on icon "undo" at bounding box center [162, 38] width 7 height 8
click at [159, 41] on icon "undo" at bounding box center [162, 38] width 7 height 8
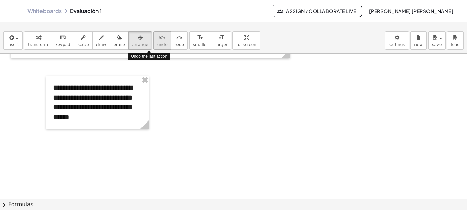
click at [159, 41] on icon "undo" at bounding box center [162, 38] width 7 height 8
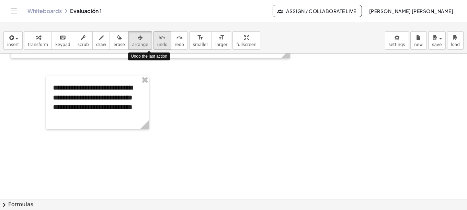
click at [159, 41] on icon "undo" at bounding box center [162, 38] width 7 height 8
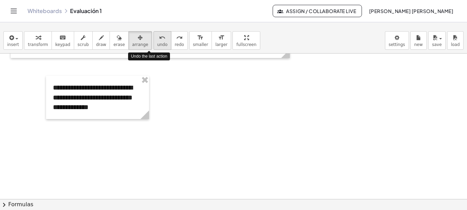
click at [159, 41] on icon "undo" at bounding box center [162, 38] width 7 height 8
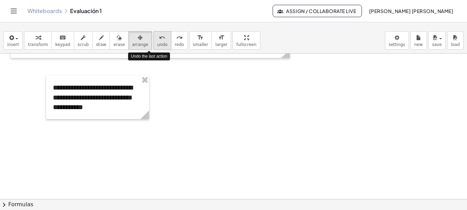
click at [159, 41] on icon "undo" at bounding box center [162, 38] width 7 height 8
click at [159, 40] on icon "undo" at bounding box center [162, 38] width 7 height 8
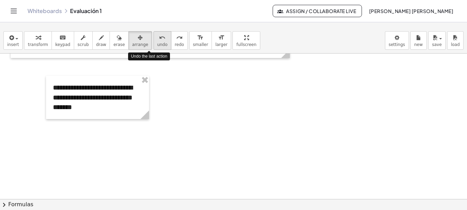
click at [159, 40] on icon "undo" at bounding box center [162, 38] width 7 height 8
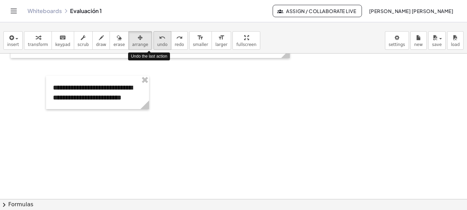
click at [159, 40] on icon "undo" at bounding box center [162, 38] width 7 height 8
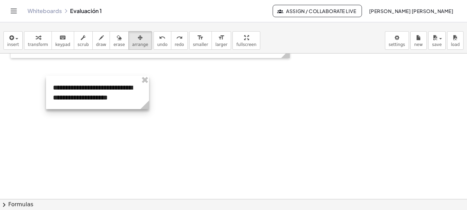
click at [126, 98] on div at bounding box center [97, 92] width 103 height 33
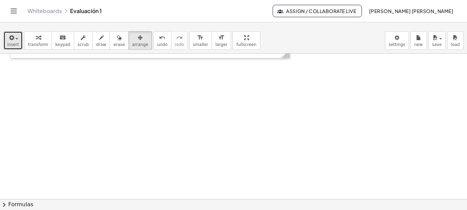
click at [15, 40] on div "button" at bounding box center [13, 37] width 12 height 8
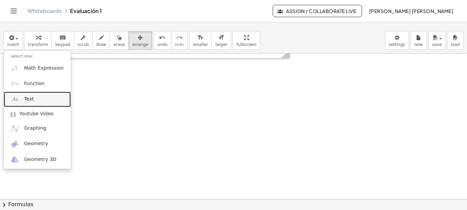
click at [30, 102] on span "Text" at bounding box center [29, 99] width 10 height 7
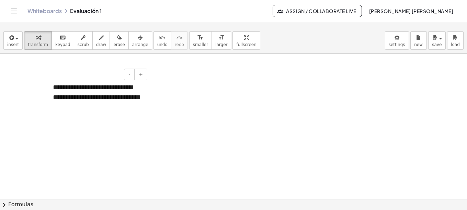
click at [69, 107] on div "**********" at bounding box center [97, 96] width 103 height 43
click at [89, 106] on div "**********" at bounding box center [97, 96] width 103 height 43
click at [55, 96] on div "**********" at bounding box center [97, 101] width 103 height 53
click at [61, 118] on div "**********" at bounding box center [97, 101] width 103 height 53
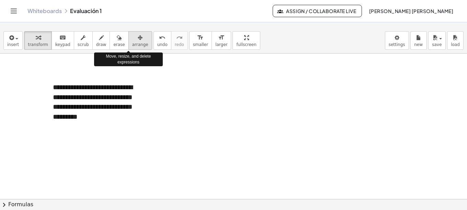
click at [132, 43] on span "arrange" at bounding box center [140, 44] width 16 height 5
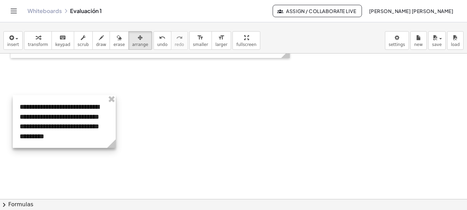
drag, startPoint x: 106, startPoint y: 100, endPoint x: 73, endPoint y: 119, distance: 38.6
click at [73, 119] on div at bounding box center [64, 121] width 103 height 53
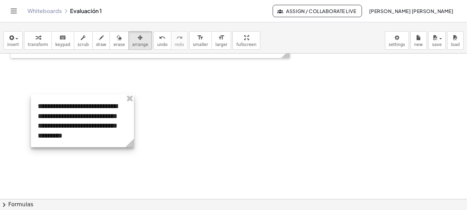
drag, startPoint x: 73, startPoint y: 119, endPoint x: 91, endPoint y: 119, distance: 18.2
click at [91, 119] on div at bounding box center [82, 120] width 103 height 53
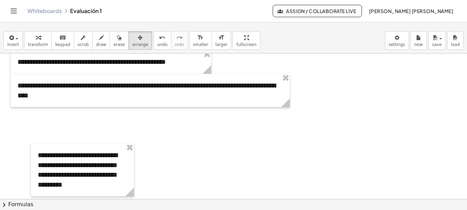
scroll to position [379, 0]
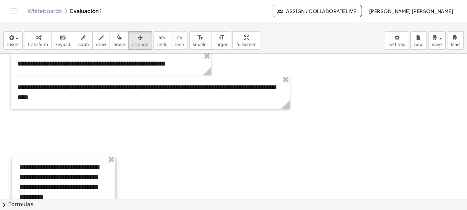
drag, startPoint x: 84, startPoint y: 176, endPoint x: 66, endPoint y: 187, distance: 21.2
click at [66, 187] on div at bounding box center [63, 181] width 103 height 53
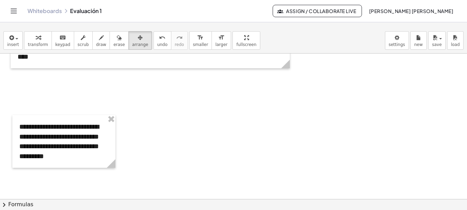
scroll to position [422, 0]
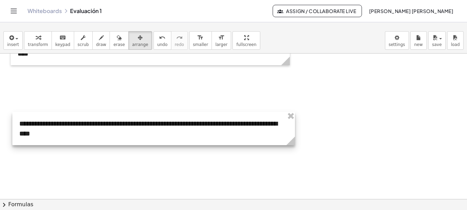
drag, startPoint x: 115, startPoint y: 163, endPoint x: 295, endPoint y: 136, distance: 181.5
click at [295, 136] on icon at bounding box center [290, 141] width 12 height 12
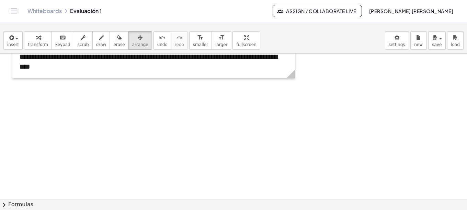
scroll to position [491, 0]
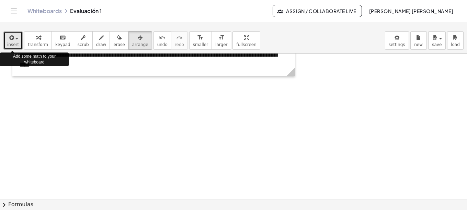
click at [16, 42] on button "insert" at bounding box center [12, 40] width 19 height 19
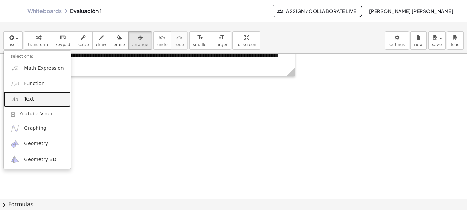
click at [21, 98] on link "Text" at bounding box center [37, 99] width 67 height 15
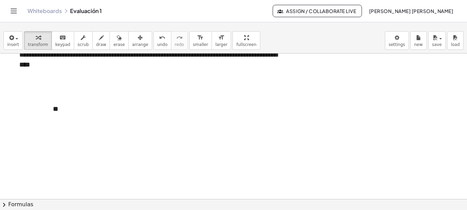
click at [138, 39] on icon "button" at bounding box center [140, 38] width 5 height 8
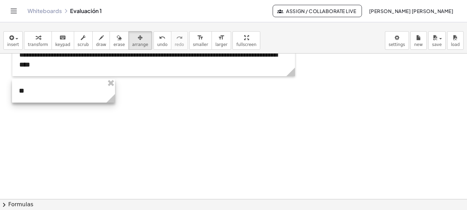
drag, startPoint x: 68, startPoint y: 111, endPoint x: 38, endPoint y: 93, distance: 35.4
click at [38, 93] on div at bounding box center [63, 91] width 103 height 24
drag, startPoint x: 114, startPoint y: 100, endPoint x: 32, endPoint y: 100, distance: 82.7
click at [32, 100] on icon at bounding box center [28, 98] width 9 height 9
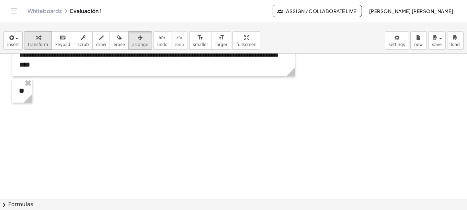
click at [38, 35] on div "button" at bounding box center [38, 37] width 20 height 8
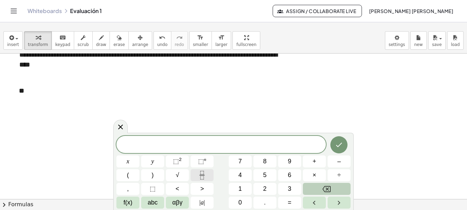
click at [204, 176] on icon "Fraction" at bounding box center [202, 175] width 9 height 9
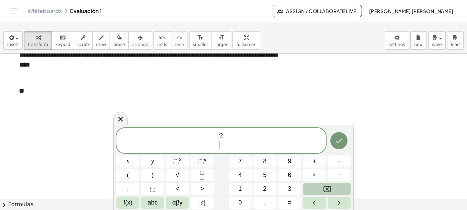
click at [222, 147] on span "​" at bounding box center [220, 144] width 5 height 9
click at [231, 139] on span "2 8 ​ ​" at bounding box center [220, 141] width 209 height 18
click at [156, 203] on span "abc" at bounding box center [153, 202] width 10 height 9
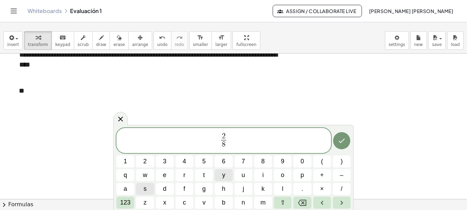
click at [222, 175] on span "y" at bounding box center [223, 175] width 3 height 9
click at [129, 201] on span "123" at bounding box center [125, 202] width 10 height 9
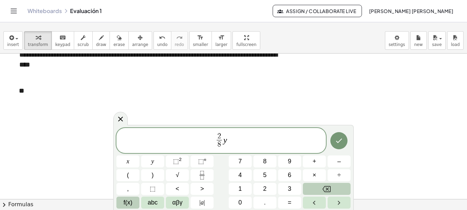
click at [127, 205] on span "f(x)" at bounding box center [128, 202] width 9 height 9
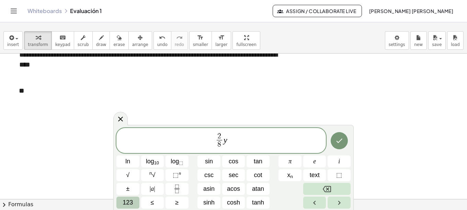
click at [129, 203] on span "123" at bounding box center [127, 202] width 10 height 9
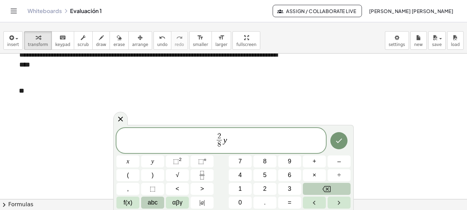
click at [153, 202] on span "abc" at bounding box center [153, 202] width 10 height 9
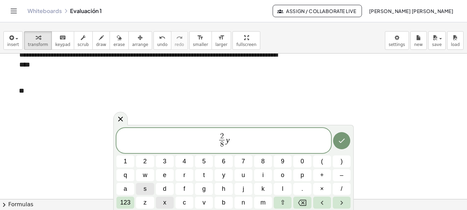
click at [162, 202] on button "x" at bounding box center [165, 203] width 18 height 12
click at [126, 201] on span "123" at bounding box center [125, 202] width 10 height 9
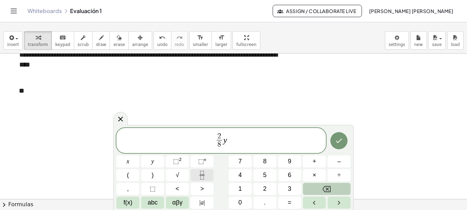
click at [200, 176] on icon "Fraction" at bounding box center [201, 177] width 3 height 3
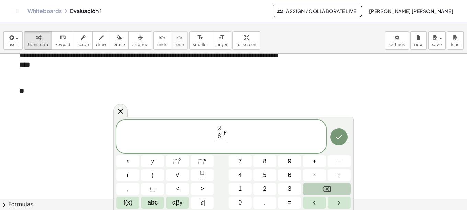
click at [321, 186] on button "Backspace" at bounding box center [327, 189] width 48 height 12
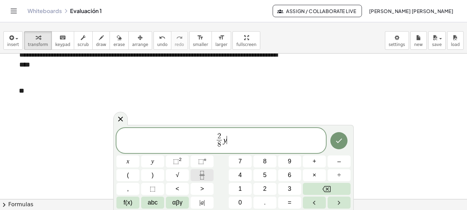
click at [204, 175] on rect "Fraction" at bounding box center [201, 175] width 5 height 0
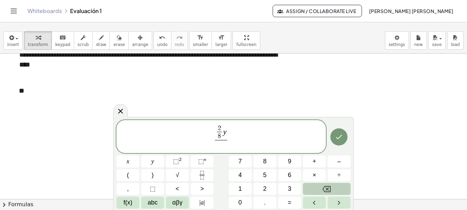
click at [328, 187] on icon "Backspace" at bounding box center [326, 189] width 8 height 8
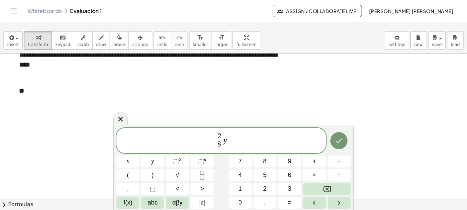
click at [231, 137] on span "2 8 ​ y ​" at bounding box center [220, 141] width 209 height 18
click at [286, 202] on button "=" at bounding box center [289, 203] width 23 height 12
click at [201, 174] on icon "Fraction" at bounding box center [202, 175] width 9 height 9
click at [230, 145] on span "​" at bounding box center [229, 144] width 5 height 9
click at [256, 146] on span "2 8 ​ = x 2 0 ​ ​" at bounding box center [220, 141] width 209 height 18
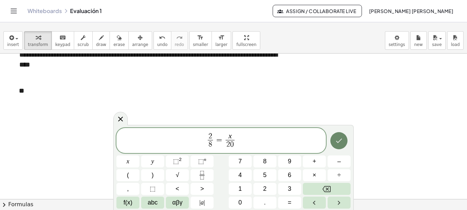
click at [339, 142] on icon "Done" at bounding box center [339, 141] width 6 height 4
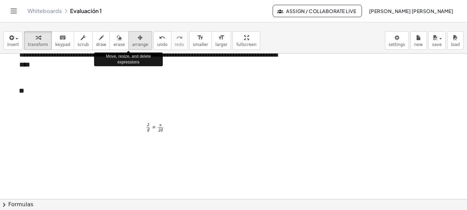
click at [138, 39] on icon "button" at bounding box center [140, 38] width 5 height 8
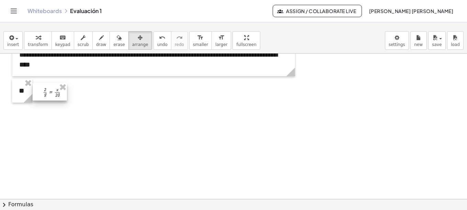
drag, startPoint x: 161, startPoint y: 131, endPoint x: 58, endPoint y: 96, distance: 108.7
click at [58, 96] on div at bounding box center [50, 91] width 34 height 17
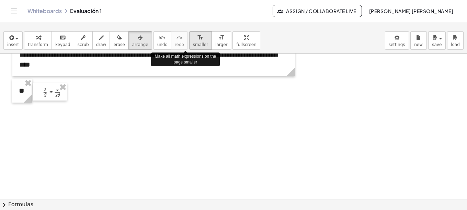
click at [193, 42] on span "smaller" at bounding box center [200, 44] width 15 height 5
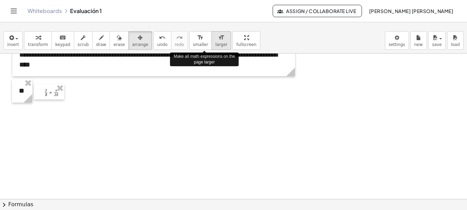
click at [215, 42] on span "larger" at bounding box center [221, 44] width 12 height 5
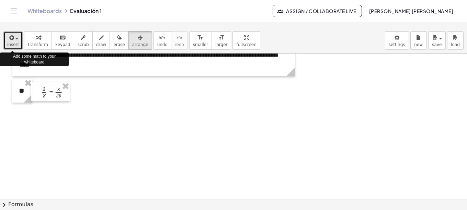
click at [16, 39] on span "button" at bounding box center [16, 38] width 3 height 1
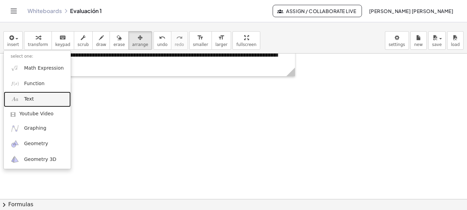
click at [35, 100] on link "Text" at bounding box center [37, 99] width 67 height 15
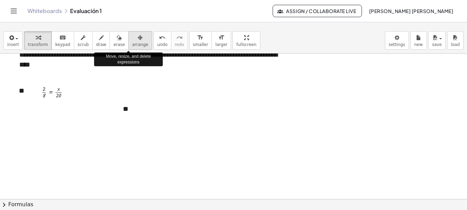
click at [132, 43] on span "arrange" at bounding box center [140, 44] width 16 height 5
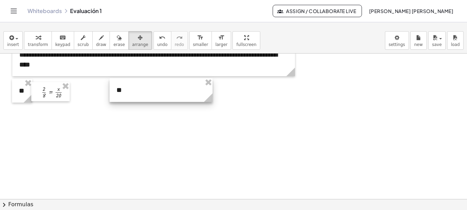
drag, startPoint x: 148, startPoint y: 111, endPoint x: 141, endPoint y: 92, distance: 20.3
click at [141, 92] on div at bounding box center [160, 90] width 103 height 24
drag, startPoint x: 139, startPoint y: 95, endPoint x: 166, endPoint y: 95, distance: 26.8
click at [166, 95] on div at bounding box center [187, 91] width 103 height 24
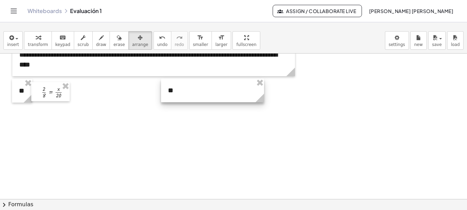
drag, startPoint x: 166, startPoint y: 95, endPoint x: 191, endPoint y: 95, distance: 24.7
click at [191, 95] on div at bounding box center [212, 91] width 103 height 24
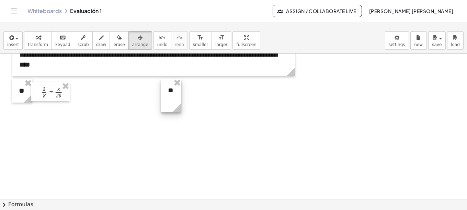
drag, startPoint x: 264, startPoint y: 101, endPoint x: 181, endPoint y: 101, distance: 82.4
click at [181, 101] on div "- + **" at bounding box center [171, 95] width 20 height 33
click at [193, 42] on span "smaller" at bounding box center [200, 44] width 15 height 5
click at [215, 42] on span "larger" at bounding box center [221, 44] width 12 height 5
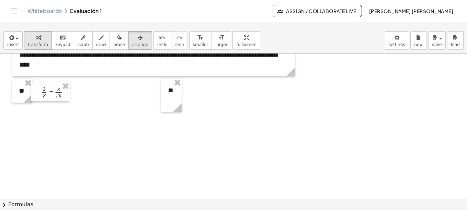
click at [36, 40] on icon "button" at bounding box center [38, 38] width 5 height 8
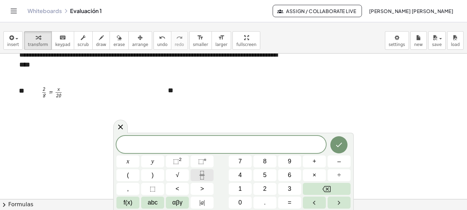
click at [196, 173] on button "Fraction" at bounding box center [201, 175] width 23 height 12
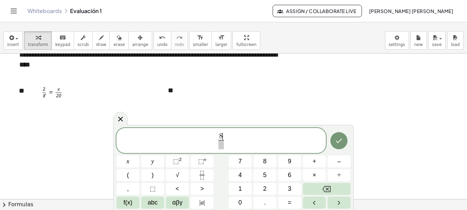
click at [221, 144] on span at bounding box center [220, 144] width 5 height 9
click at [240, 174] on span "4" at bounding box center [239, 175] width 3 height 9
click at [233, 142] on span "8 4 ​ ​" at bounding box center [220, 141] width 209 height 18
click at [288, 201] on span "=" at bounding box center [290, 202] width 4 height 9
click at [205, 175] on icon "Fraction" at bounding box center [202, 175] width 9 height 9
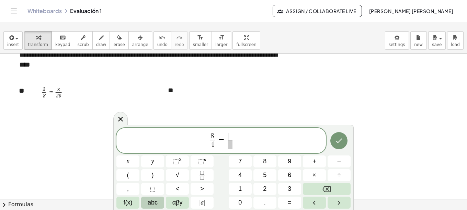
click at [149, 201] on span "abc" at bounding box center [153, 202] width 10 height 9
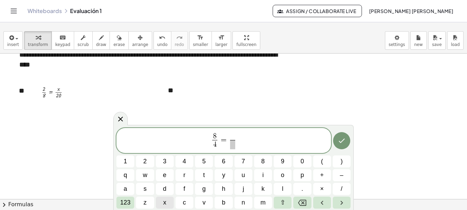
click at [165, 203] on span "x" at bounding box center [164, 202] width 3 height 9
click at [127, 200] on span "123" at bounding box center [125, 202] width 10 height 9
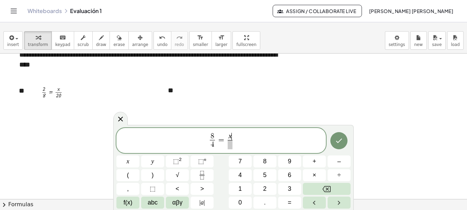
click at [230, 145] on span at bounding box center [229, 144] width 5 height 9
click at [263, 186] on span "2" at bounding box center [264, 188] width 3 height 9
click at [337, 142] on icon "Done" at bounding box center [339, 141] width 6 height 4
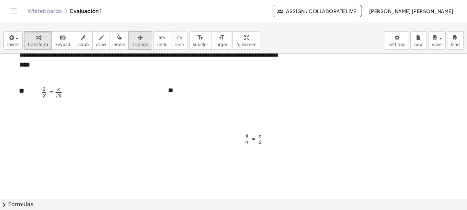
click at [132, 44] on span "arrange" at bounding box center [140, 44] width 16 height 5
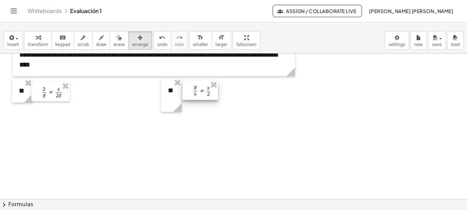
drag, startPoint x: 253, startPoint y: 141, endPoint x: 201, endPoint y: 93, distance: 71.1
click at [201, 93] on div at bounding box center [200, 90] width 36 height 19
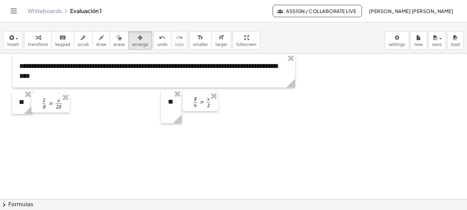
scroll to position [475, 0]
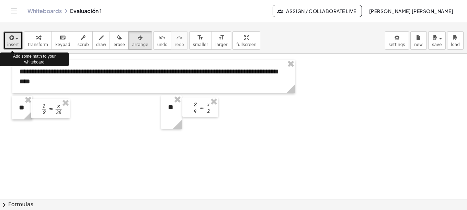
click at [13, 39] on icon "button" at bounding box center [11, 38] width 6 height 8
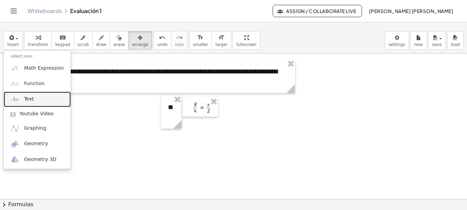
click at [24, 100] on link "Text" at bounding box center [37, 99] width 67 height 15
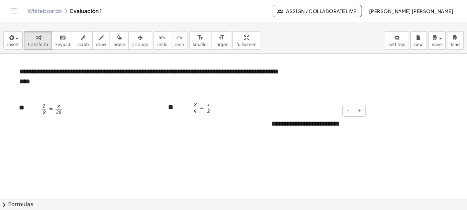
click at [318, 126] on div "**********" at bounding box center [315, 124] width 103 height 24
click at [348, 124] on div "**********" at bounding box center [315, 124] width 103 height 24
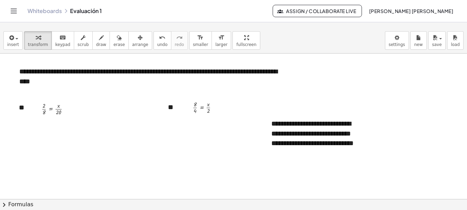
click at [132, 44] on span "arrange" at bounding box center [140, 44] width 16 height 5
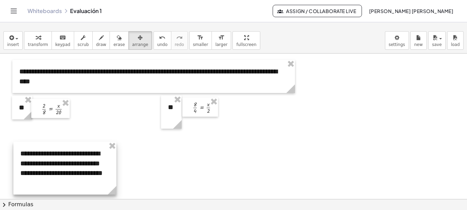
drag, startPoint x: 296, startPoint y: 146, endPoint x: 46, endPoint y: 176, distance: 252.6
click at [46, 176] on div at bounding box center [64, 168] width 103 height 53
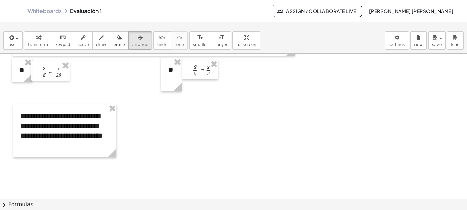
scroll to position [515, 0]
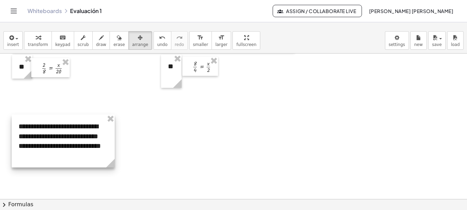
drag, startPoint x: 63, startPoint y: 123, endPoint x: 61, endPoint y: 134, distance: 11.1
click at [61, 134] on div at bounding box center [63, 141] width 103 height 53
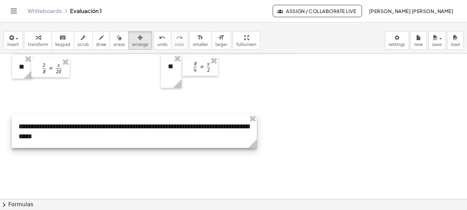
drag, startPoint x: 114, startPoint y: 165, endPoint x: 257, endPoint y: 132, distance: 146.5
click at [257, 132] on div "**********" at bounding box center [134, 131] width 245 height 33
drag, startPoint x: 257, startPoint y: 144, endPoint x: 274, endPoint y: 143, distance: 17.5
click at [274, 143] on icon at bounding box center [270, 143] width 9 height 9
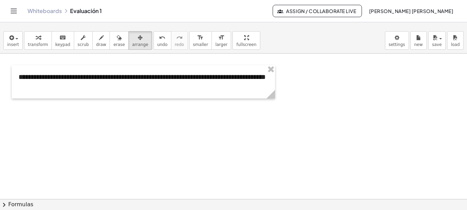
scroll to position [563, 0]
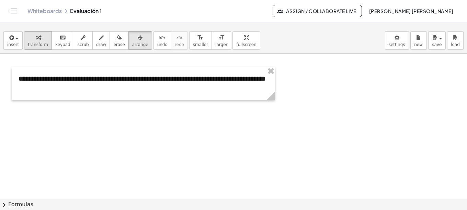
click at [36, 42] on span "transform" at bounding box center [38, 44] width 20 height 5
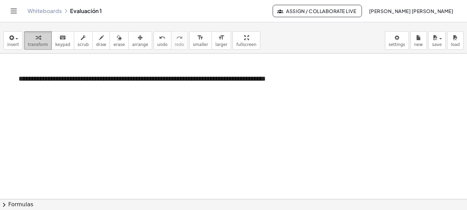
click at [36, 41] on icon "button" at bounding box center [38, 38] width 5 height 8
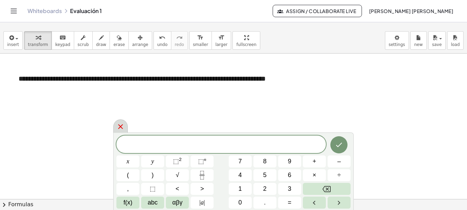
click at [118, 129] on icon at bounding box center [120, 126] width 5 height 5
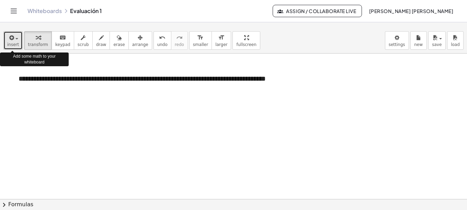
click at [14, 40] on span "button" at bounding box center [14, 38] width 1 height 5
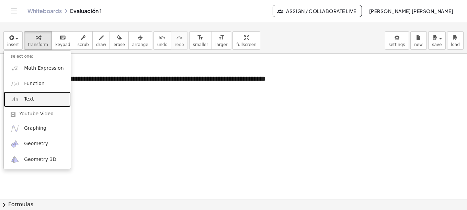
click at [25, 98] on span "Text" at bounding box center [29, 99] width 10 height 7
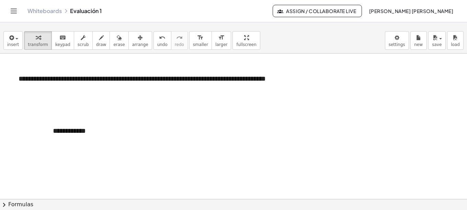
click at [85, 135] on div "**********" at bounding box center [97, 131] width 103 height 24
click at [132, 43] on span "arrange" at bounding box center [140, 44] width 16 height 5
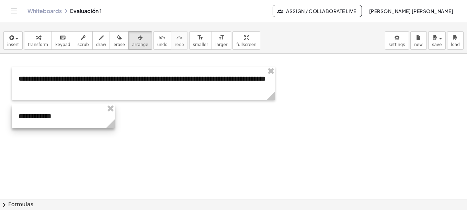
drag, startPoint x: 87, startPoint y: 132, endPoint x: 52, endPoint y: 118, distance: 37.4
click at [52, 118] on div at bounding box center [63, 116] width 103 height 24
drag, startPoint x: 114, startPoint y: 124, endPoint x: 62, endPoint y: 126, distance: 51.8
click at [62, 126] on icon at bounding box center [58, 123] width 9 height 9
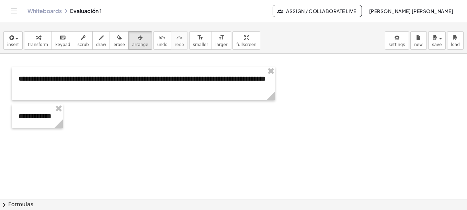
click at [18, 38] on button "insert" at bounding box center [12, 40] width 19 height 19
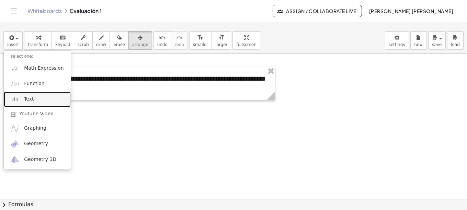
click at [30, 100] on span "Text" at bounding box center [29, 99] width 10 height 7
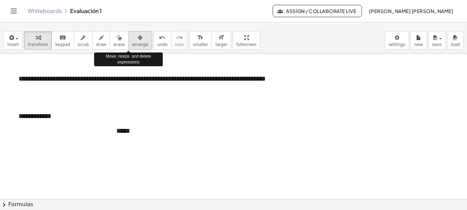
click at [138, 42] on icon "button" at bounding box center [140, 38] width 5 height 8
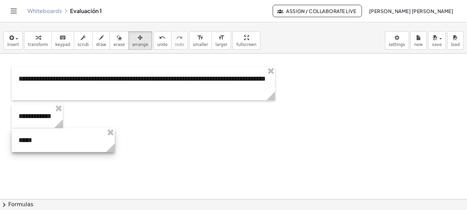
drag, startPoint x: 136, startPoint y: 133, endPoint x: 38, endPoint y: 141, distance: 98.1
click at [38, 141] on div at bounding box center [63, 140] width 103 height 24
drag, startPoint x: 113, startPoint y: 150, endPoint x: 62, endPoint y: 148, distance: 51.5
click at [62, 148] on icon at bounding box center [59, 147] width 9 height 9
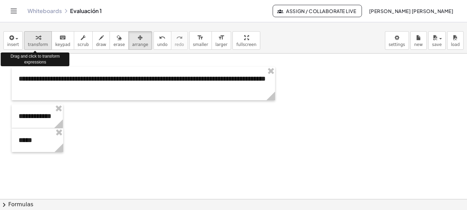
click at [39, 34] on div "button" at bounding box center [38, 37] width 20 height 8
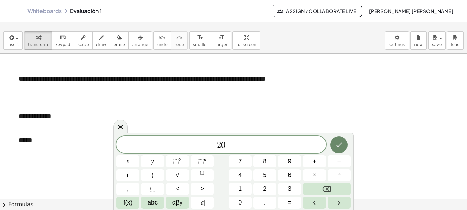
click at [337, 145] on icon "Done" at bounding box center [339, 145] width 8 height 8
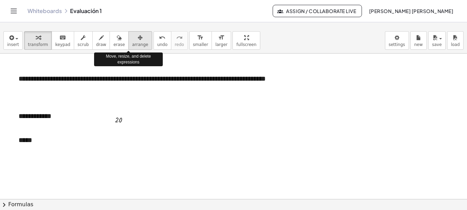
click at [138, 38] on icon "button" at bounding box center [140, 38] width 5 height 8
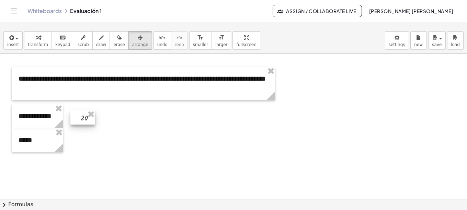
drag, startPoint x: 118, startPoint y: 121, endPoint x: 83, endPoint y: 119, distance: 34.4
click at [83, 119] on div at bounding box center [82, 117] width 25 height 14
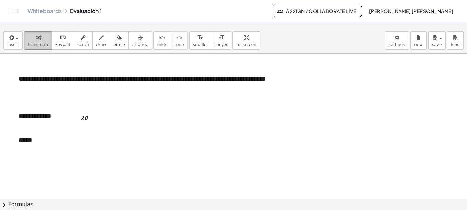
click at [36, 41] on icon "button" at bounding box center [38, 38] width 5 height 8
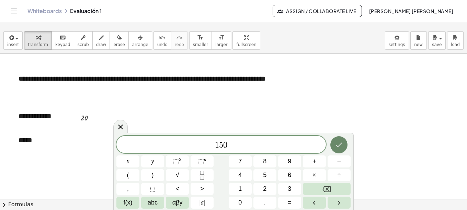
click at [340, 147] on icon "Done" at bounding box center [339, 145] width 8 height 8
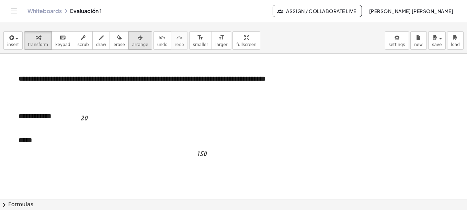
click at [138, 38] on icon "button" at bounding box center [140, 38] width 5 height 8
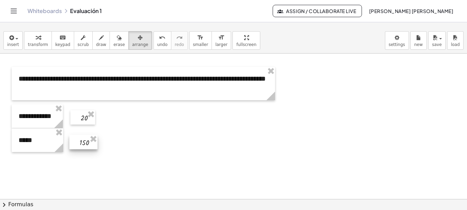
drag, startPoint x: 204, startPoint y: 157, endPoint x: 87, endPoint y: 147, distance: 117.9
click at [87, 147] on div at bounding box center [83, 142] width 28 height 14
click at [36, 40] on icon "button" at bounding box center [38, 38] width 5 height 8
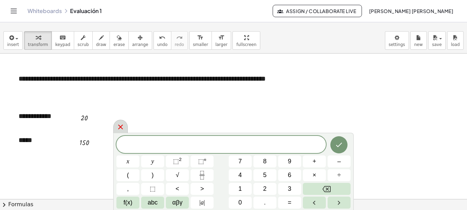
click at [121, 128] on icon at bounding box center [120, 127] width 5 height 5
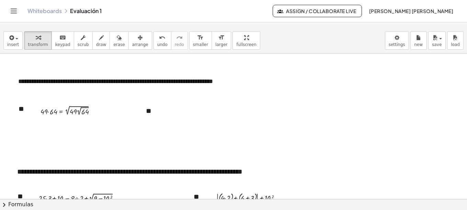
scroll to position [194, 0]
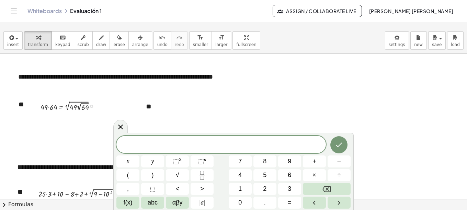
click at [73, 109] on div at bounding box center [70, 105] width 67 height 13
click at [74, 106] on div at bounding box center [70, 105] width 67 height 13
click at [292, 162] on div "​ x y ⬚ 2 ⬚ n 7 8 9 + – ( ) √ 4 5 6 × ÷ , ⬚ < > 1 2 3 f(x) abc αβγ | a | 0 . =" at bounding box center [233, 172] width 234 height 73
click at [314, 177] on span "×" at bounding box center [314, 175] width 4 height 9
click at [289, 175] on span "6" at bounding box center [289, 175] width 3 height 9
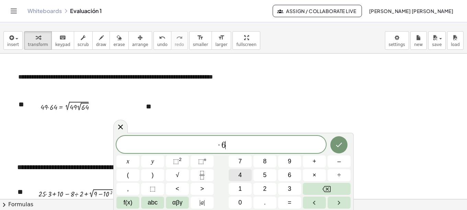
click at [234, 175] on button "4" at bounding box center [240, 175] width 23 height 12
click at [215, 144] on span "·" at bounding box center [216, 145] width 5 height 8
click at [231, 145] on span "· 6 4 ​" at bounding box center [220, 145] width 209 height 10
click at [238, 178] on span "4" at bounding box center [239, 175] width 3 height 9
click at [287, 161] on button "9" at bounding box center [289, 161] width 23 height 12
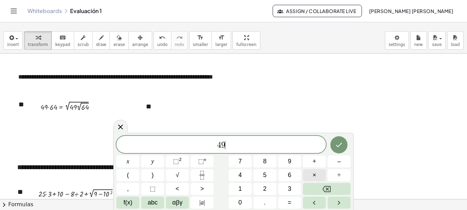
click at [314, 174] on span "×" at bounding box center [314, 175] width 4 height 9
click at [290, 173] on span "6" at bounding box center [289, 175] width 3 height 9
click at [237, 175] on button "4" at bounding box center [240, 175] width 23 height 12
click at [339, 148] on icon "Done" at bounding box center [339, 145] width 8 height 8
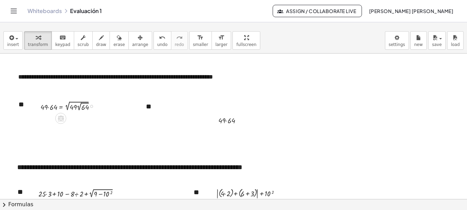
click at [67, 108] on div at bounding box center [70, 105] width 67 height 13
click at [54, 105] on div at bounding box center [70, 105] width 67 height 13
click at [91, 106] on div at bounding box center [90, 106] width 3 height 3
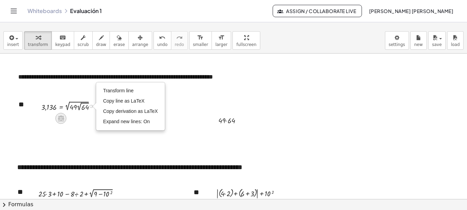
click at [63, 118] on icon at bounding box center [61, 119] width 6 height 6
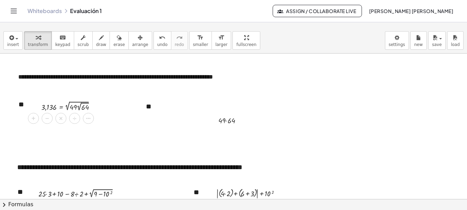
click at [56, 105] on div at bounding box center [71, 105] width 66 height 13
click at [74, 108] on div at bounding box center [71, 105] width 66 height 13
click at [138, 41] on icon "button" at bounding box center [140, 38] width 5 height 8
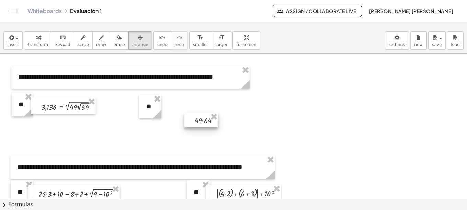
drag, startPoint x: 228, startPoint y: 120, endPoint x: 206, endPoint y: 120, distance: 22.6
click at [206, 120] on div at bounding box center [201, 120] width 34 height 15
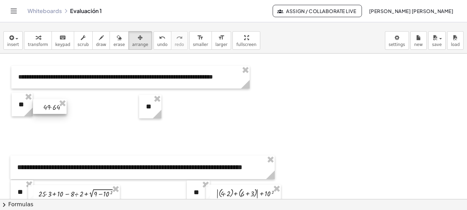
drag, startPoint x: 205, startPoint y: 118, endPoint x: 52, endPoint y: 105, distance: 153.6
click at [52, 105] on div at bounding box center [50, 106] width 34 height 15
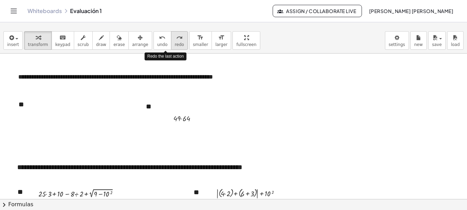
click at [171, 42] on button "redo redo" at bounding box center [179, 40] width 17 height 19
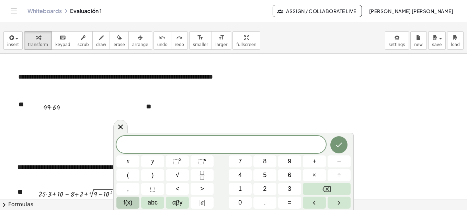
click at [128, 203] on span "f(x)" at bounding box center [128, 202] width 9 height 9
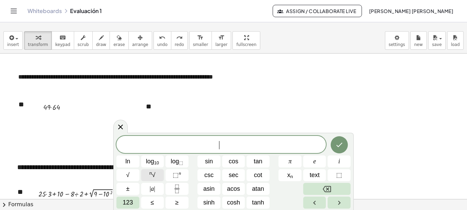
click at [151, 174] on sup "n" at bounding box center [150, 173] width 3 height 5
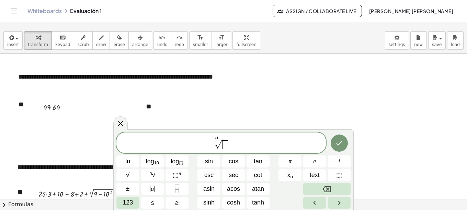
click at [224, 145] on span "​" at bounding box center [224, 144] width 7 height 9
click at [178, 188] on icon "Fraction" at bounding box center [177, 189] width 9 height 9
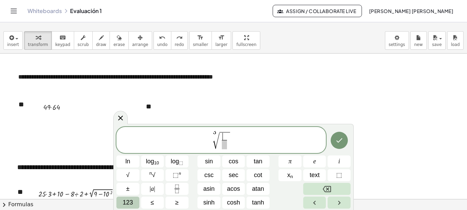
click at [122, 202] on button "123" at bounding box center [127, 203] width 23 height 12
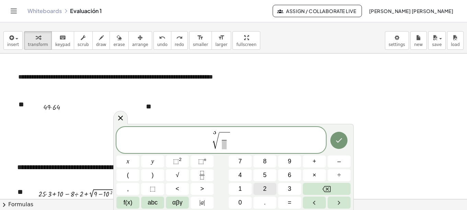
click at [263, 188] on span "2" at bounding box center [264, 188] width 3 height 9
click at [243, 189] on button "1" at bounding box center [240, 189] width 23 height 12
click at [291, 176] on span "6" at bounding box center [289, 175] width 3 height 9
click at [223, 145] on span "​" at bounding box center [224, 144] width 13 height 9
click at [265, 187] on span "2" at bounding box center [264, 188] width 3 height 9
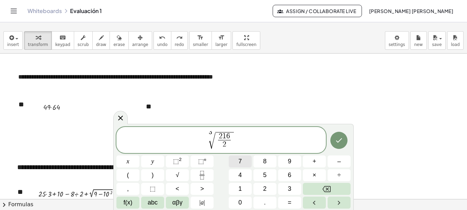
click at [239, 157] on span "7" at bounding box center [239, 161] width 3 height 9
click at [339, 143] on icon "Done" at bounding box center [339, 140] width 8 height 8
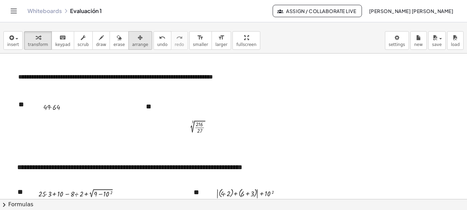
click at [132, 43] on span "arrange" at bounding box center [140, 44] width 16 height 5
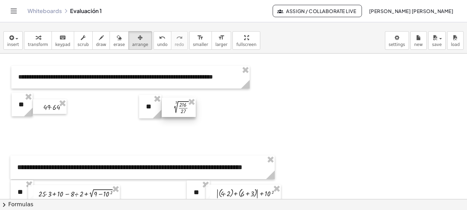
drag, startPoint x: 199, startPoint y: 131, endPoint x: 182, endPoint y: 112, distance: 25.6
click at [182, 112] on div at bounding box center [179, 107] width 34 height 19
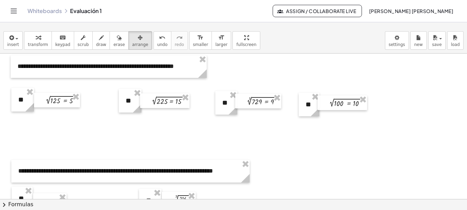
scroll to position [105, 0]
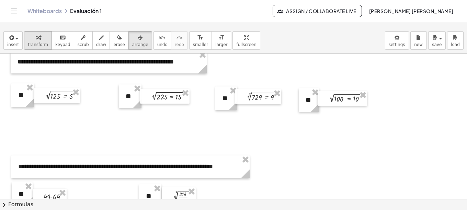
click at [34, 42] on span "transform" at bounding box center [38, 44] width 20 height 5
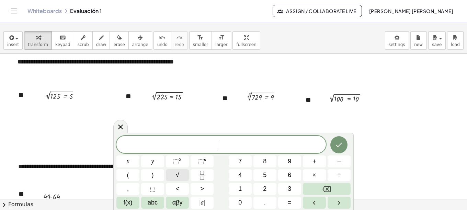
click at [179, 179] on span "√" at bounding box center [177, 175] width 3 height 9
click at [127, 201] on span "f(x)" at bounding box center [128, 202] width 9 height 9
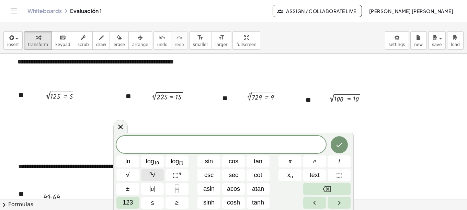
click at [153, 174] on span "n √" at bounding box center [152, 175] width 6 height 9
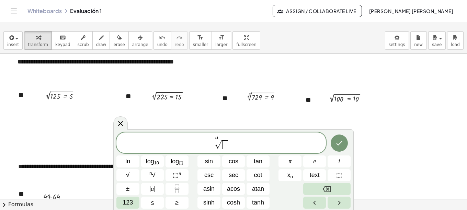
click at [223, 147] on span "​" at bounding box center [224, 144] width 7 height 9
click at [338, 145] on icon "Done" at bounding box center [339, 143] width 6 height 4
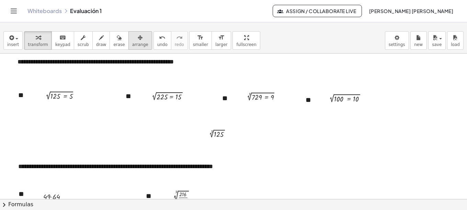
click at [132, 43] on span "arrange" at bounding box center [140, 44] width 16 height 5
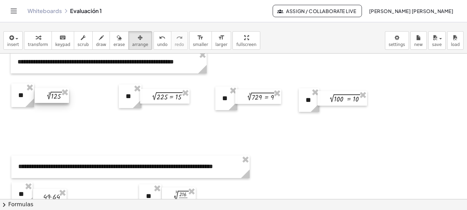
drag, startPoint x: 214, startPoint y: 137, endPoint x: 51, endPoint y: 99, distance: 166.7
click at [51, 99] on div at bounding box center [52, 95] width 34 height 15
click at [35, 43] on span "transform" at bounding box center [38, 44] width 20 height 5
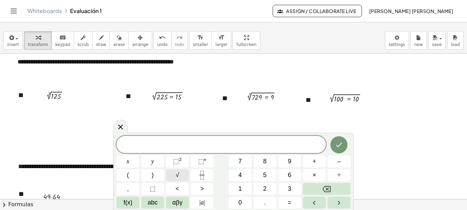
click at [179, 174] on button "√" at bounding box center [177, 175] width 23 height 12
click at [333, 145] on button "Done" at bounding box center [338, 144] width 17 height 17
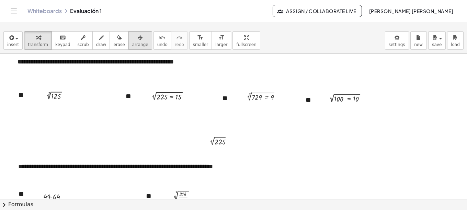
click at [132, 45] on span "arrange" at bounding box center [140, 44] width 16 height 5
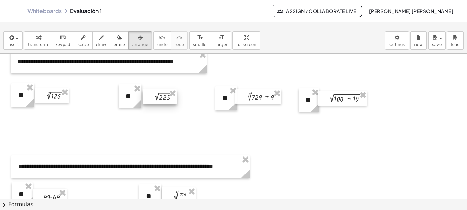
drag, startPoint x: 222, startPoint y: 142, endPoint x: 166, endPoint y: 98, distance: 71.3
click at [166, 98] on div at bounding box center [159, 96] width 34 height 15
click at [38, 40] on div "button" at bounding box center [38, 37] width 20 height 8
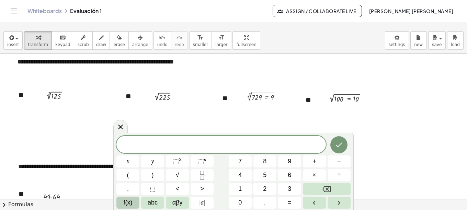
click at [129, 204] on span "f(x)" at bounding box center [128, 202] width 9 height 9
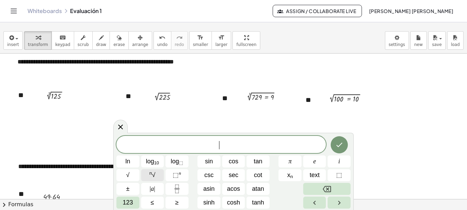
click at [152, 174] on sup "n" at bounding box center [150, 173] width 3 height 5
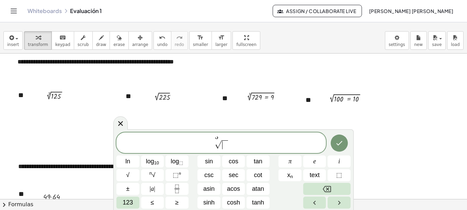
click at [225, 145] on span "​" at bounding box center [224, 144] width 7 height 9
click at [125, 203] on span "123" at bounding box center [127, 202] width 10 height 9
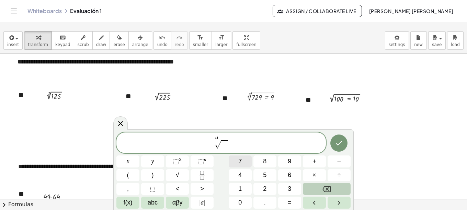
click at [241, 161] on span "7" at bounding box center [239, 161] width 3 height 9
click at [265, 186] on span "2" at bounding box center [264, 188] width 3 height 9
click at [289, 161] on span "9" at bounding box center [289, 161] width 3 height 9
click at [337, 144] on icon "Done" at bounding box center [339, 143] width 6 height 4
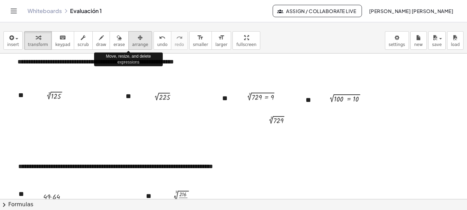
click at [138, 40] on icon "button" at bounding box center [140, 38] width 5 height 8
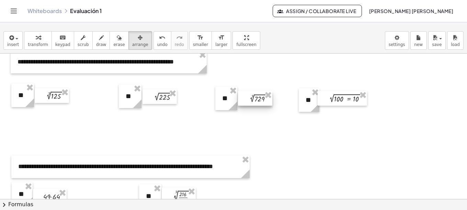
drag, startPoint x: 277, startPoint y: 122, endPoint x: 258, endPoint y: 101, distance: 28.9
click at [258, 101] on div at bounding box center [255, 98] width 34 height 15
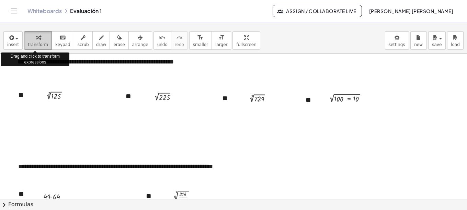
click at [30, 43] on span "transform" at bounding box center [38, 44] width 20 height 5
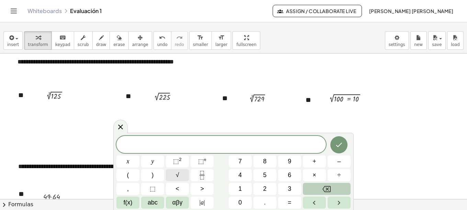
click at [175, 178] on button "√" at bounding box center [177, 175] width 23 height 12
click at [338, 145] on icon "Done" at bounding box center [339, 144] width 8 height 8
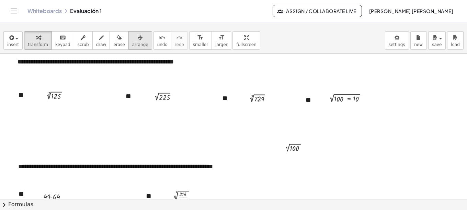
click at [132, 43] on span "arrange" at bounding box center [140, 44] width 16 height 5
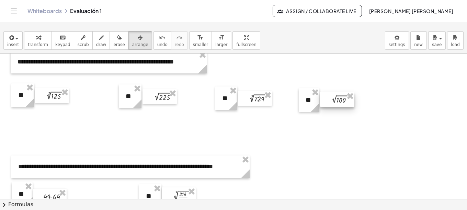
drag, startPoint x: 291, startPoint y: 148, endPoint x: 338, endPoint y: 100, distance: 67.2
click at [338, 100] on div at bounding box center [337, 99] width 34 height 15
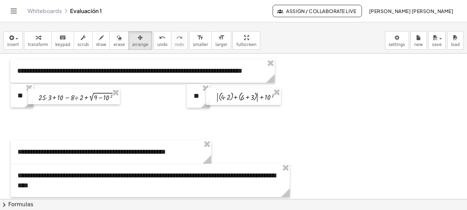
scroll to position [293, 0]
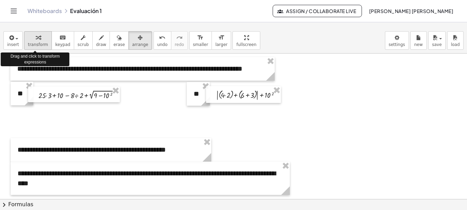
click at [36, 40] on icon "button" at bounding box center [38, 38] width 5 height 8
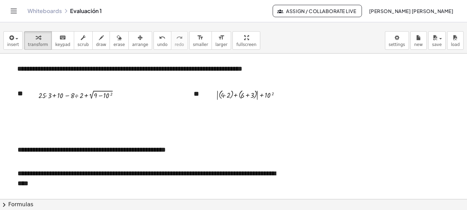
click at [127, 129] on div at bounding box center [233, 197] width 467 height 873
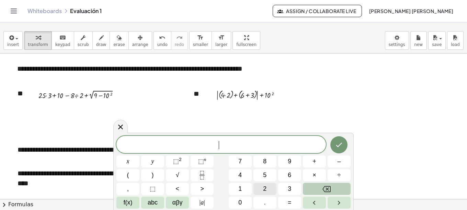
click at [265, 189] on span "2" at bounding box center [264, 188] width 3 height 9
click at [265, 173] on span "5" at bounding box center [264, 175] width 3 height 9
click at [314, 176] on span "×" at bounding box center [314, 175] width 4 height 9
click at [290, 193] on span "3" at bounding box center [289, 188] width 3 height 9
click at [314, 161] on span "+" at bounding box center [314, 161] width 4 height 9
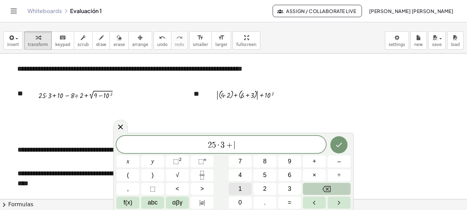
click at [241, 187] on span "1" at bounding box center [239, 188] width 3 height 9
click at [241, 203] on span "0" at bounding box center [239, 202] width 3 height 9
click at [341, 163] on button "–" at bounding box center [338, 161] width 23 height 12
click at [260, 162] on button "8" at bounding box center [264, 161] width 23 height 12
click at [341, 174] on button "÷" at bounding box center [338, 175] width 23 height 12
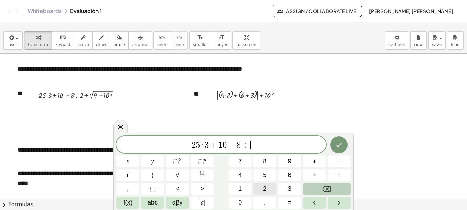
click at [264, 187] on span "2" at bounding box center [264, 188] width 3 height 9
click at [315, 159] on span "+" at bounding box center [314, 161] width 4 height 9
click at [179, 175] on button "√" at bounding box center [177, 175] width 23 height 12
click at [286, 160] on button "9" at bounding box center [289, 161] width 23 height 12
click at [339, 162] on span "–" at bounding box center [338, 161] width 3 height 9
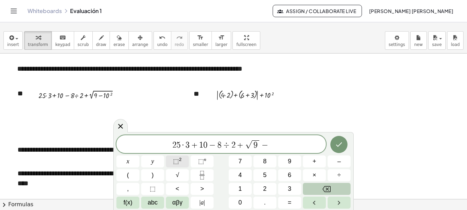
click at [178, 161] on span "⬚" at bounding box center [176, 161] width 6 height 7
click at [178, 160] on span "⬚" at bounding box center [176, 161] width 6 height 7
click at [338, 145] on icon "Done" at bounding box center [339, 143] width 8 height 8
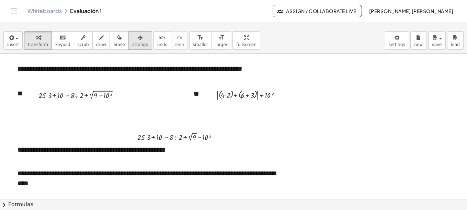
click at [138, 37] on icon "button" at bounding box center [140, 38] width 5 height 8
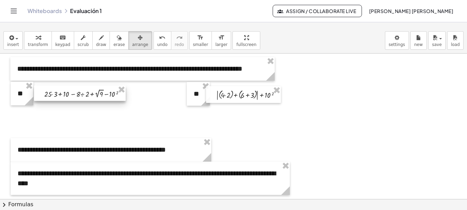
drag, startPoint x: 172, startPoint y: 137, endPoint x: 79, endPoint y: 94, distance: 102.5
click at [79, 94] on div at bounding box center [80, 92] width 92 height 15
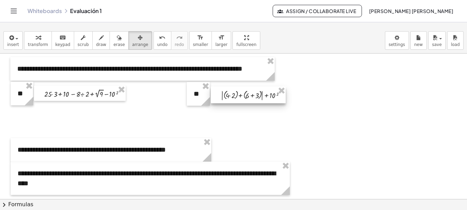
drag, startPoint x: 242, startPoint y: 94, endPoint x: 246, endPoint y: 94, distance: 4.8
click at [246, 94] on div at bounding box center [248, 94] width 75 height 17
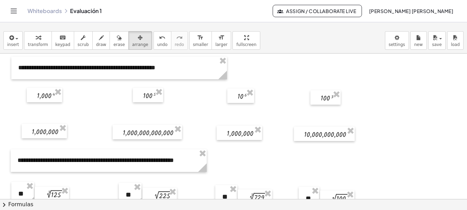
scroll to position [0, 0]
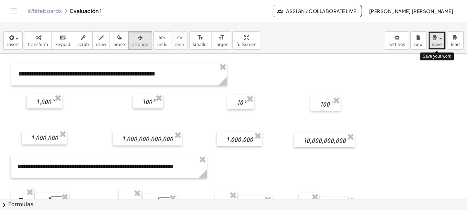
click at [440, 45] on span "save" at bounding box center [437, 44] width 10 height 5
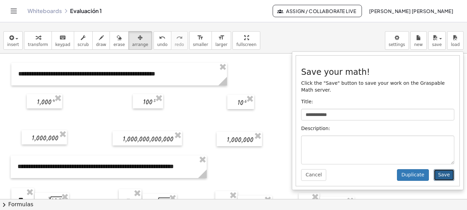
click at [444, 169] on button "Save" at bounding box center [443, 175] width 21 height 12
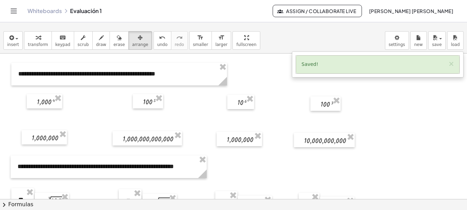
click at [317, 63] on div "Saved! ×" at bounding box center [377, 65] width 163 height 18
click at [319, 66] on div "Saved! ×" at bounding box center [377, 65] width 163 height 18
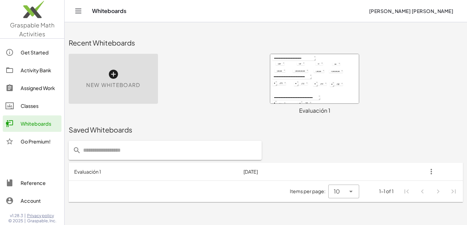
click at [431, 178] on icon "button" at bounding box center [431, 172] width 12 height 12
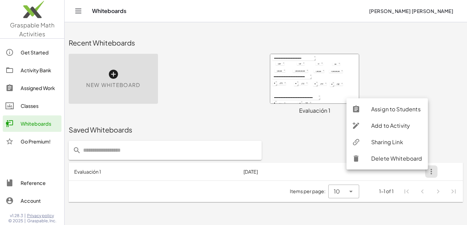
click at [412, 89] on div "**********" at bounding box center [366, 84] width 201 height 69
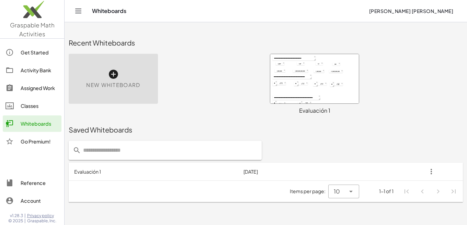
click at [347, 196] on icon at bounding box center [351, 192] width 8 height 8
click at [297, 163] on div at bounding box center [266, 150] width 402 height 27
click at [326, 80] on div at bounding box center [314, 78] width 89 height 49
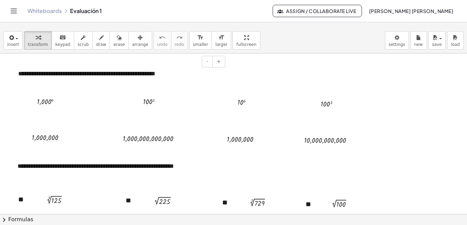
drag, startPoint x: 14, startPoint y: 67, endPoint x: 36, endPoint y: 78, distance: 25.3
click at [36, 78] on div "**********" at bounding box center [118, 74] width 215 height 23
click at [16, 70] on div at bounding box center [12, 75] width 7 height 23
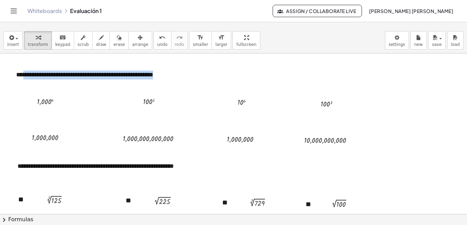
drag, startPoint x: 23, startPoint y: 74, endPoint x: 190, endPoint y: 121, distance: 173.4
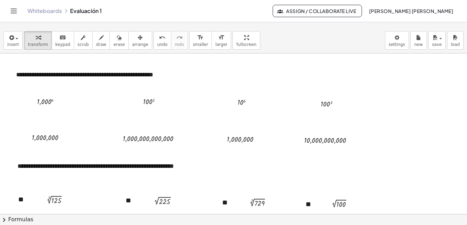
drag, startPoint x: 5, startPoint y: 59, endPoint x: 188, endPoint y: 149, distance: 203.5
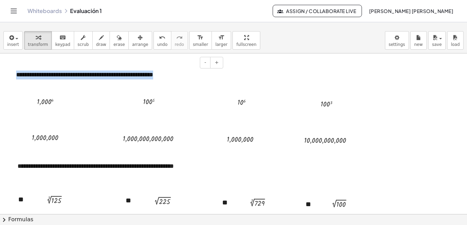
drag, startPoint x: 16, startPoint y: 74, endPoint x: 176, endPoint y: 77, distance: 159.6
click at [176, 77] on div "**********" at bounding box center [116, 75] width 215 height 23
click at [36, 100] on div at bounding box center [32, 101] width 10 height 14
drag, startPoint x: 37, startPoint y: 101, endPoint x: 43, endPoint y: 101, distance: 5.2
click at [43, 101] on div at bounding box center [51, 101] width 35 height 11
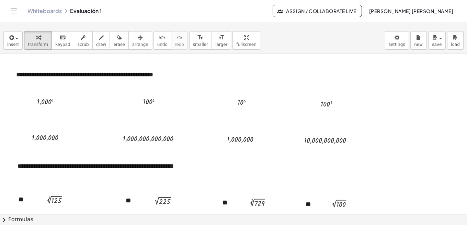
drag, startPoint x: 32, startPoint y: 92, endPoint x: 39, endPoint y: 92, distance: 6.9
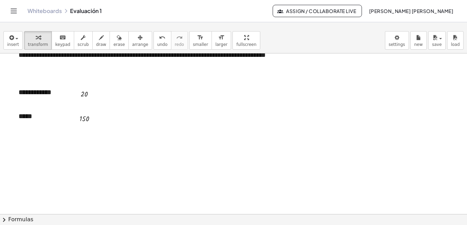
scroll to position [571, 0]
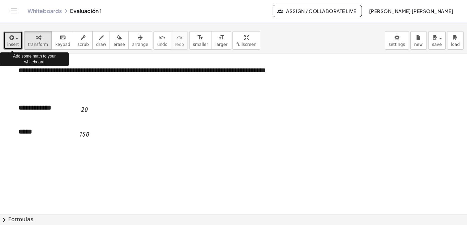
click at [15, 45] on span "insert" at bounding box center [13, 44] width 12 height 5
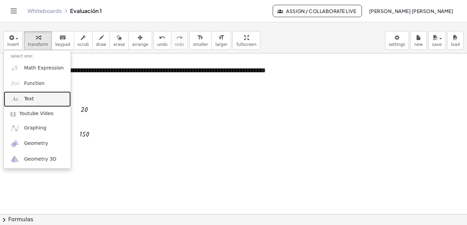
click at [32, 99] on span "Text" at bounding box center [29, 99] width 10 height 7
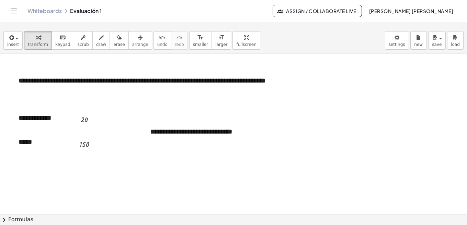
scroll to position [557, 0]
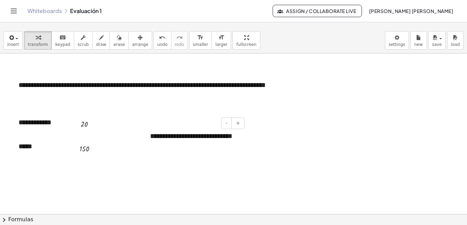
click at [231, 138] on div "**********" at bounding box center [194, 137] width 103 height 24
click at [239, 137] on div "**********" at bounding box center [194, 137] width 103 height 24
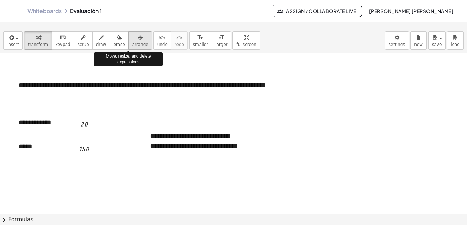
click at [138, 40] on icon "button" at bounding box center [140, 38] width 5 height 8
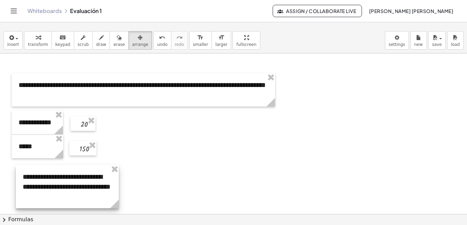
drag, startPoint x: 176, startPoint y: 153, endPoint x: 49, endPoint y: 193, distance: 133.6
click at [49, 193] on div at bounding box center [67, 186] width 103 height 43
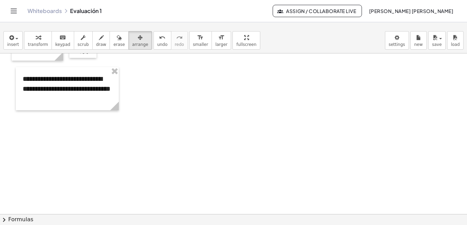
scroll to position [656, 0]
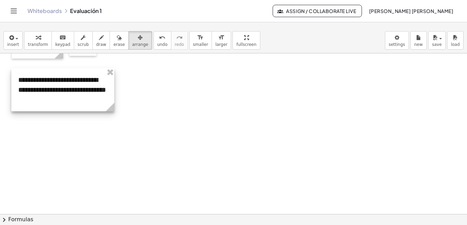
drag, startPoint x: 70, startPoint y: 90, endPoint x: 66, endPoint y: 93, distance: 5.1
click at [66, 93] on div at bounding box center [62, 89] width 103 height 43
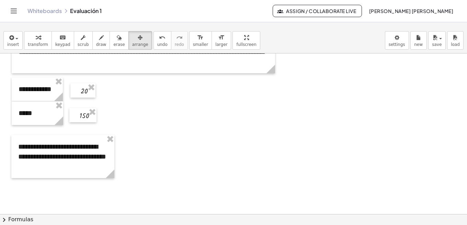
scroll to position [599, 0]
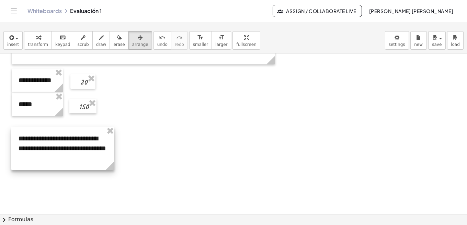
click at [61, 153] on div at bounding box center [62, 148] width 103 height 43
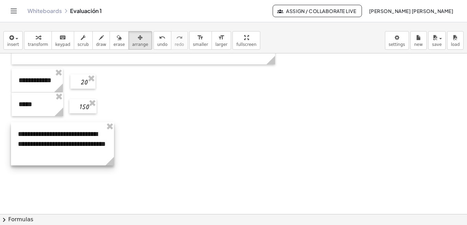
drag, startPoint x: 57, startPoint y: 152, endPoint x: 56, endPoint y: 148, distance: 4.5
click at [56, 148] on div at bounding box center [62, 143] width 103 height 43
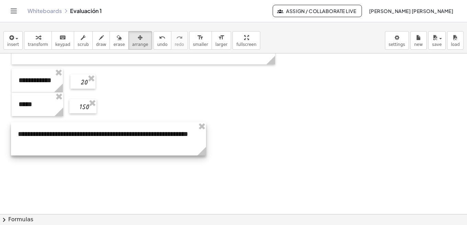
drag, startPoint x: 113, startPoint y: 163, endPoint x: 206, endPoint y: 152, distance: 93.3
click at [206, 152] on icon at bounding box center [201, 151] width 9 height 9
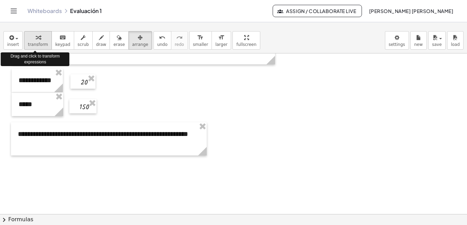
click at [34, 43] on span "transform" at bounding box center [38, 44] width 20 height 5
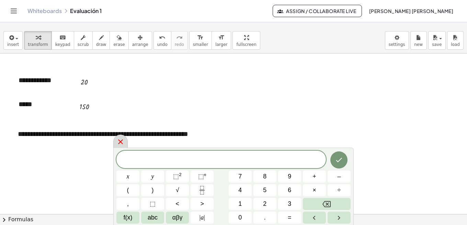
click at [121, 143] on icon at bounding box center [120, 142] width 5 height 5
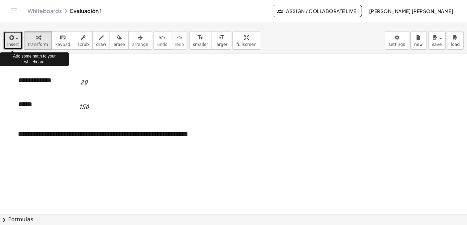
click at [17, 41] on div "button" at bounding box center [13, 37] width 12 height 8
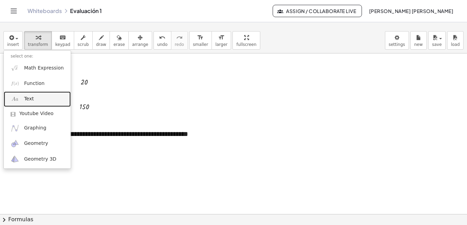
click at [30, 96] on span "Text" at bounding box center [29, 99] width 10 height 7
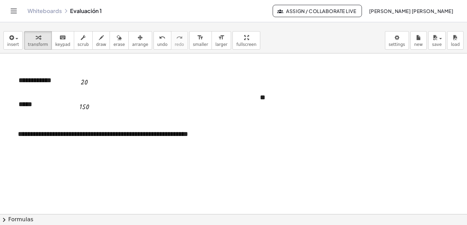
drag, startPoint x: 222, startPoint y: 109, endPoint x: 240, endPoint y: 137, distance: 34.0
drag, startPoint x: 123, startPoint y: 43, endPoint x: 136, endPoint y: 43, distance: 13.4
click at [132, 43] on span "arrange" at bounding box center [140, 44] width 16 height 5
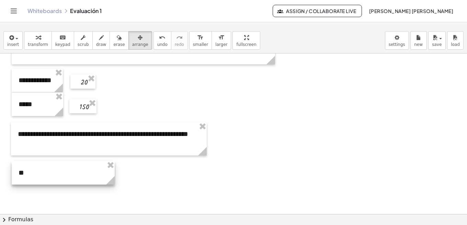
drag, startPoint x: 294, startPoint y: 101, endPoint x: 53, endPoint y: 176, distance: 252.8
click at [53, 176] on div at bounding box center [63, 173] width 103 height 24
drag, startPoint x: 115, startPoint y: 185, endPoint x: 32, endPoint y: 185, distance: 82.4
click at [32, 185] on g at bounding box center [29, 182] width 12 height 12
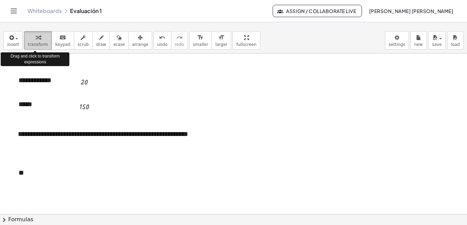
click at [35, 43] on span "transform" at bounding box center [38, 44] width 20 height 5
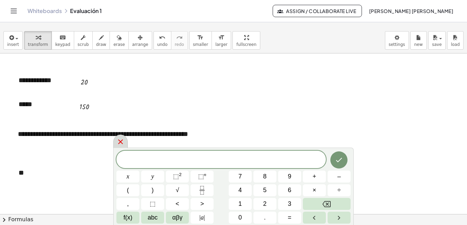
click at [121, 144] on icon at bounding box center [120, 142] width 8 height 8
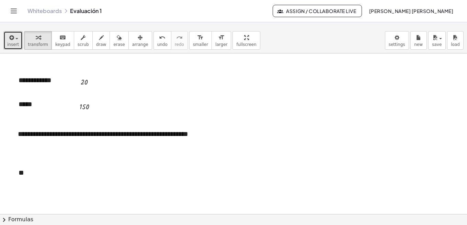
click at [17, 43] on span "insert" at bounding box center [13, 44] width 12 height 5
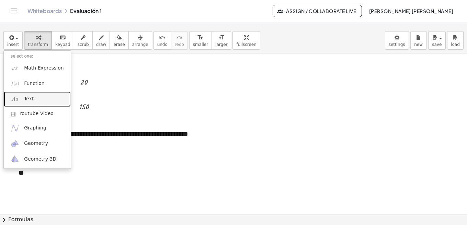
click at [26, 99] on span "Text" at bounding box center [29, 99] width 10 height 7
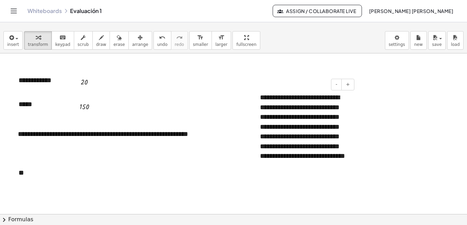
click at [311, 148] on div "**********" at bounding box center [304, 137] width 103 height 102
click at [293, 178] on div "**********" at bounding box center [304, 137] width 103 height 102
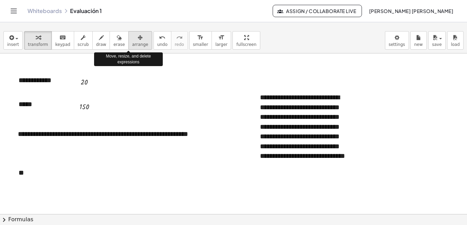
click at [132, 46] on span "arrange" at bounding box center [140, 44] width 16 height 5
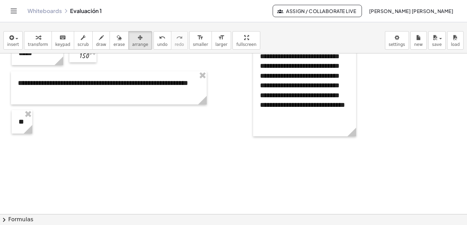
scroll to position [656, 0]
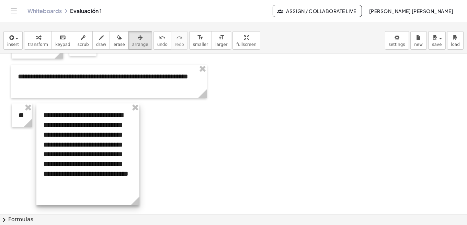
drag, startPoint x: 332, startPoint y: 100, endPoint x: 121, endPoint y: 175, distance: 224.1
click at [121, 175] on div at bounding box center [87, 155] width 103 height 102
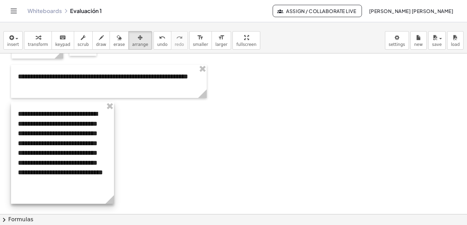
drag, startPoint x: 77, startPoint y: 125, endPoint x: 46, endPoint y: 123, distance: 30.9
click at [46, 123] on div at bounding box center [62, 153] width 103 height 102
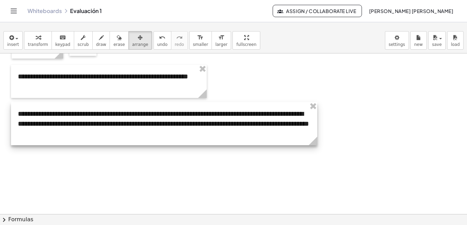
drag, startPoint x: 113, startPoint y: 201, endPoint x: 316, endPoint y: 131, distance: 214.5
click at [316, 131] on div "**********" at bounding box center [164, 123] width 306 height 43
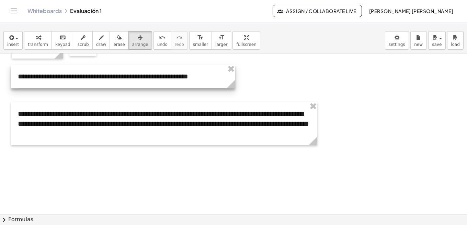
drag, startPoint x: 205, startPoint y: 94, endPoint x: 232, endPoint y: 87, distance: 27.5
click at [232, 87] on icon at bounding box center [230, 84] width 9 height 9
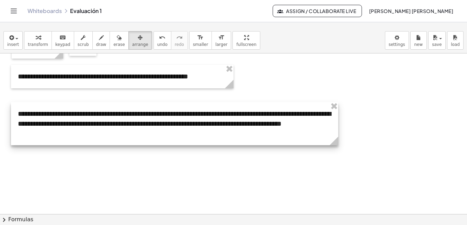
drag, startPoint x: 317, startPoint y: 145, endPoint x: 338, endPoint y: 137, distance: 22.3
click at [338, 137] on icon at bounding box center [333, 141] width 9 height 9
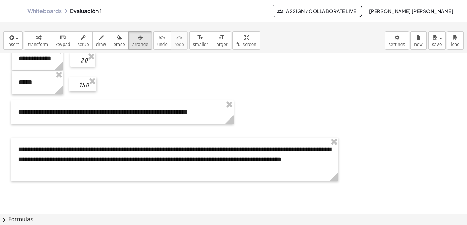
scroll to position [619, 0]
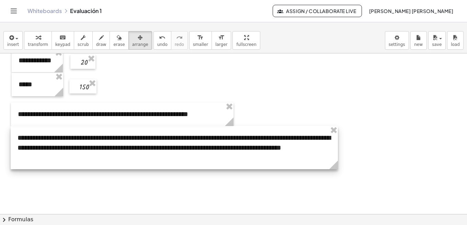
drag, startPoint x: 164, startPoint y: 167, endPoint x: 164, endPoint y: 153, distance: 13.7
click at [164, 153] on div at bounding box center [174, 147] width 327 height 43
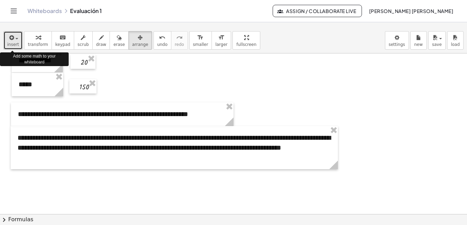
click at [15, 44] on span "insert" at bounding box center [13, 44] width 12 height 5
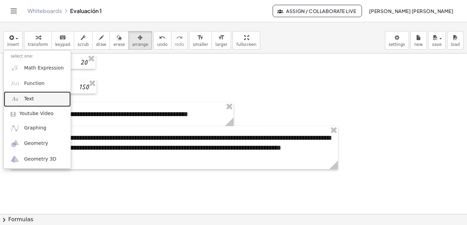
click at [27, 99] on span "Text" at bounding box center [29, 99] width 10 height 7
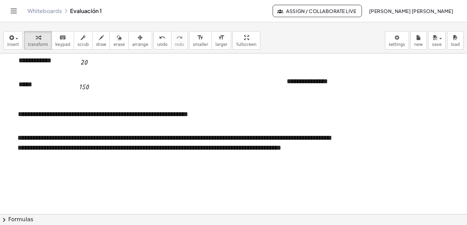
click at [318, 84] on div "**********" at bounding box center [331, 82] width 103 height 24
click at [210, 148] on div "**********" at bounding box center [174, 147] width 327 height 43
click at [306, 88] on div "**********" at bounding box center [331, 82] width 103 height 24
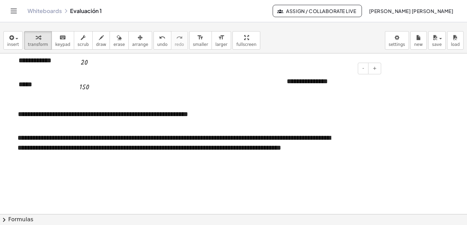
click at [326, 81] on div "**********" at bounding box center [331, 82] width 103 height 24
click at [132, 42] on span "arrange" at bounding box center [140, 44] width 16 height 5
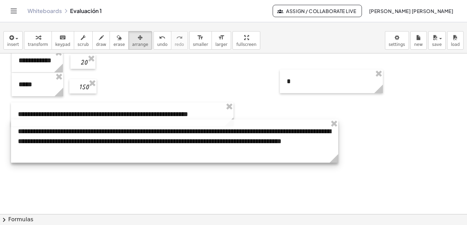
drag, startPoint x: 108, startPoint y: 159, endPoint x: 109, endPoint y: 152, distance: 6.5
click at [109, 152] on div at bounding box center [174, 141] width 327 height 43
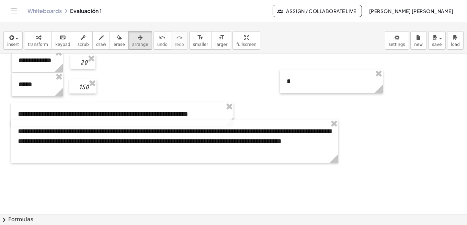
click at [297, 86] on div at bounding box center [331, 82] width 103 height 24
click at [18, 43] on button "insert" at bounding box center [12, 40] width 19 height 19
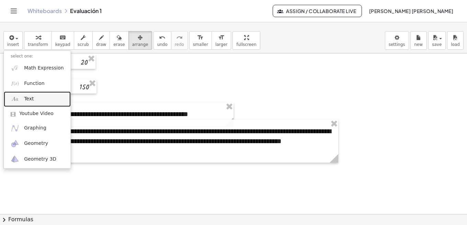
click at [27, 98] on span "Text" at bounding box center [29, 99] width 10 height 7
